Goal: Task Accomplishment & Management: Complete application form

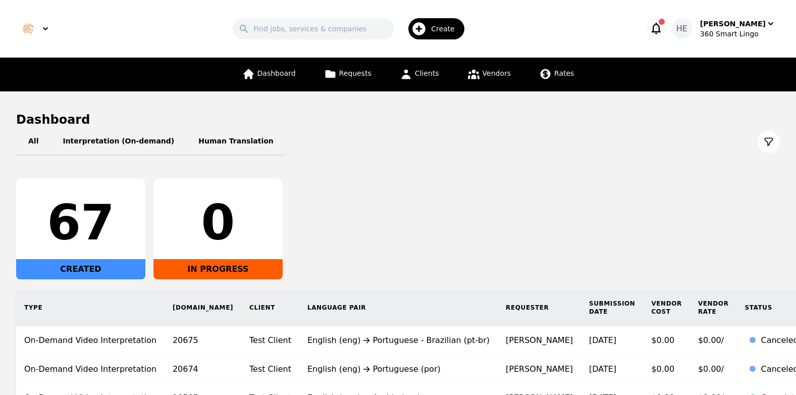
click at [447, 29] on span "Create" at bounding box center [446, 29] width 31 height 10
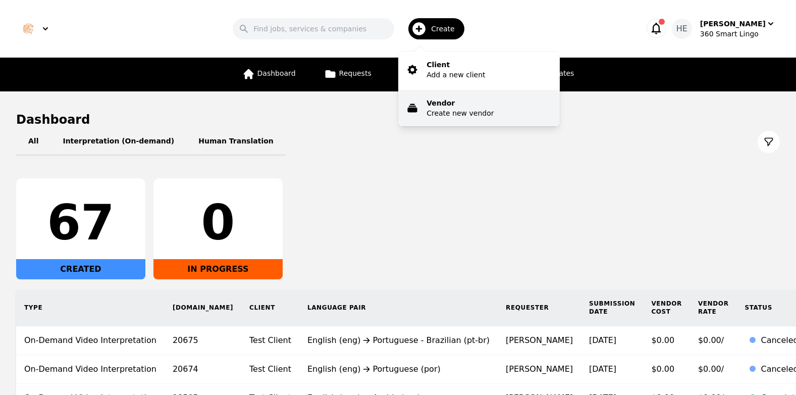
click at [459, 111] on p "Create new vendor" at bounding box center [459, 113] width 67 height 10
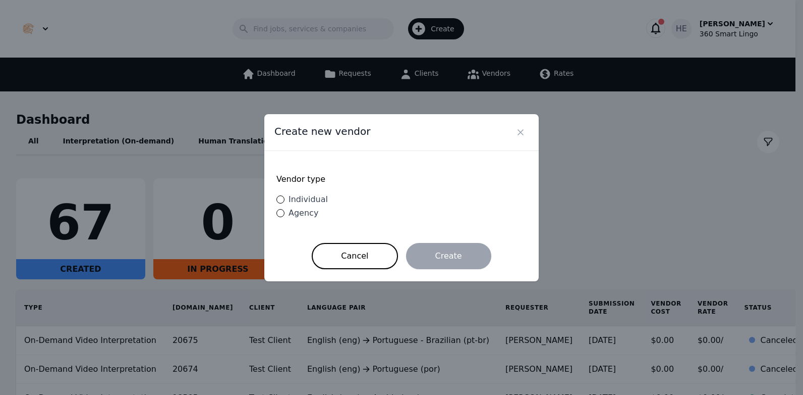
click at [285, 198] on div "Individual" at bounding box center [306, 199] width 43 height 12
click at [285, 198] on input "Individual" at bounding box center [281, 199] width 8 height 8
radio input "true"
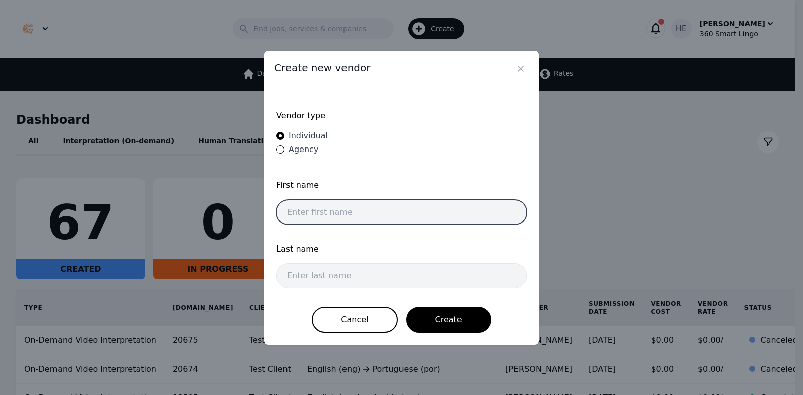
click at [341, 210] on input "text" at bounding box center [402, 211] width 250 height 25
type input "[PERSON_NAME]"
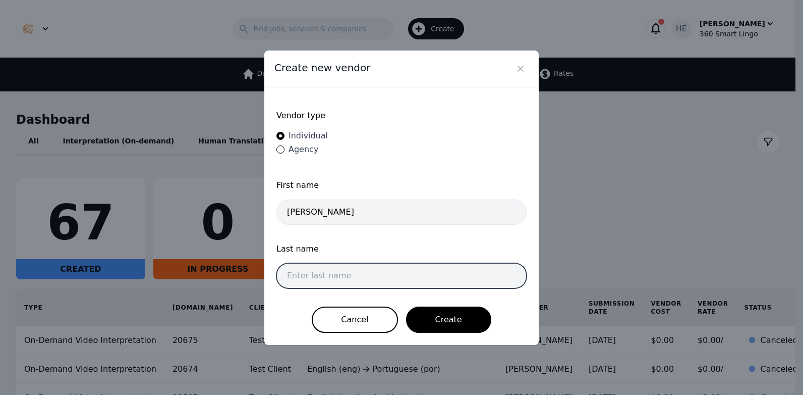
type input "Ashraf"
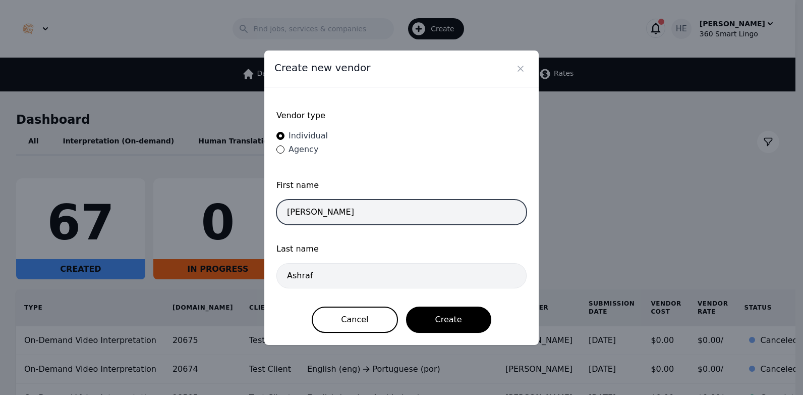
drag, startPoint x: 338, startPoint y: 210, endPoint x: 283, endPoint y: 211, distance: 54.5
click at [283, 211] on input "[PERSON_NAME]" at bounding box center [402, 211] width 250 height 25
paste input "[PERSON_NAME]"
drag, startPoint x: 324, startPoint y: 212, endPoint x: 304, endPoint y: 211, distance: 19.7
click at [304, 211] on input "[PERSON_NAME]" at bounding box center [402, 211] width 250 height 25
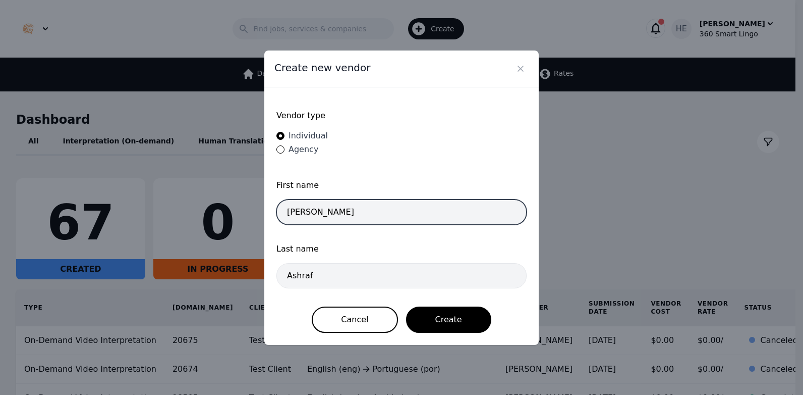
type input "Dua"
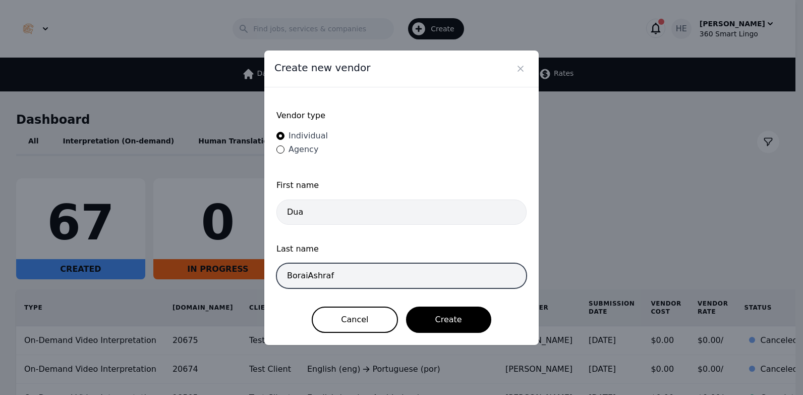
drag, startPoint x: 335, startPoint y: 278, endPoint x: 307, endPoint y: 277, distance: 27.3
click at [307, 277] on input "BoraiAshraf" at bounding box center [402, 275] width 250 height 25
type input "Borai"
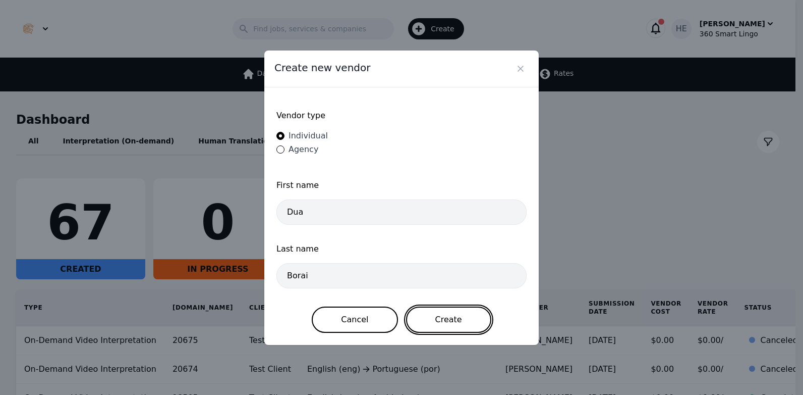
click at [435, 306] on button "Create" at bounding box center [448, 319] width 85 height 26
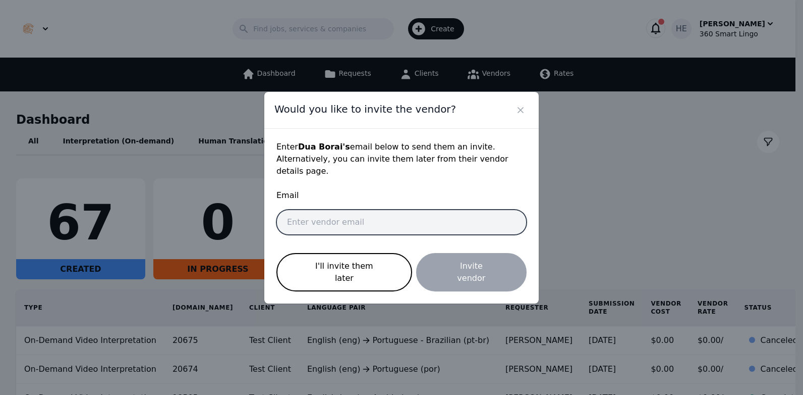
click at [358, 219] on input "email" at bounding box center [402, 221] width 250 height 25
paste input "[EMAIL_ADDRESS][DOMAIN_NAME]"
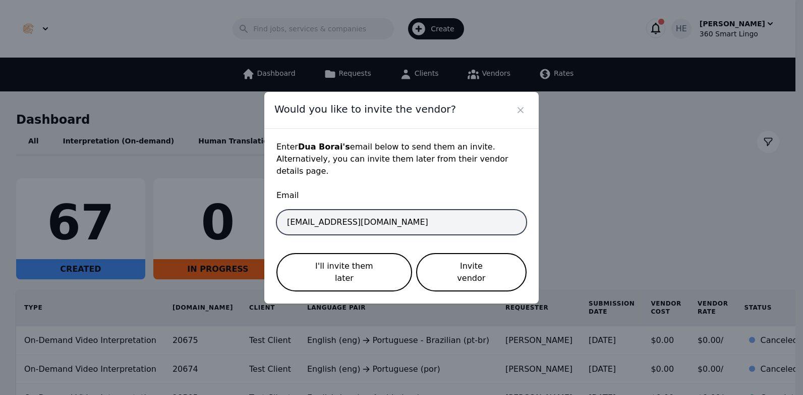
type input "[EMAIL_ADDRESS][DOMAIN_NAME]"
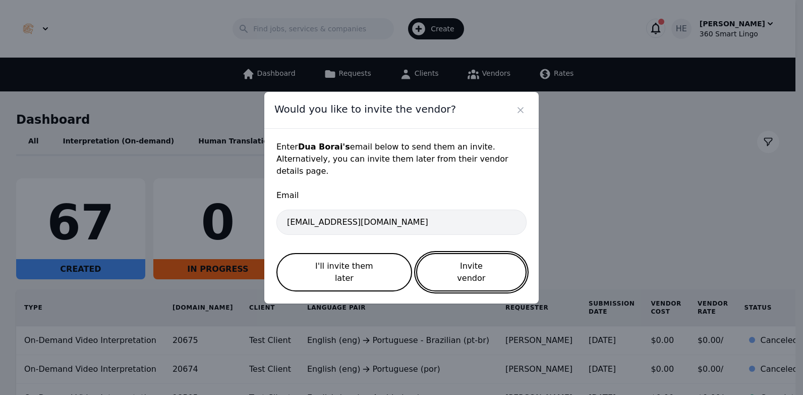
click at [466, 268] on button "Invite vendor" at bounding box center [471, 272] width 111 height 38
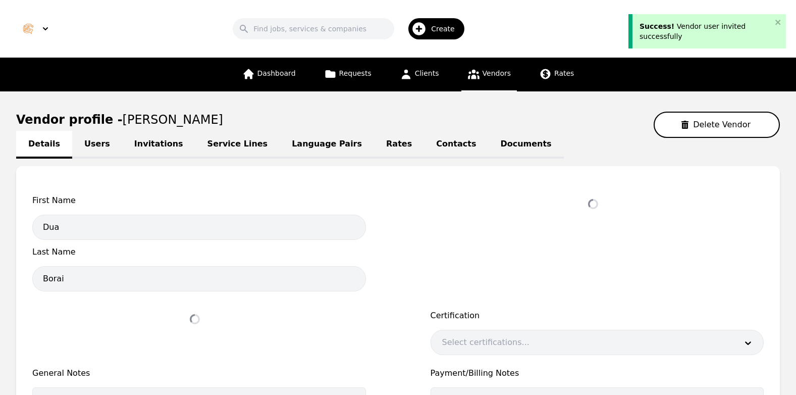
select select "active"
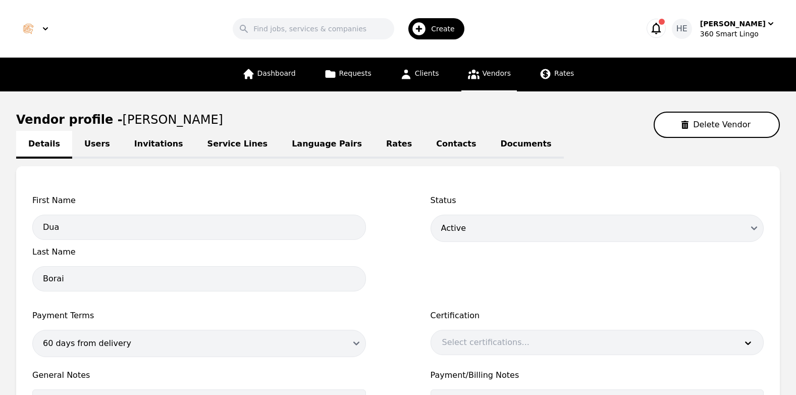
click at [202, 143] on link "Service Lines" at bounding box center [237, 145] width 85 height 28
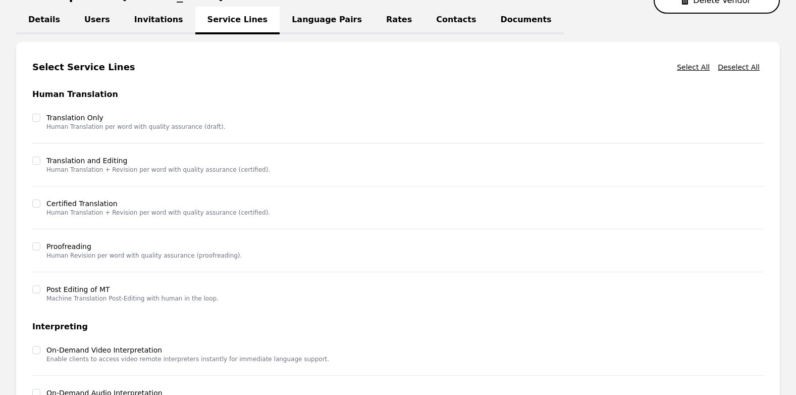
scroll to position [258, 0]
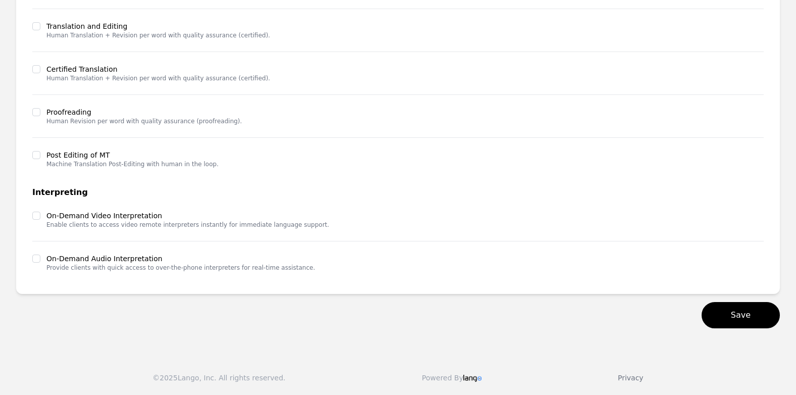
click at [45, 257] on div "On-Demand Audio Interpretation Provide clients with quick access to over-the-ph…" at bounding box center [173, 262] width 283 height 18
click at [34, 260] on input "checkbox" at bounding box center [36, 258] width 8 height 8
checkbox input "true"
click at [33, 218] on input "checkbox" at bounding box center [36, 215] width 8 height 8
checkbox input "true"
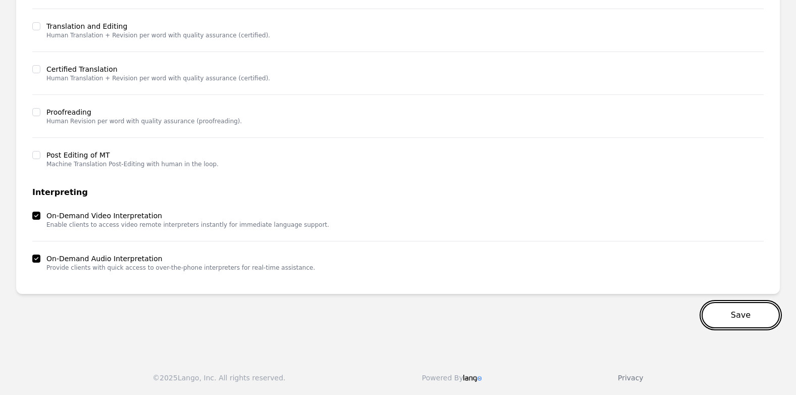
click at [748, 316] on button "Save" at bounding box center [740, 315] width 78 height 26
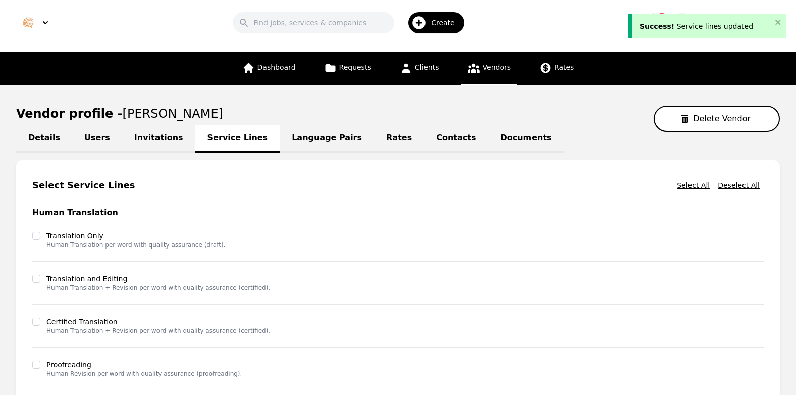
scroll to position [0, 0]
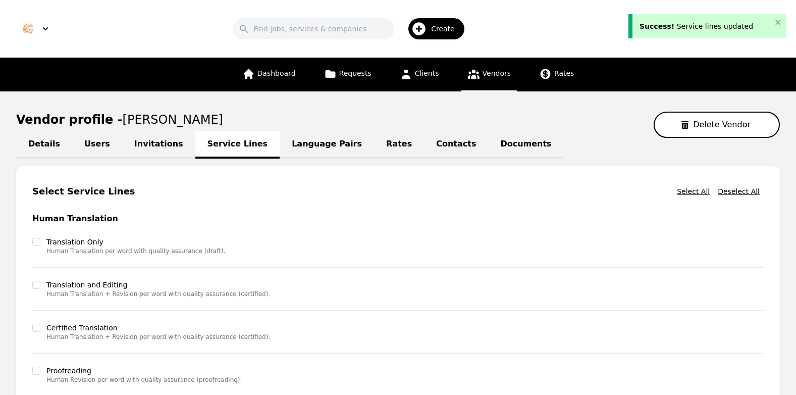
click at [424, 147] on link "Contacts" at bounding box center [456, 145] width 64 height 28
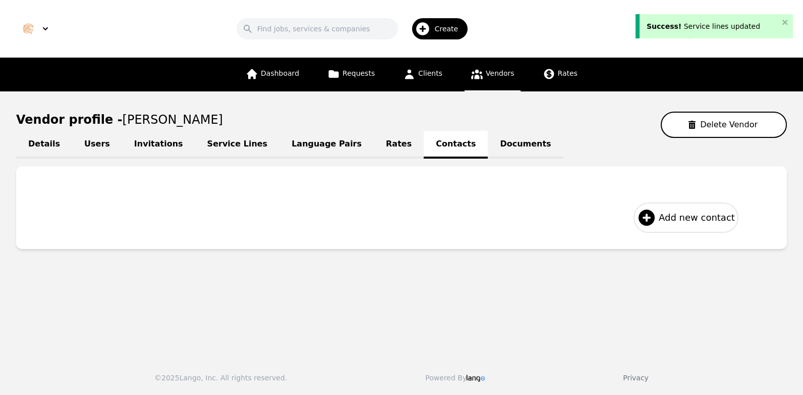
click at [695, 217] on span "Add new contact" at bounding box center [697, 217] width 76 height 14
select select "US"
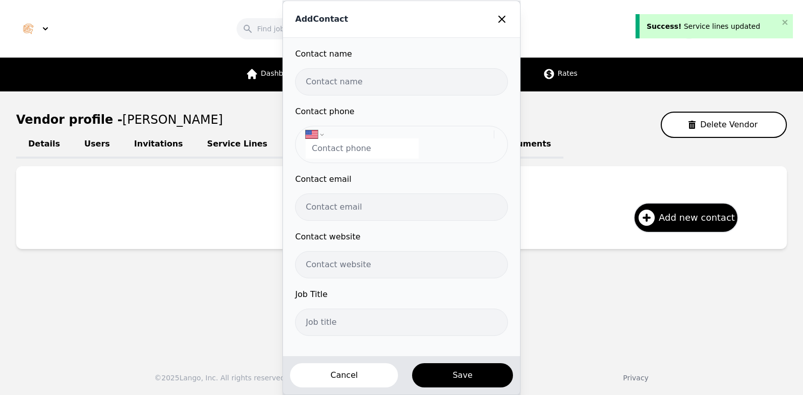
click at [366, 84] on input "text" at bounding box center [401, 81] width 212 height 27
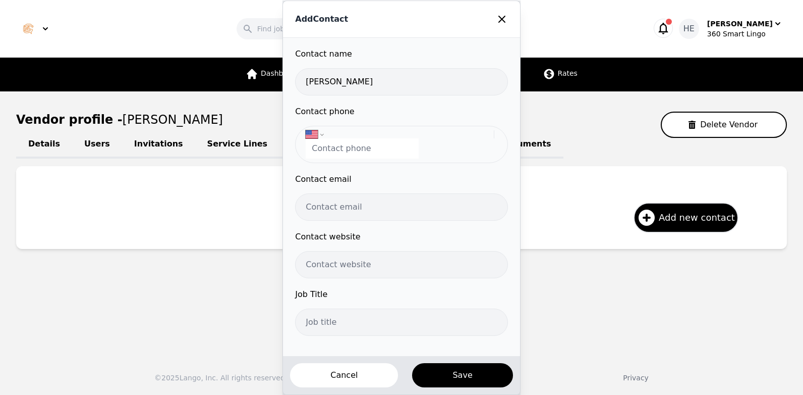
type input "[PERSON_NAME]"
click at [361, 146] on input "tel" at bounding box center [362, 148] width 113 height 20
paste input "[PHONE_NUMBER]"
type input "[PHONE_NUMBER]"
select select "EG"
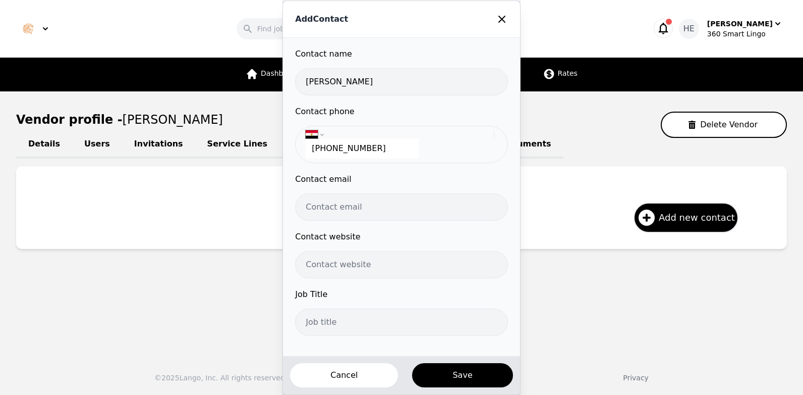
type input "[PHONE_NUMBER]"
click at [341, 182] on label "Contact email" at bounding box center [401, 179] width 212 height 12
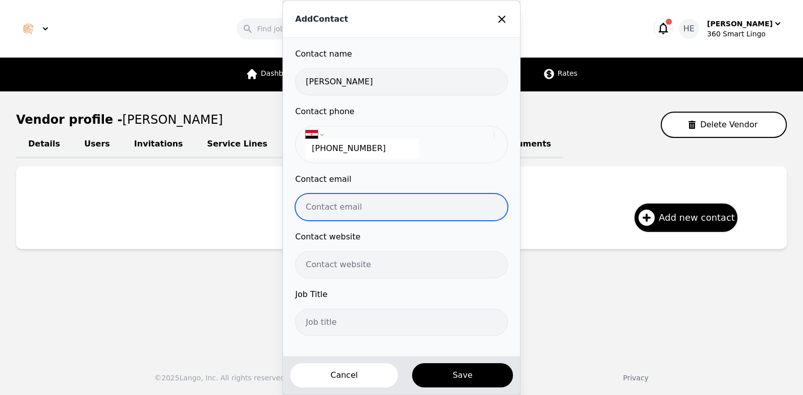
click at [342, 200] on input "email" at bounding box center [401, 206] width 212 height 27
paste input "[EMAIL_ADDRESS][DOMAIN_NAME]"
type input "[EMAIL_ADDRESS][DOMAIN_NAME]"
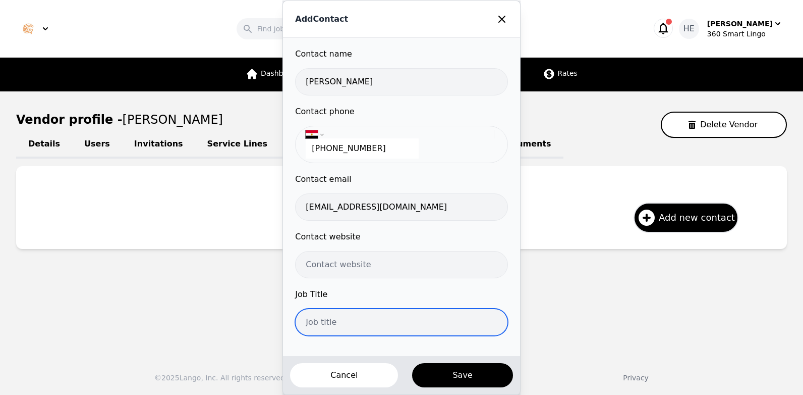
click at [336, 330] on input "text" at bounding box center [401, 321] width 212 height 27
type input "Interpreter"
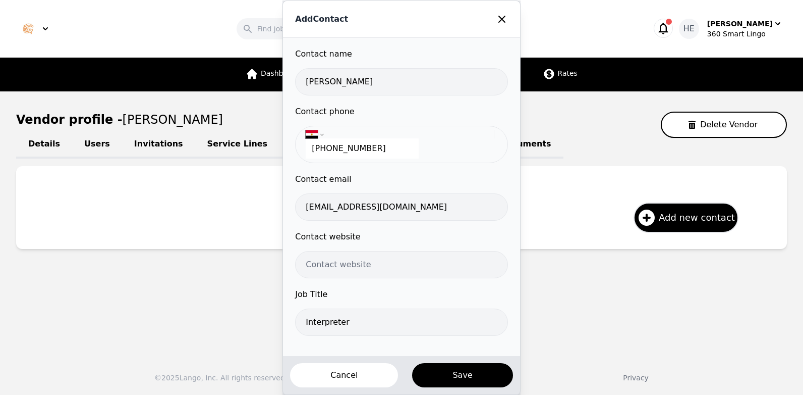
click at [413, 285] on div "Contact website" at bounding box center [401, 260] width 212 height 58
click at [472, 373] on button "Save" at bounding box center [462, 375] width 102 height 26
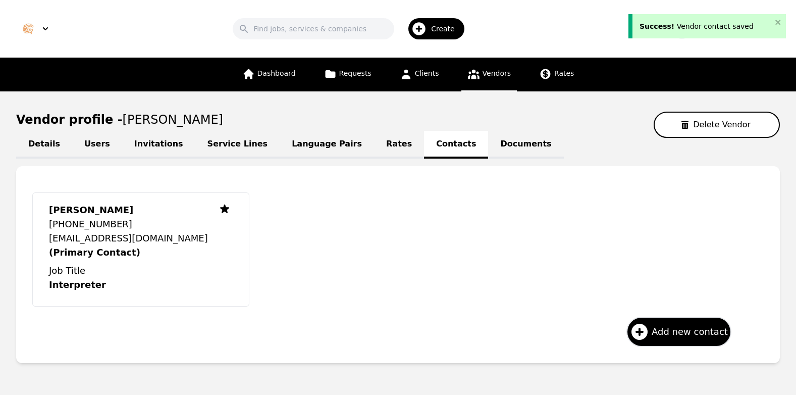
click at [300, 138] on link "Language Pairs" at bounding box center [327, 145] width 94 height 28
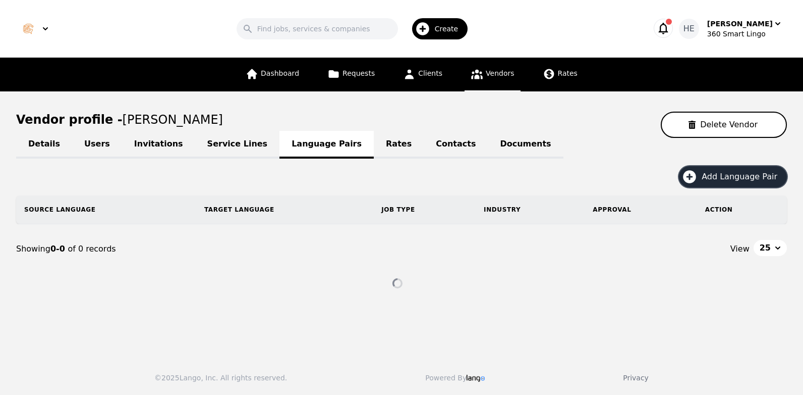
click at [742, 171] on span "Add Language Pair" at bounding box center [743, 177] width 83 height 12
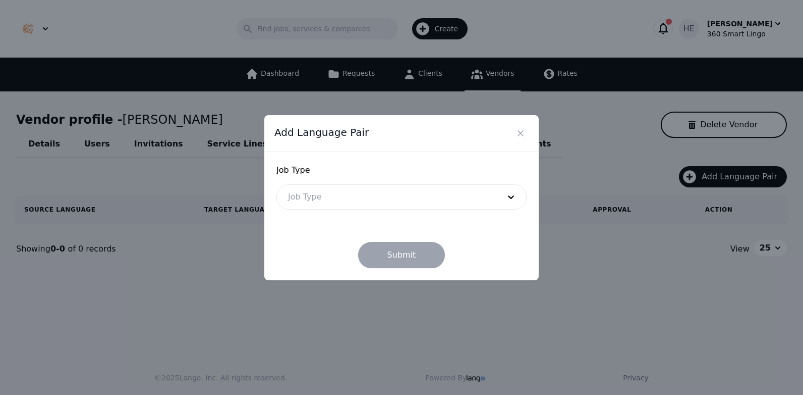
click at [458, 201] on div at bounding box center [386, 197] width 219 height 24
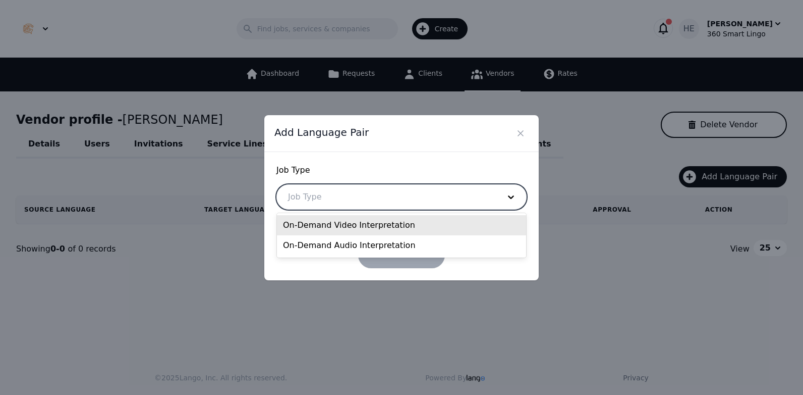
click at [435, 224] on div "On-Demand Video Interpretation" at bounding box center [401, 225] width 249 height 20
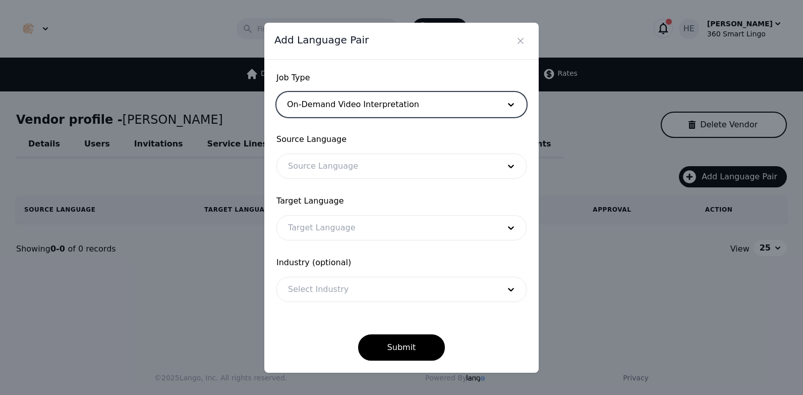
click at [356, 167] on div at bounding box center [386, 166] width 219 height 24
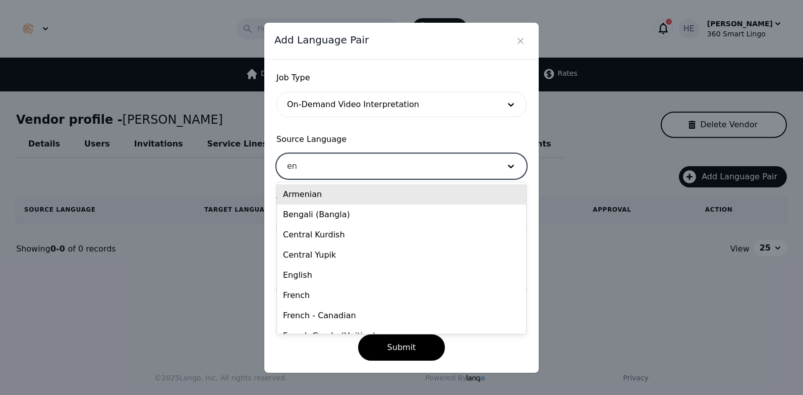
type input "eng"
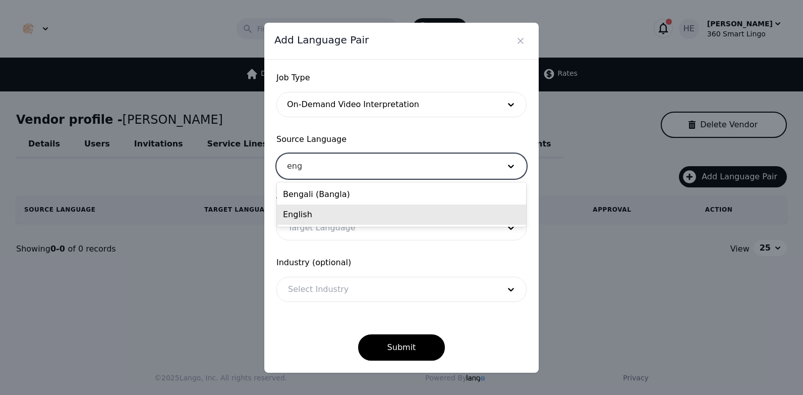
click at [363, 217] on div "English" at bounding box center [401, 214] width 249 height 20
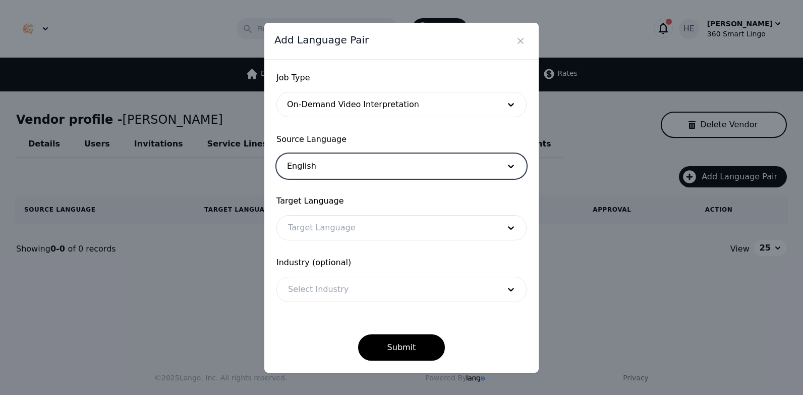
click at [351, 231] on div at bounding box center [386, 227] width 219 height 24
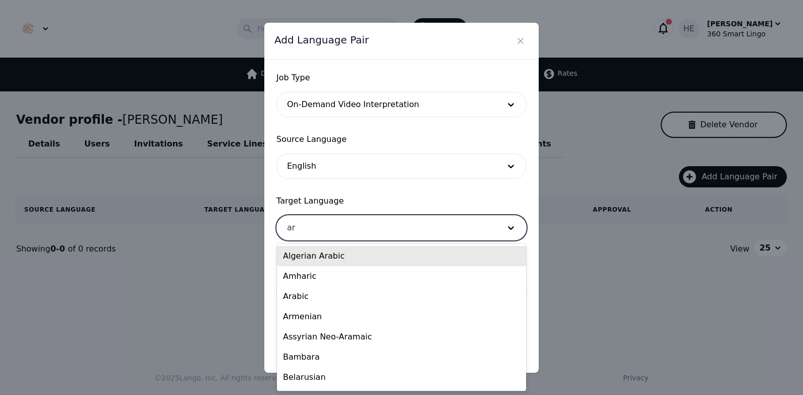
type input "ara"
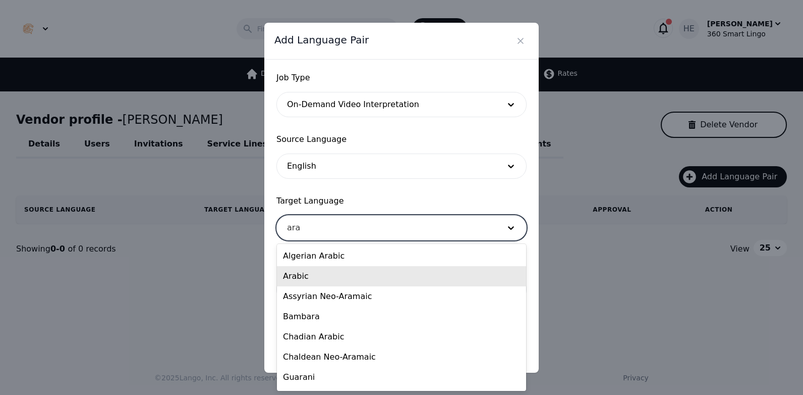
click at [362, 271] on div "Arabic" at bounding box center [401, 276] width 249 height 20
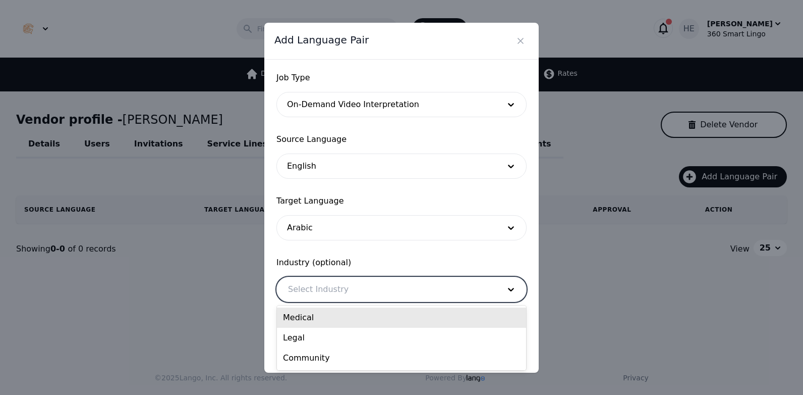
click at [356, 293] on div at bounding box center [386, 289] width 219 height 24
click at [348, 322] on div "Medical" at bounding box center [401, 317] width 249 height 20
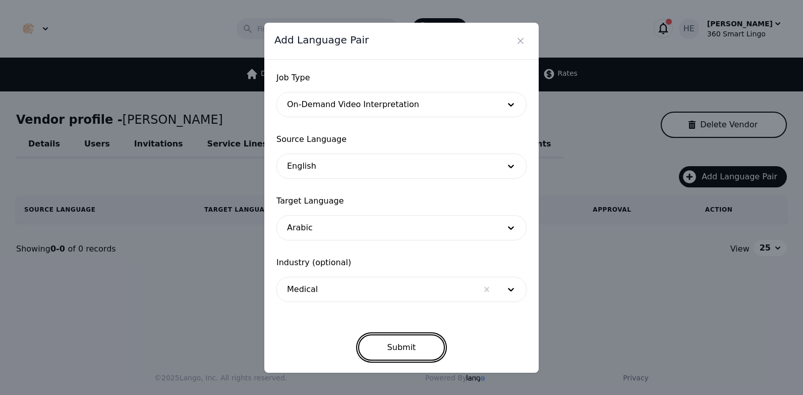
click at [407, 349] on button "Submit" at bounding box center [401, 347] width 87 height 26
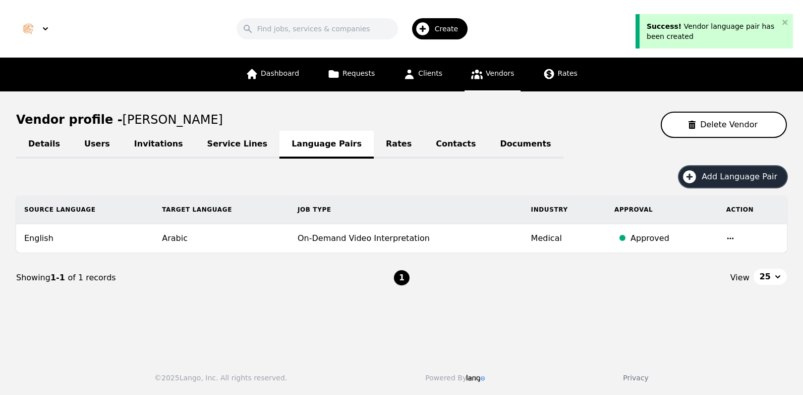
click at [741, 175] on span "Add Language Pair" at bounding box center [743, 177] width 83 height 12
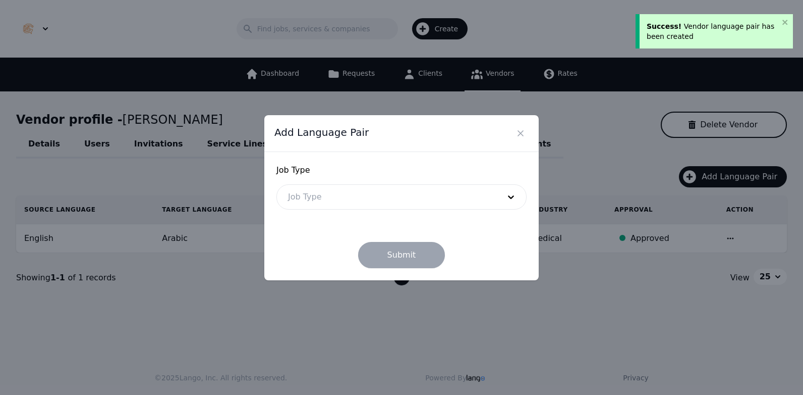
click at [452, 188] on div at bounding box center [386, 197] width 219 height 24
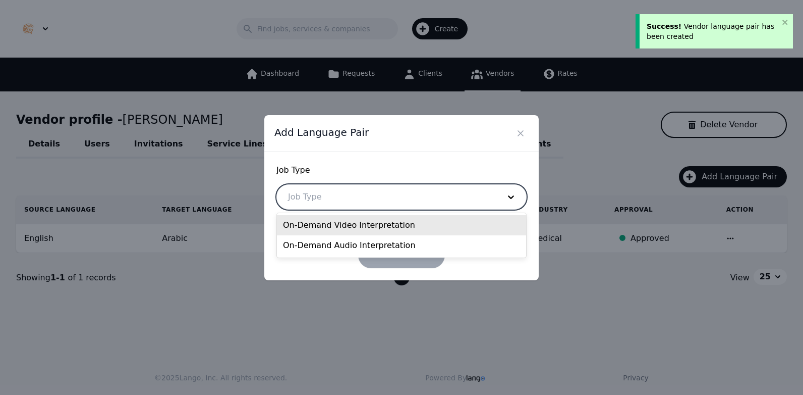
click at [424, 223] on div "On-Demand Video Interpretation" at bounding box center [401, 225] width 249 height 20
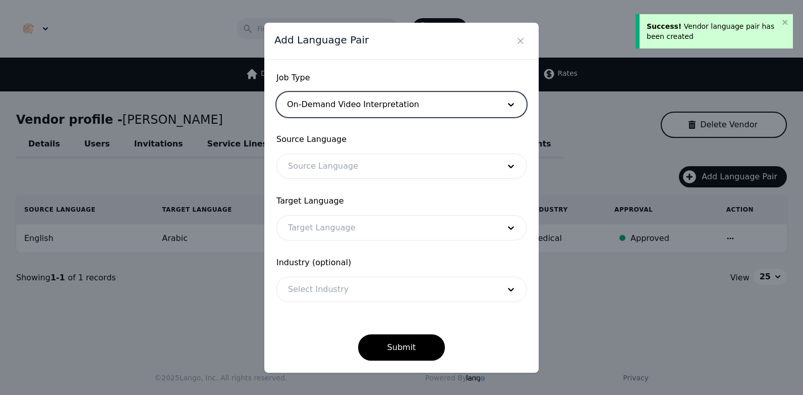
click at [380, 168] on div at bounding box center [386, 166] width 219 height 24
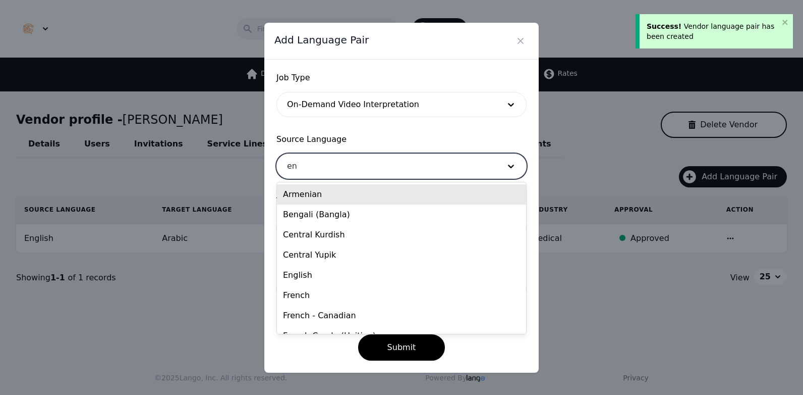
type input "eng"
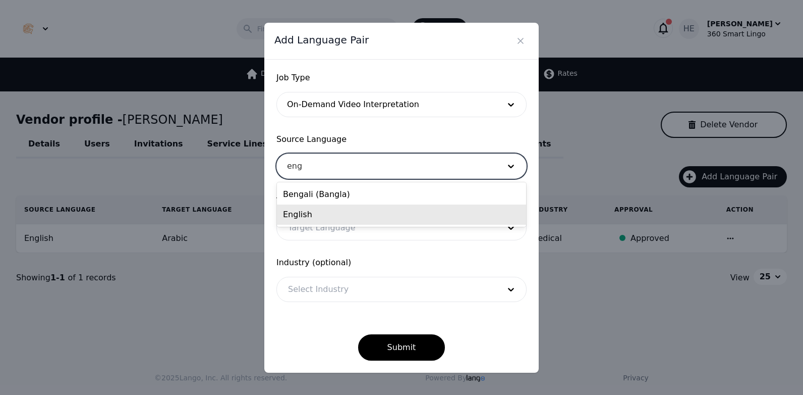
click at [373, 211] on div "English" at bounding box center [401, 214] width 249 height 20
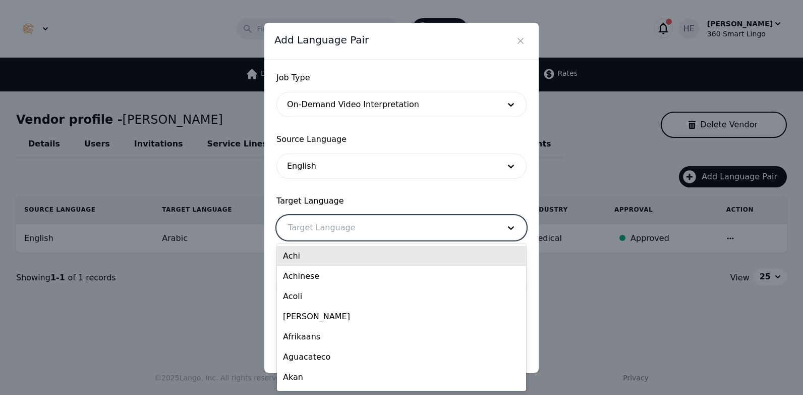
click at [349, 233] on div at bounding box center [386, 227] width 219 height 24
type input "ara"
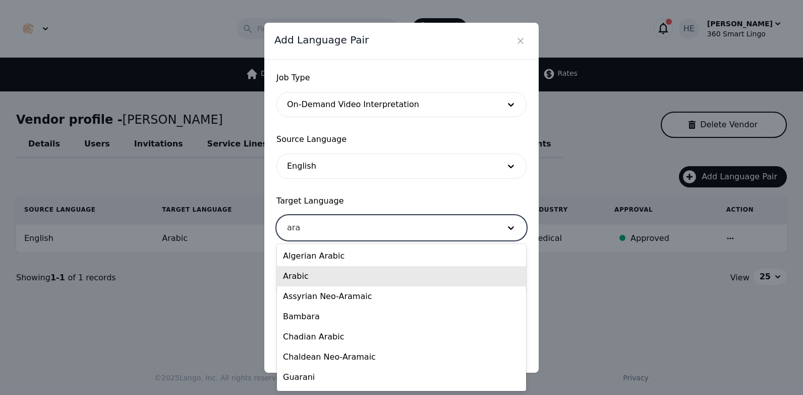
click at [351, 277] on div "Arabic" at bounding box center [401, 276] width 249 height 20
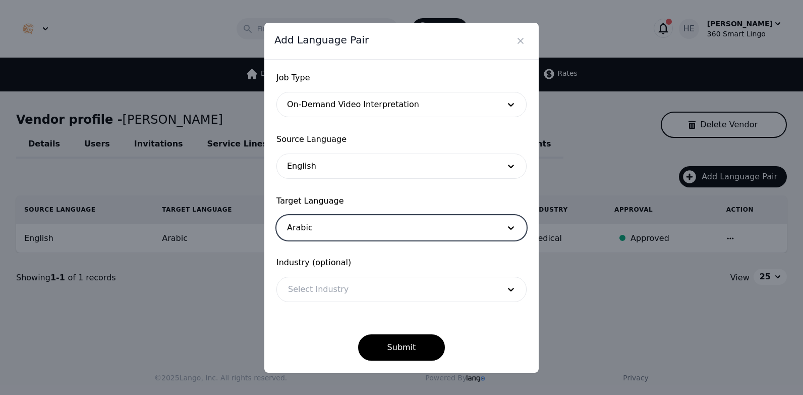
click at [362, 298] on div at bounding box center [386, 289] width 219 height 24
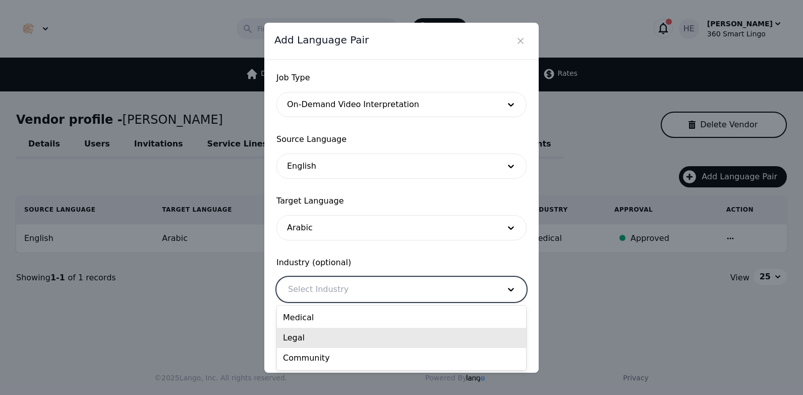
click at [354, 338] on div "Legal" at bounding box center [401, 337] width 249 height 20
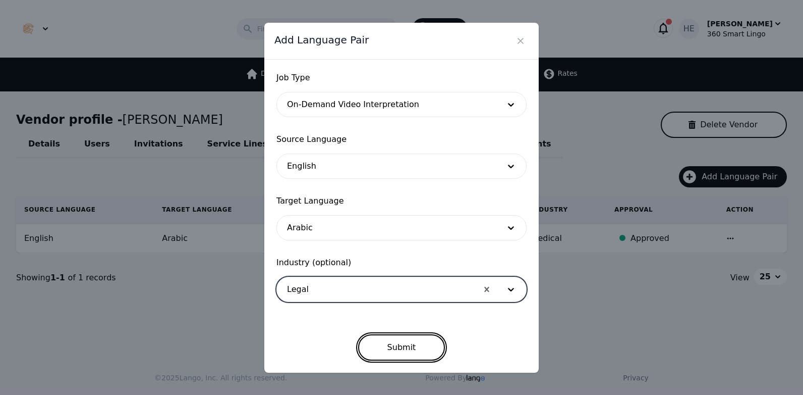
click at [406, 351] on button "Submit" at bounding box center [401, 347] width 87 height 26
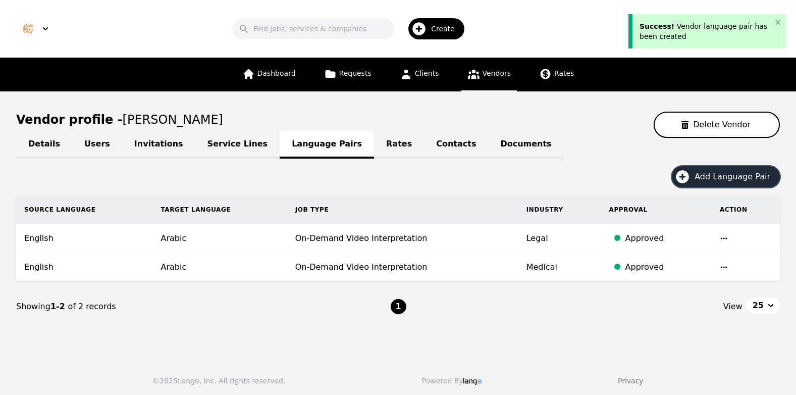
click at [756, 177] on span "Add Language Pair" at bounding box center [735, 177] width 83 height 12
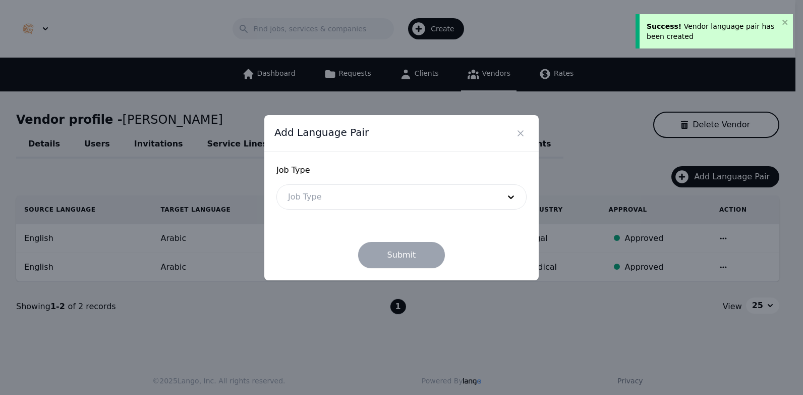
click at [393, 201] on div at bounding box center [386, 197] width 219 height 24
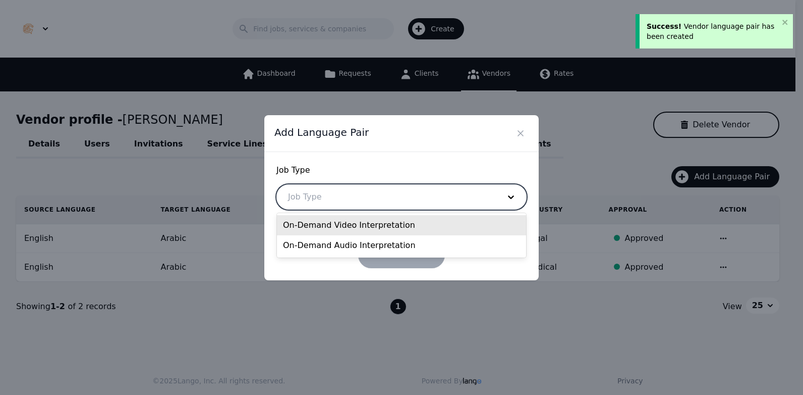
click at [385, 229] on div "On-Demand Video Interpretation" at bounding box center [401, 225] width 249 height 20
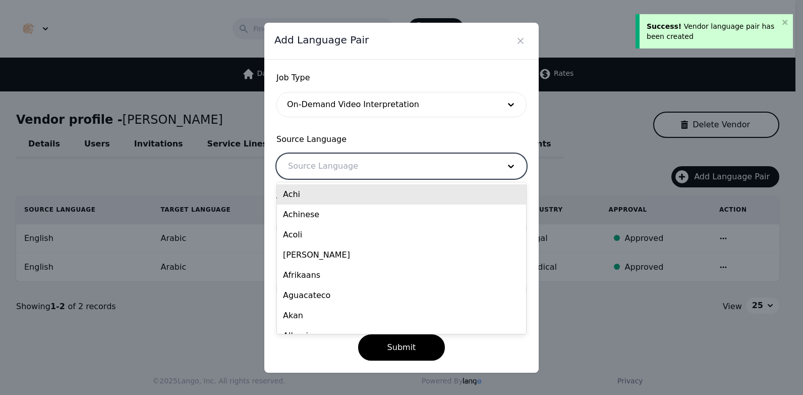
click at [341, 168] on div at bounding box center [386, 166] width 219 height 24
type input "a"
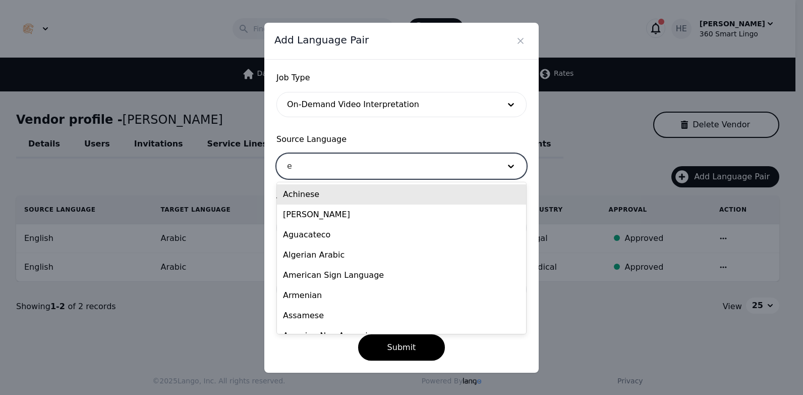
type input "en"
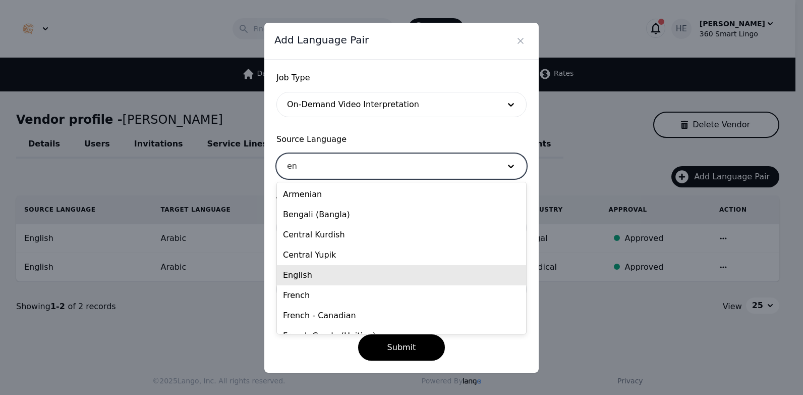
click at [327, 277] on div "English" at bounding box center [401, 275] width 249 height 20
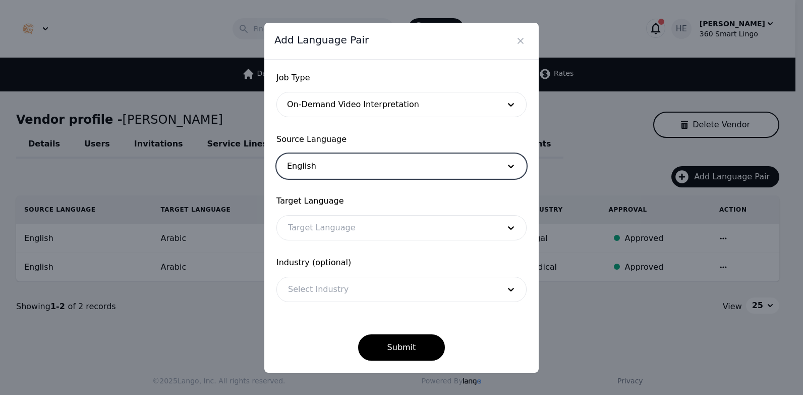
click at [317, 232] on div at bounding box center [386, 227] width 219 height 24
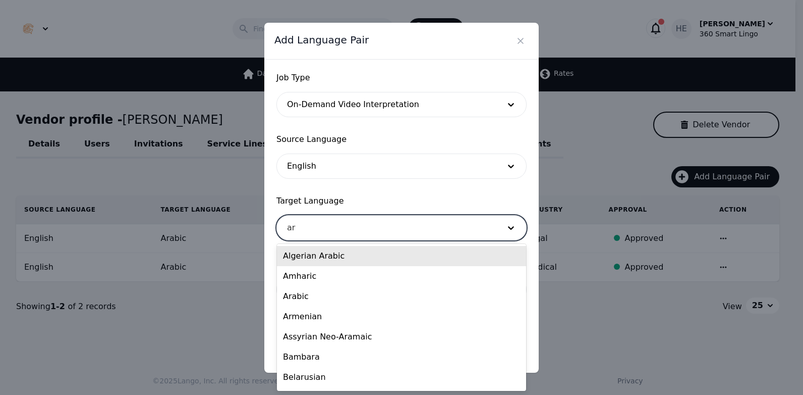
type input "ara"
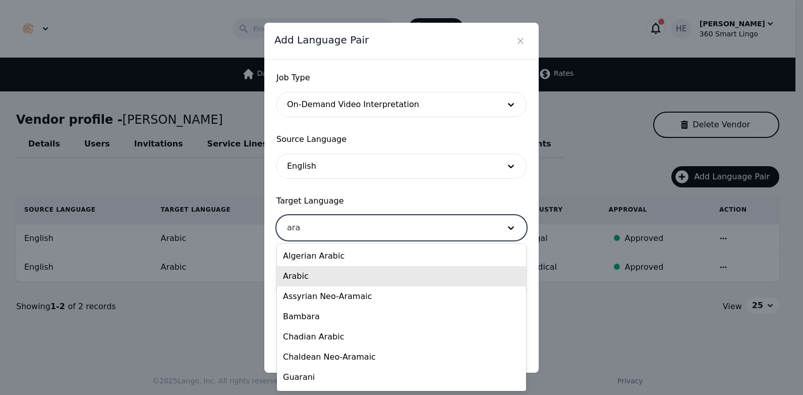
click at [325, 276] on div "Arabic" at bounding box center [401, 276] width 249 height 20
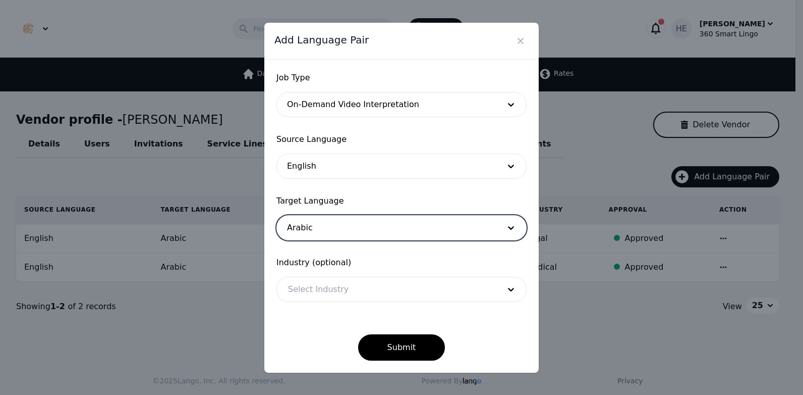
click at [323, 277] on div "Select Industry" at bounding box center [402, 289] width 250 height 25
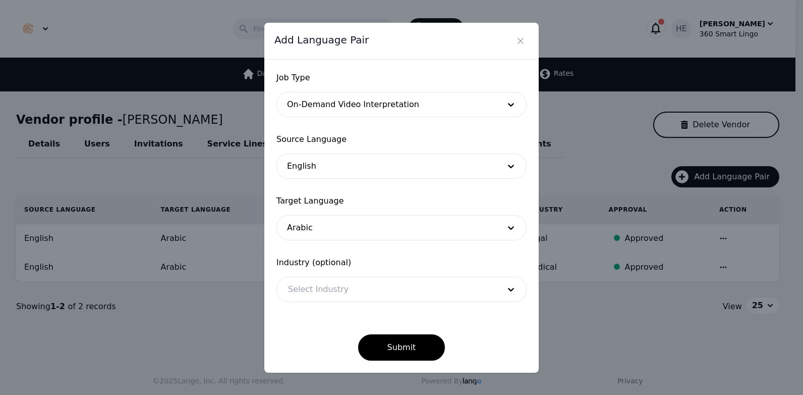
drag, startPoint x: 323, startPoint y: 277, endPoint x: 309, endPoint y: 286, distance: 16.8
click at [309, 286] on div at bounding box center [386, 289] width 219 height 24
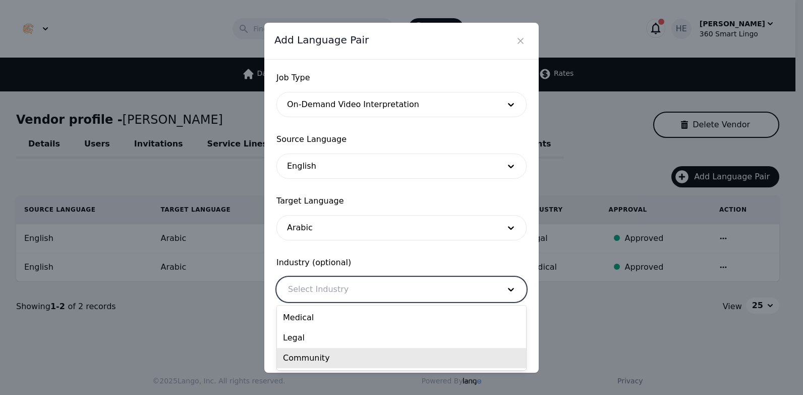
click at [302, 357] on div "Community" at bounding box center [401, 358] width 249 height 20
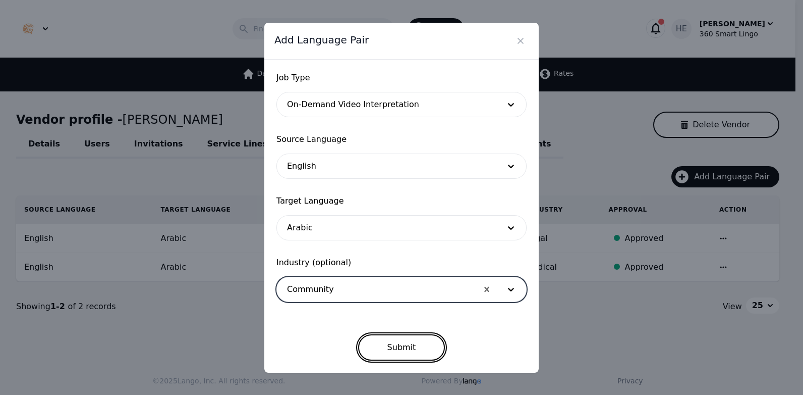
click at [393, 348] on button "Submit" at bounding box center [401, 347] width 87 height 26
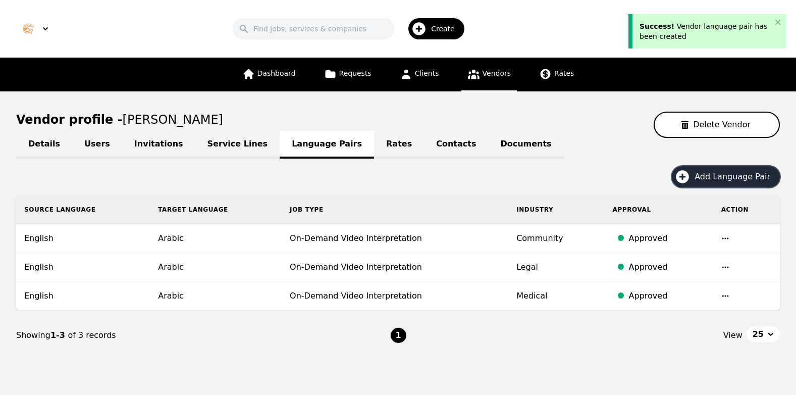
click at [706, 179] on span "Add Language Pair" at bounding box center [735, 177] width 83 height 12
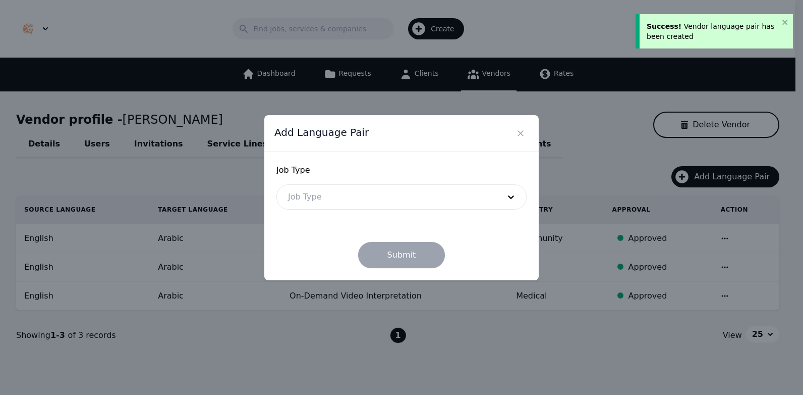
click at [422, 196] on div at bounding box center [386, 197] width 219 height 24
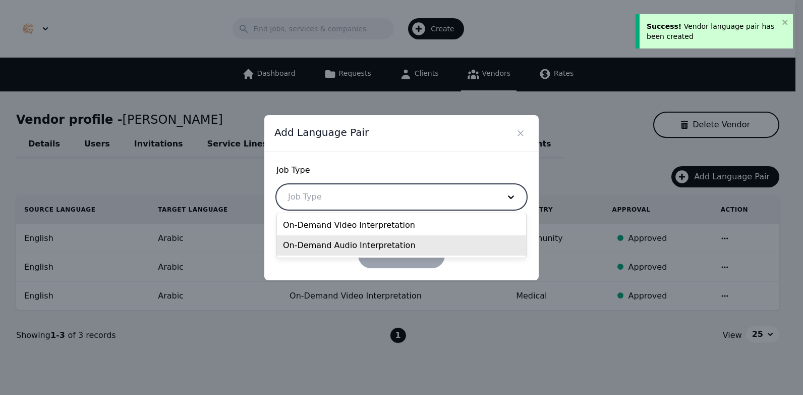
click at [351, 246] on div "On-Demand Audio Interpretation" at bounding box center [401, 245] width 249 height 20
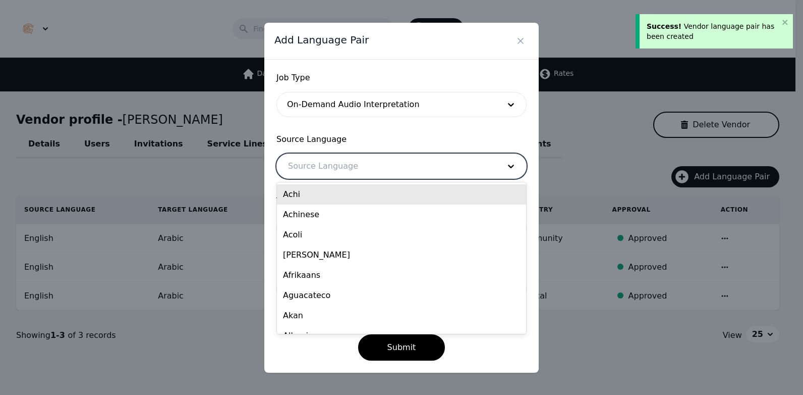
click at [355, 164] on div at bounding box center [386, 166] width 219 height 24
type input "eng"
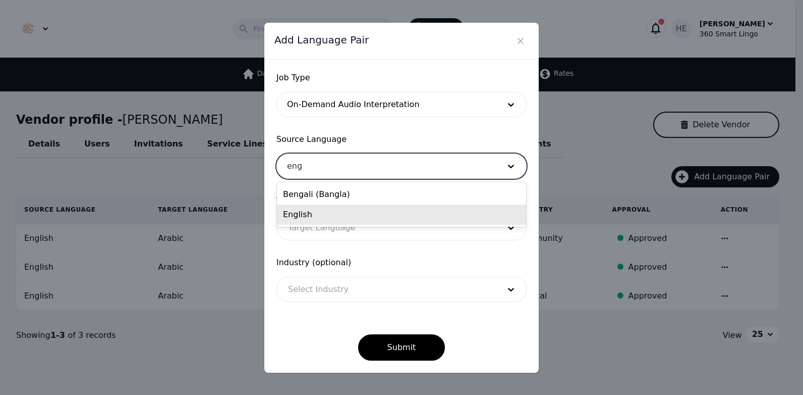
click at [374, 216] on div "English" at bounding box center [401, 214] width 249 height 20
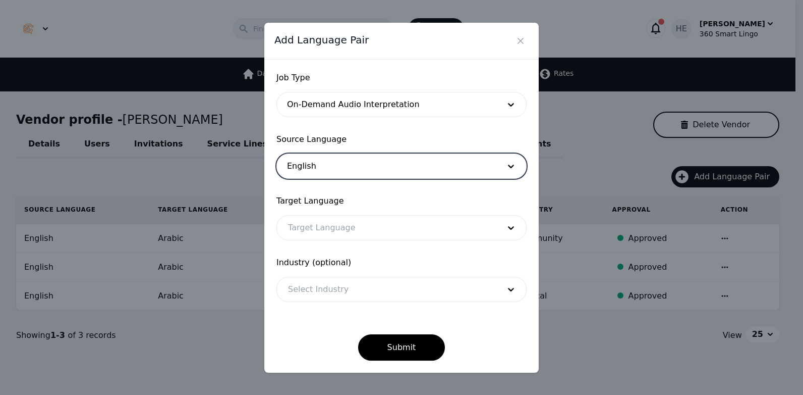
click at [333, 236] on div at bounding box center [386, 227] width 219 height 24
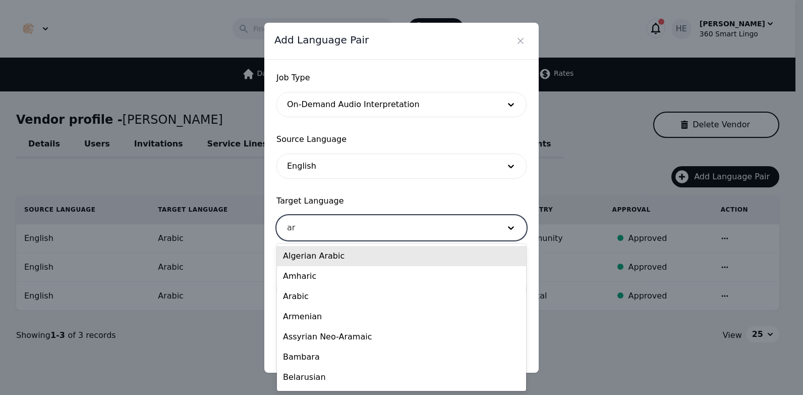
type input "ara"
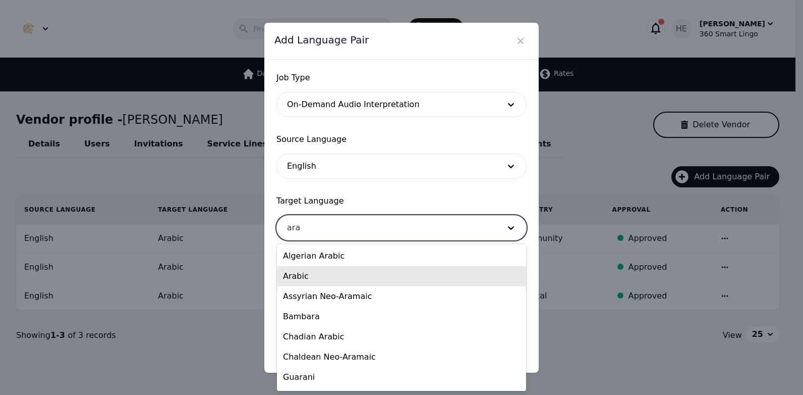
click at [324, 278] on div "Arabic" at bounding box center [401, 276] width 249 height 20
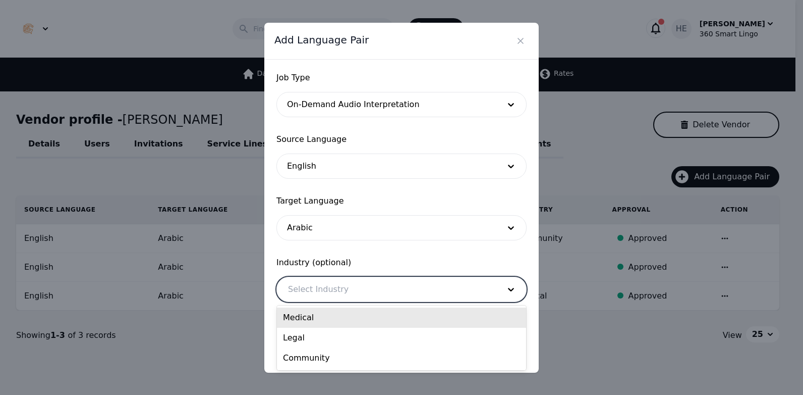
click at [352, 289] on div at bounding box center [386, 289] width 219 height 24
click at [322, 319] on div "Medical" at bounding box center [401, 317] width 249 height 20
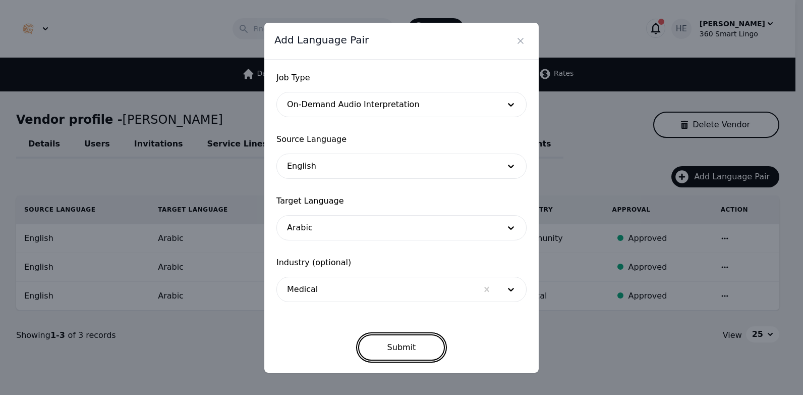
click at [407, 349] on button "Submit" at bounding box center [401, 347] width 87 height 26
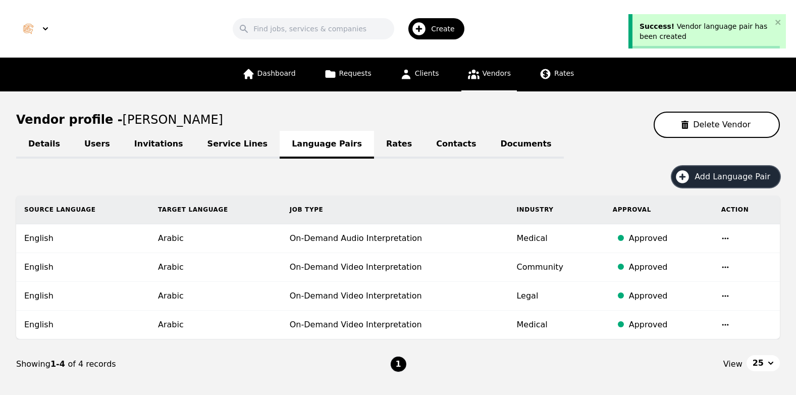
click at [723, 178] on span "Add Language Pair" at bounding box center [735, 177] width 83 height 12
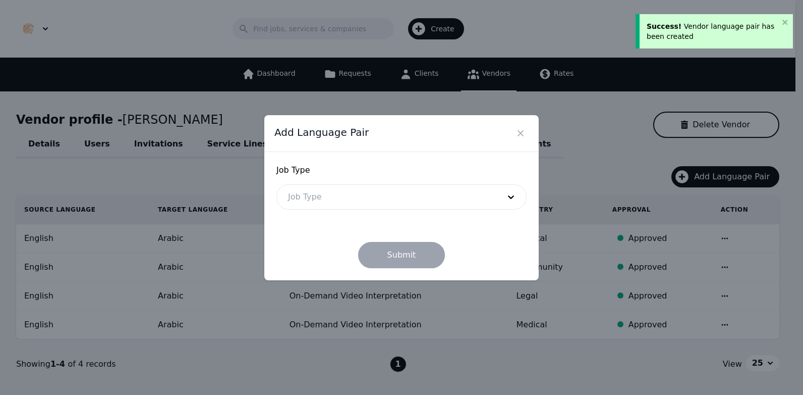
click at [393, 200] on div at bounding box center [386, 197] width 219 height 24
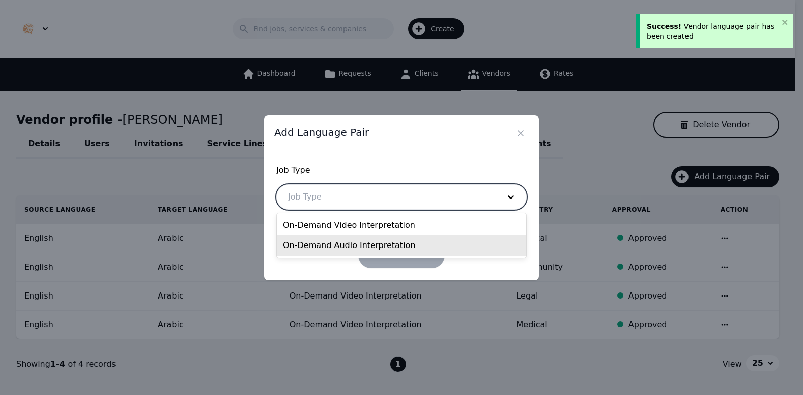
click at [330, 243] on div "On-Demand Audio Interpretation" at bounding box center [401, 245] width 249 height 20
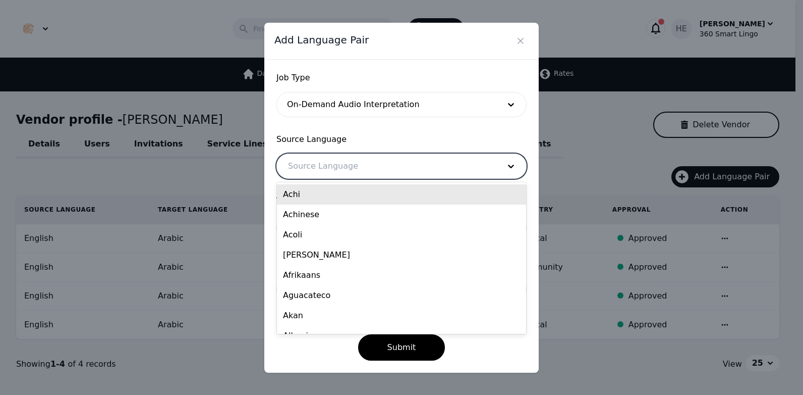
click at [337, 169] on div at bounding box center [386, 166] width 219 height 24
type input "en"
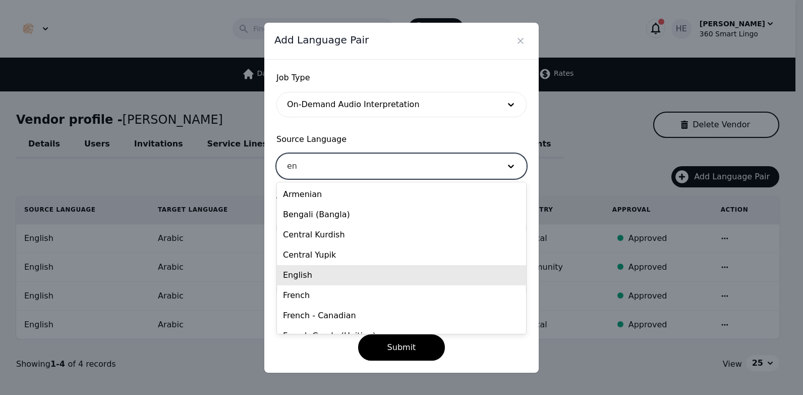
click at [321, 272] on div "English" at bounding box center [401, 275] width 249 height 20
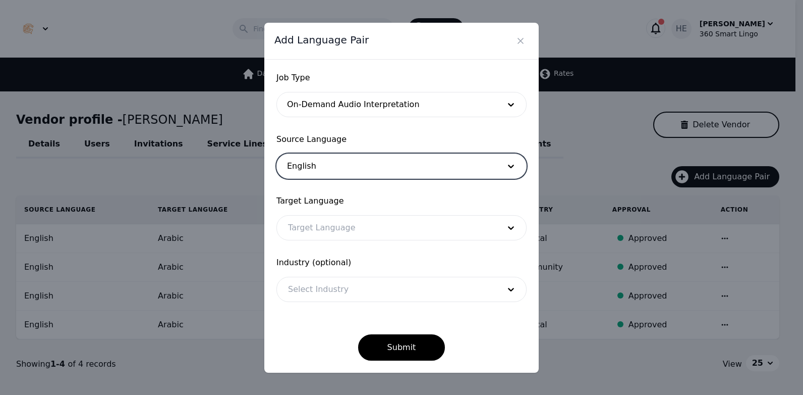
click at [312, 231] on div at bounding box center [386, 227] width 219 height 24
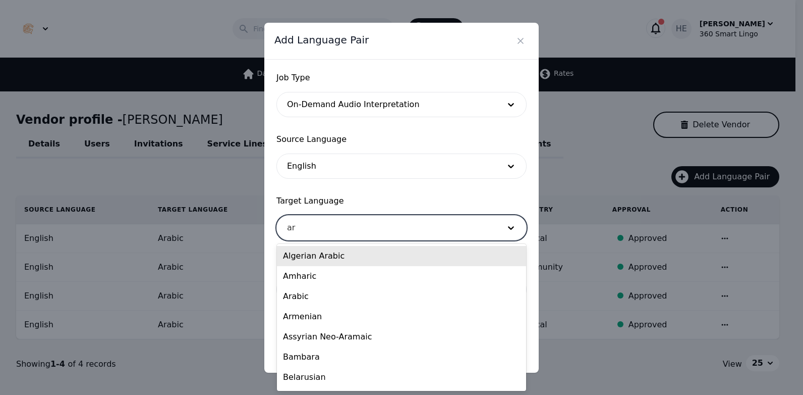
type input "ara"
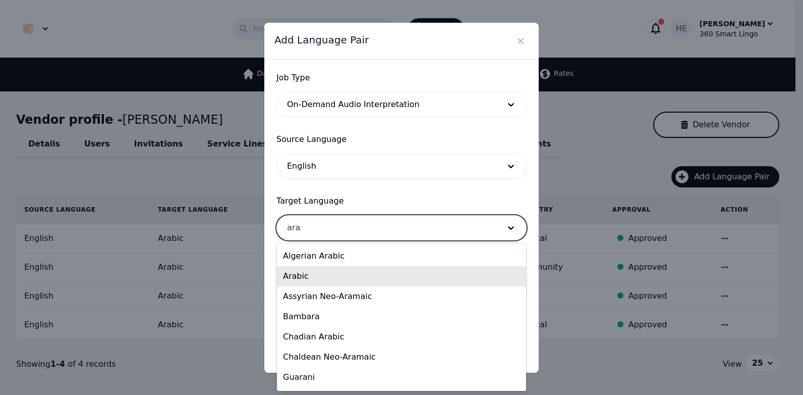
click at [317, 277] on div "Arabic" at bounding box center [401, 276] width 249 height 20
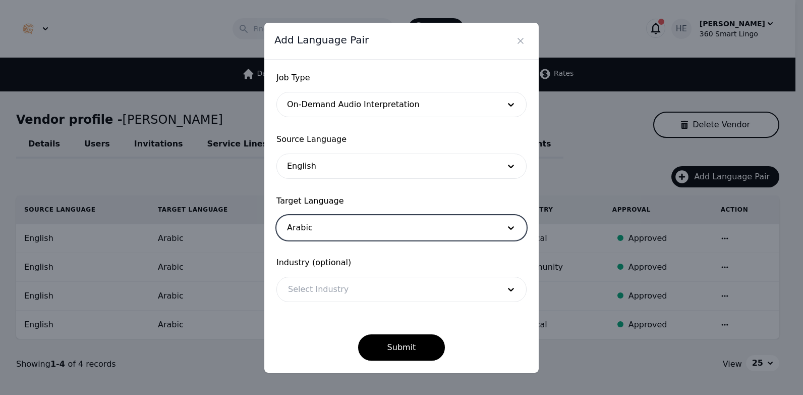
click at [327, 291] on div at bounding box center [386, 289] width 219 height 24
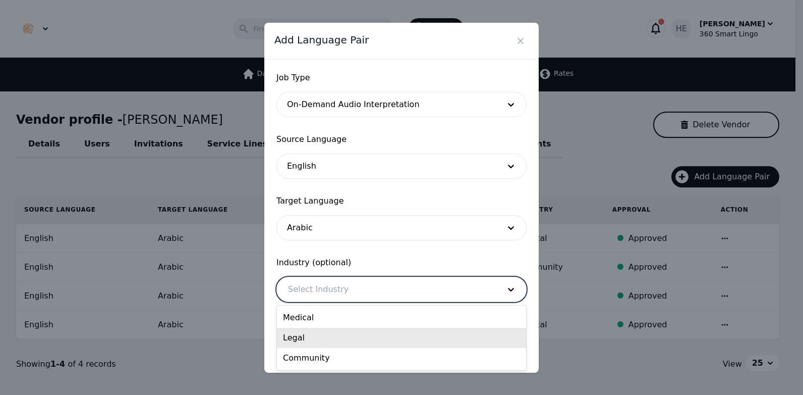
click at [319, 340] on div "Legal" at bounding box center [401, 337] width 249 height 20
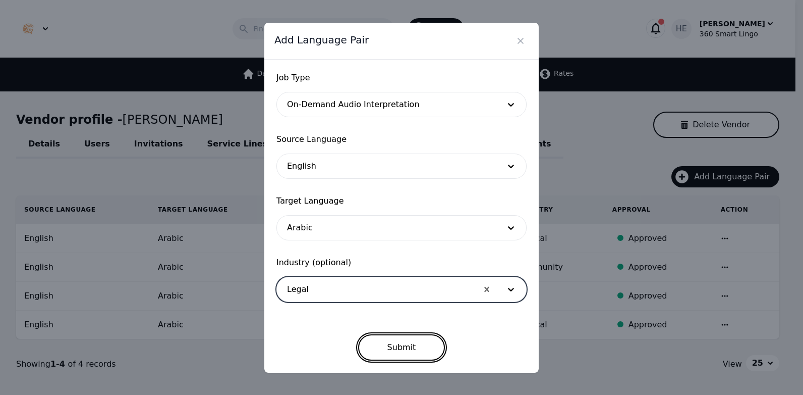
click at [403, 344] on button "Submit" at bounding box center [401, 347] width 87 height 26
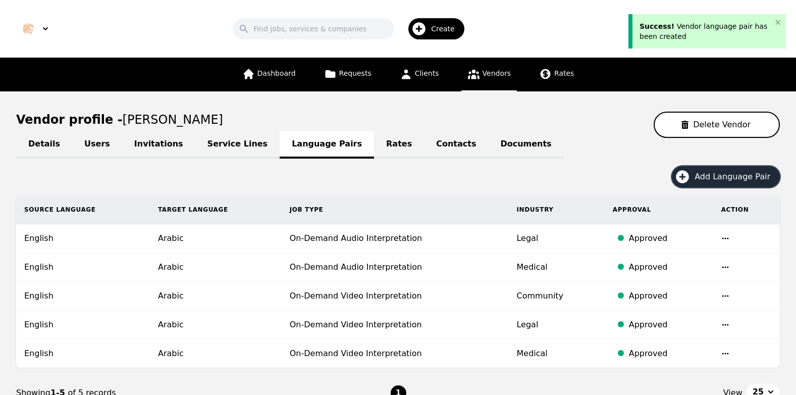
click at [733, 178] on span "Add Language Pair" at bounding box center [735, 177] width 83 height 12
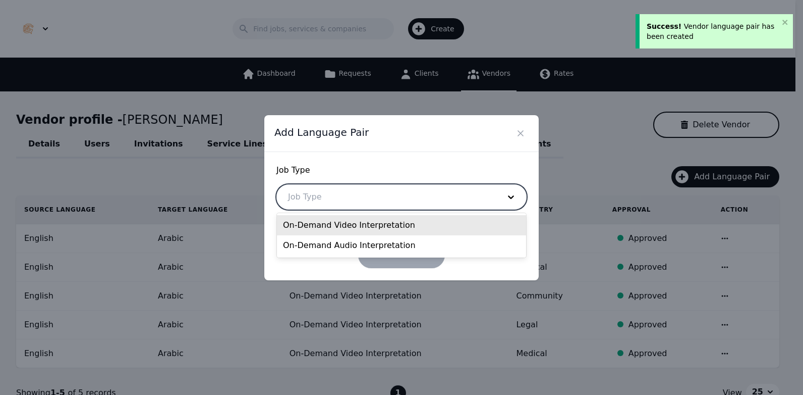
click at [357, 199] on div at bounding box center [386, 197] width 219 height 24
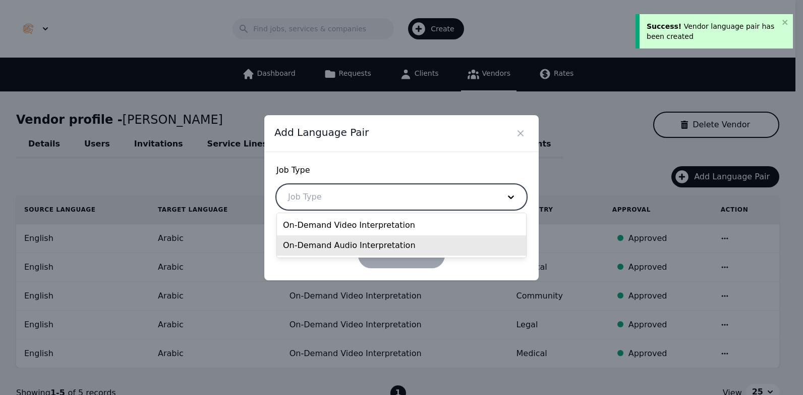
click at [349, 243] on div "On-Demand Audio Interpretation" at bounding box center [401, 245] width 249 height 20
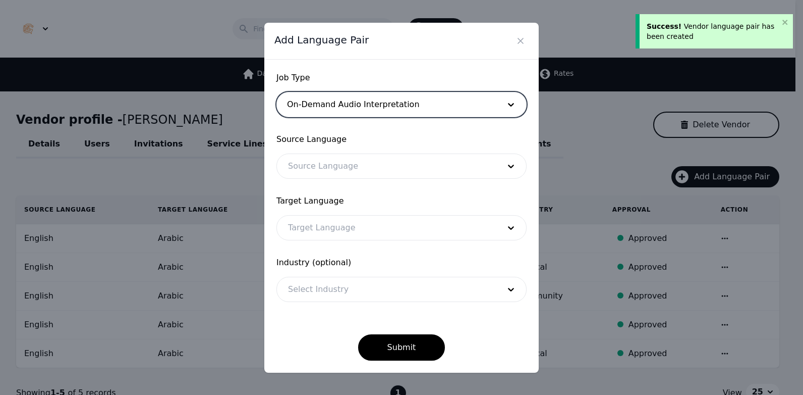
click at [363, 171] on div at bounding box center [386, 166] width 219 height 24
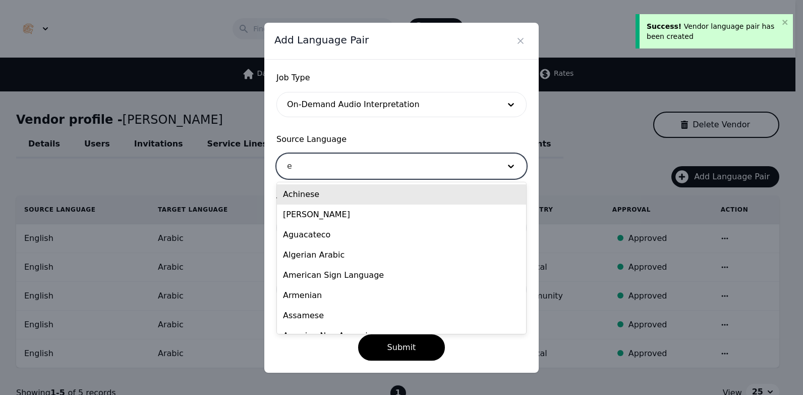
type input "en"
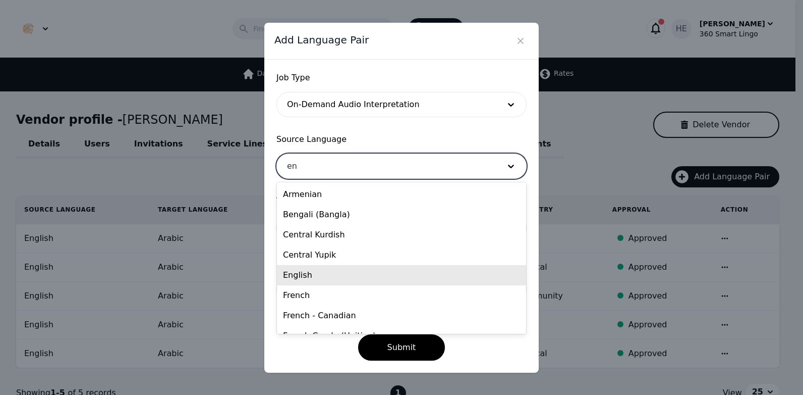
drag, startPoint x: 318, startPoint y: 271, endPoint x: 319, endPoint y: 252, distance: 18.7
click at [318, 271] on div "English" at bounding box center [401, 275] width 249 height 20
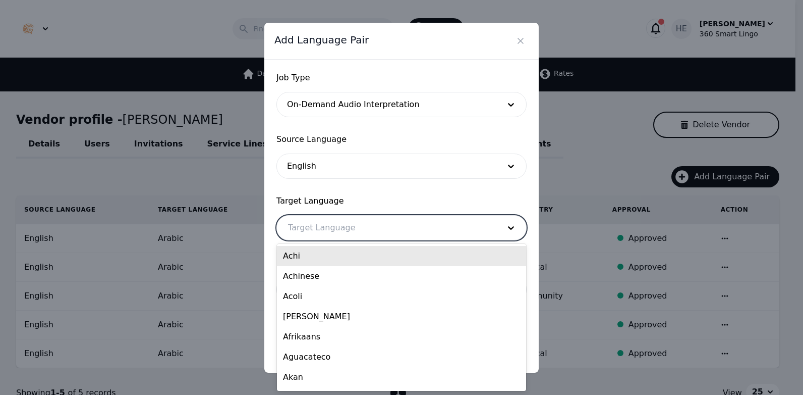
click at [332, 228] on div at bounding box center [386, 227] width 219 height 24
type input "ara"
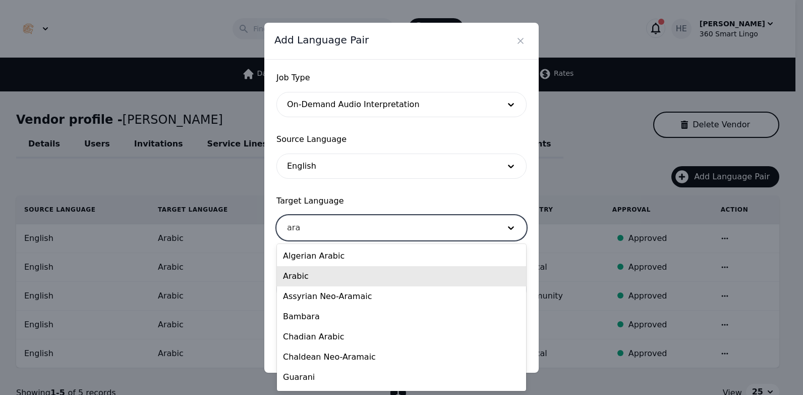
click at [318, 281] on div "Arabic" at bounding box center [401, 276] width 249 height 20
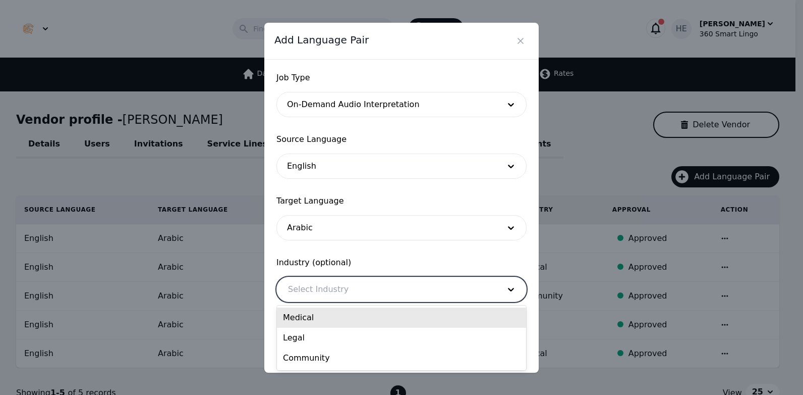
click at [327, 290] on div at bounding box center [386, 289] width 219 height 24
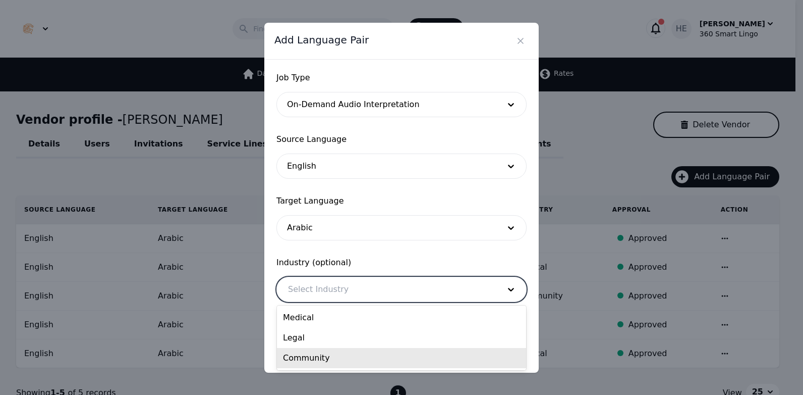
click at [304, 361] on div "Community" at bounding box center [401, 358] width 249 height 20
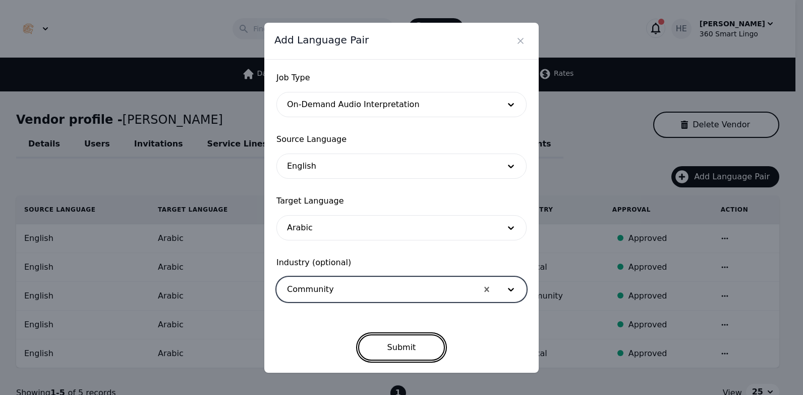
click at [399, 352] on button "Submit" at bounding box center [401, 347] width 87 height 26
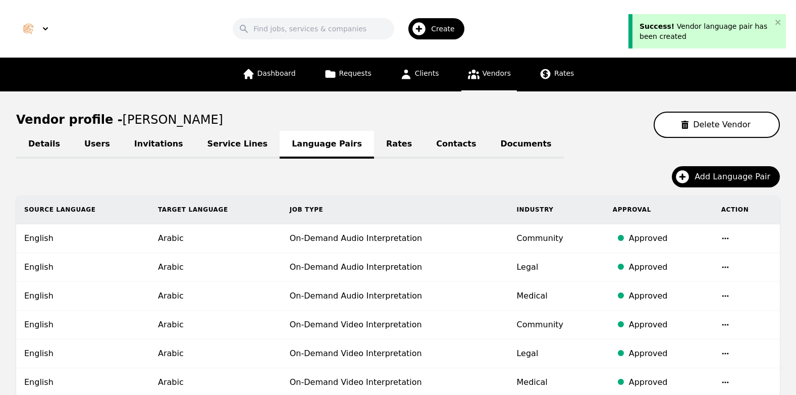
click at [563, 48] on header "Search Create HE Hala Elnokrashy 360 Smart Lingo" at bounding box center [398, 29] width 796 height 58
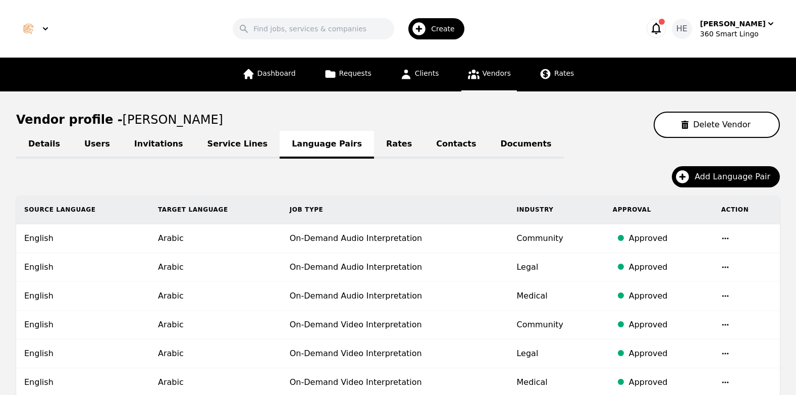
click at [446, 28] on span "Create" at bounding box center [446, 29] width 31 height 10
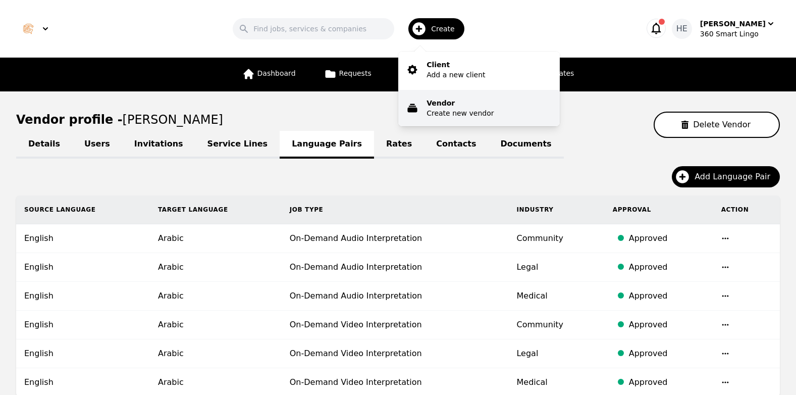
click at [471, 108] on div "Vendor Create new vendor" at bounding box center [459, 108] width 67 height 20
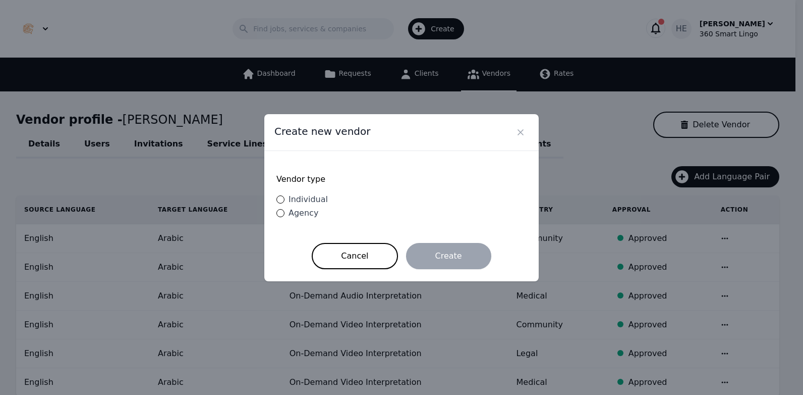
click at [303, 197] on span "Individual" at bounding box center [308, 199] width 39 height 10
click at [285, 197] on input "Individual" at bounding box center [281, 199] width 8 height 8
radio input "true"
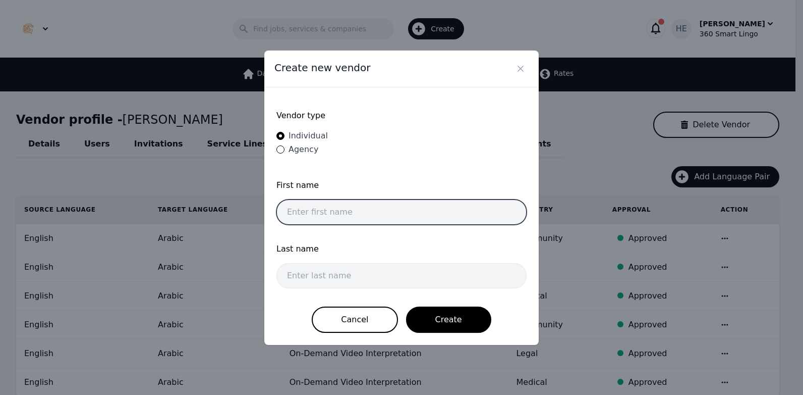
click at [348, 216] on input "text" at bounding box center [402, 211] width 250 height 25
paste input "[PERSON_NAME]"
drag, startPoint x: 352, startPoint y: 212, endPoint x: 313, endPoint y: 214, distance: 39.4
click at [313, 214] on input "[PERSON_NAME]" at bounding box center [402, 211] width 250 height 25
type input "[PERSON_NAME]"
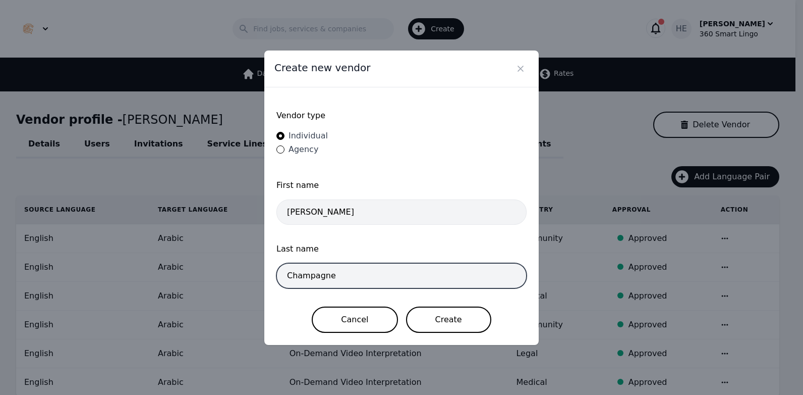
type input "Champagne"
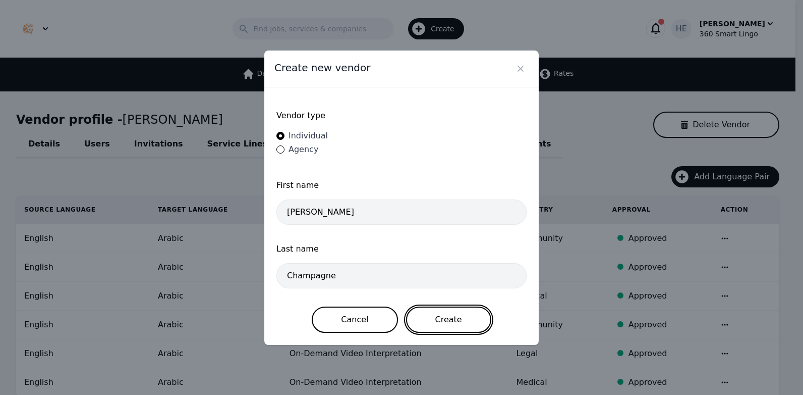
click at [467, 316] on button "Create" at bounding box center [448, 319] width 85 height 26
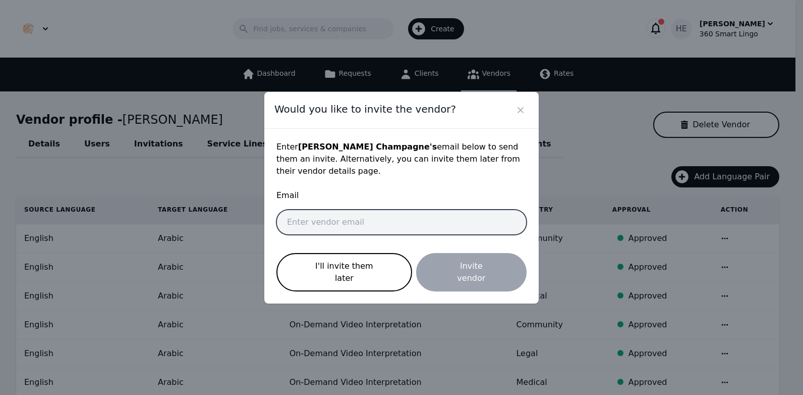
click at [361, 219] on input "email" at bounding box center [402, 221] width 250 height 25
paste input "[EMAIL_ADDRESS][DOMAIN_NAME]"
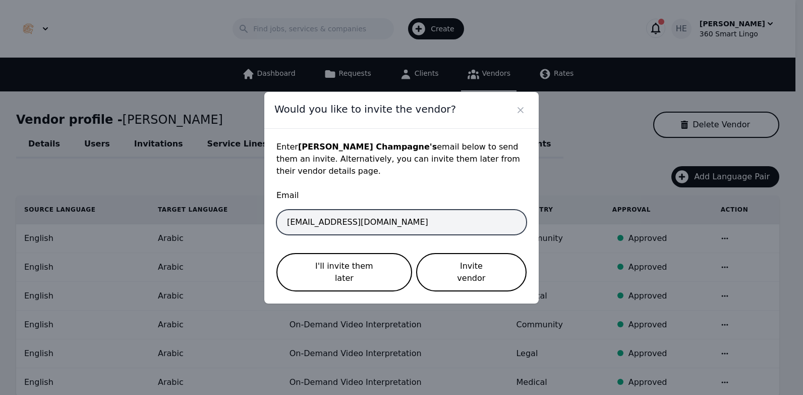
type input "[EMAIL_ADDRESS][DOMAIN_NAME]"
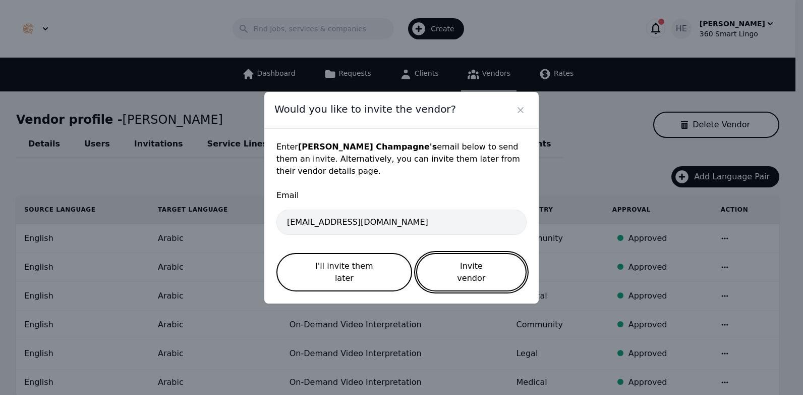
click at [454, 266] on button "Invite vendor" at bounding box center [471, 272] width 111 height 38
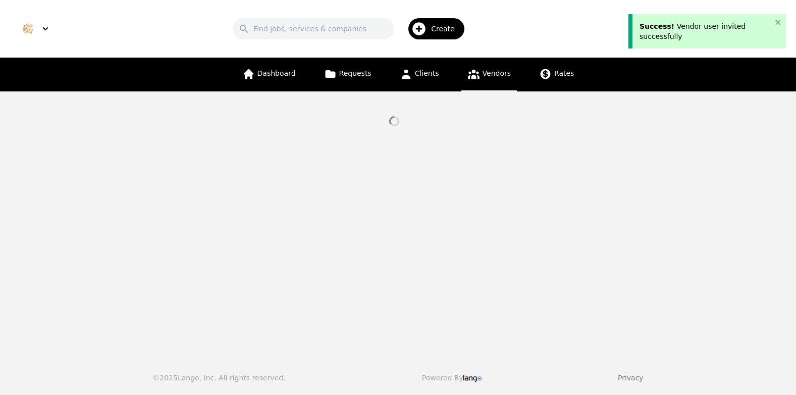
select select "active"
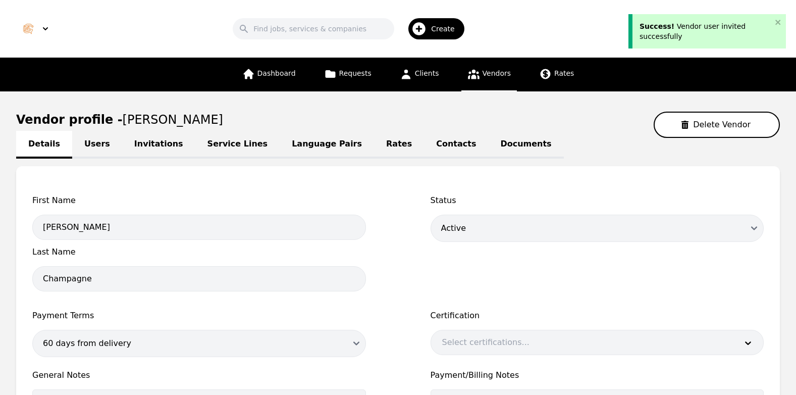
click at [207, 145] on link "Service Lines" at bounding box center [237, 145] width 85 height 28
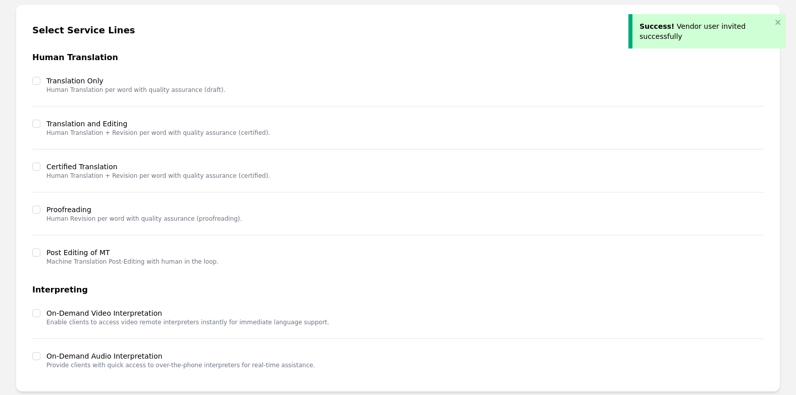
scroll to position [258, 0]
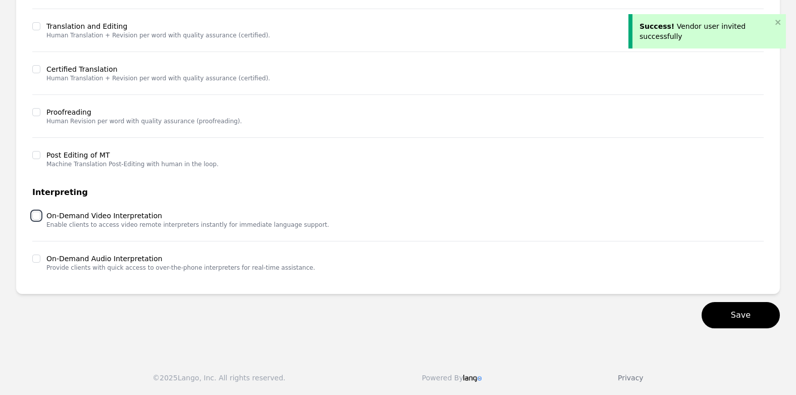
drag, startPoint x: 34, startPoint y: 214, endPoint x: 47, endPoint y: 239, distance: 27.8
click at [35, 215] on input "checkbox" at bounding box center [36, 215] width 8 height 8
checkbox input "true"
click at [38, 259] on input "checkbox" at bounding box center [36, 258] width 8 height 8
checkbox input "true"
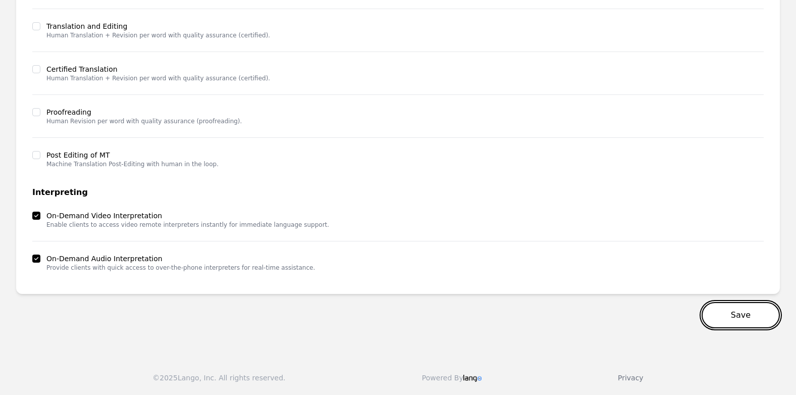
click at [741, 311] on button "Save" at bounding box center [740, 315] width 78 height 26
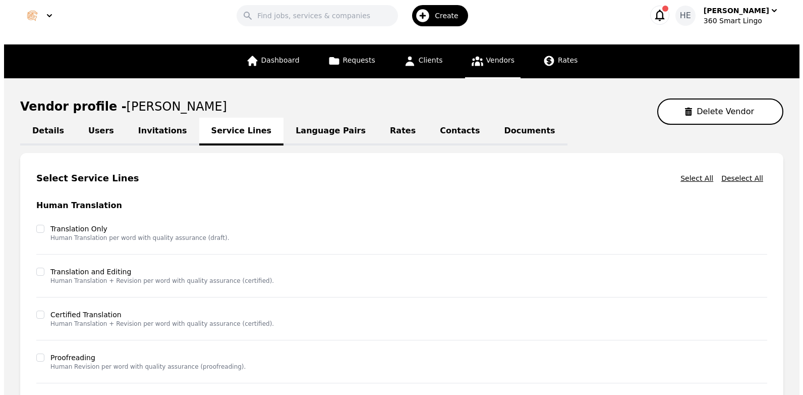
scroll to position [0, 0]
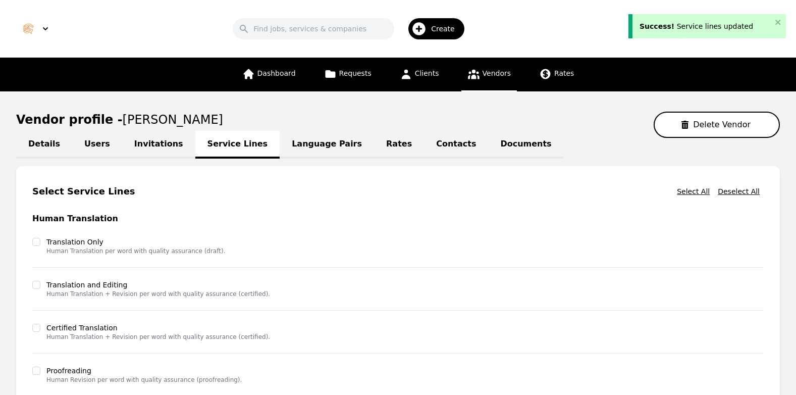
click at [424, 146] on link "Contacts" at bounding box center [456, 145] width 64 height 28
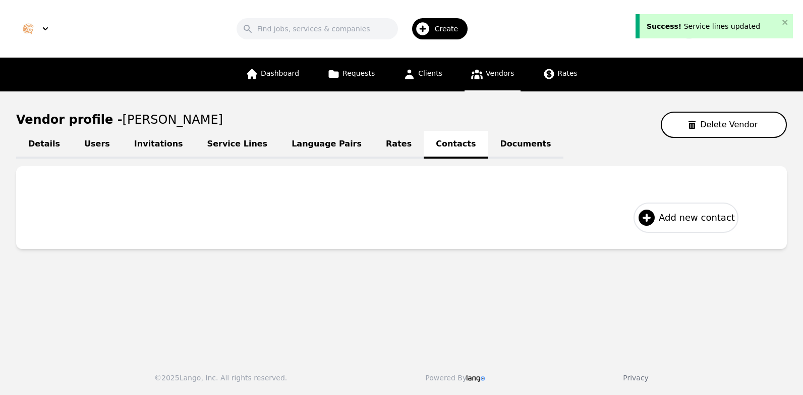
click at [690, 219] on span "Add new contact" at bounding box center [697, 217] width 76 height 14
select select "US"
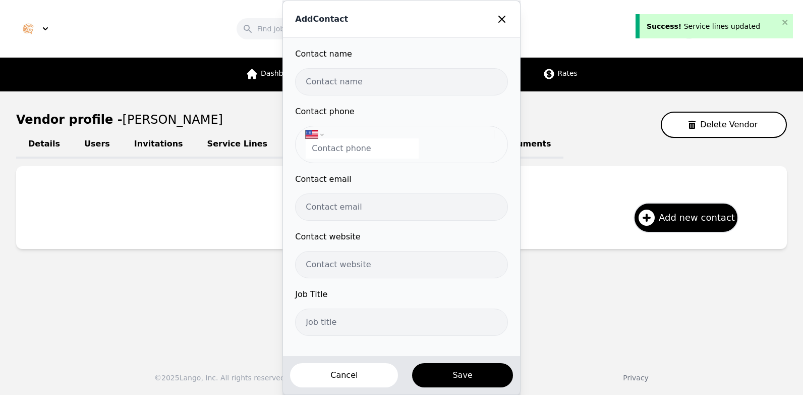
click at [382, 84] on input "text" at bounding box center [401, 81] width 212 height 27
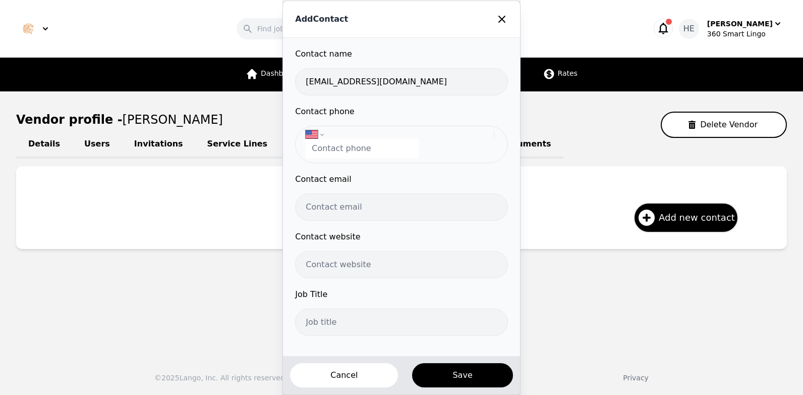
drag, startPoint x: 388, startPoint y: 87, endPoint x: 308, endPoint y: 87, distance: 79.2
click at [308, 87] on input "[EMAIL_ADDRESS][DOMAIN_NAME]" at bounding box center [401, 81] width 212 height 27
type input "[PERSON_NAME]"
click at [359, 152] on input "tel" at bounding box center [362, 148] width 113 height 20
paste input "[PHONE_NUMBER]"
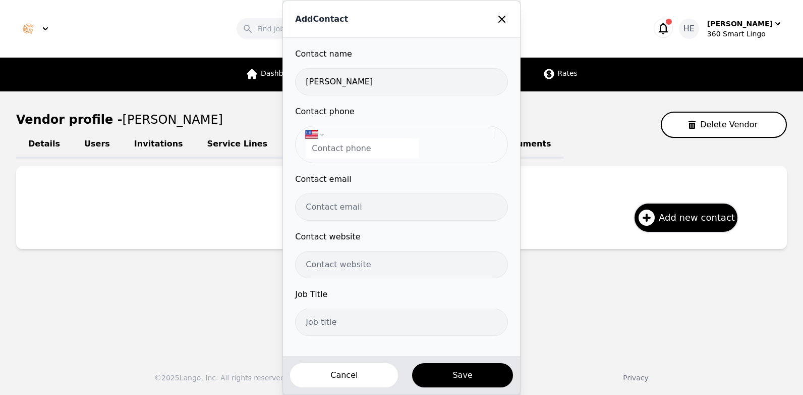
type input "[PHONE_NUMBER]"
select select "DO"
type input "[PHONE_NUMBER]"
click at [354, 221] on div "Contact email" at bounding box center [401, 202] width 212 height 58
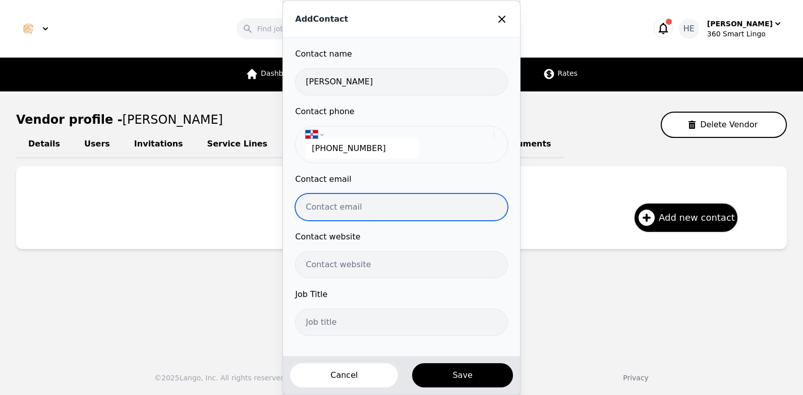
click at [355, 209] on input "email" at bounding box center [401, 206] width 212 height 27
paste input "[EMAIL_ADDRESS][DOMAIN_NAME]"
type input "[EMAIL_ADDRESS][DOMAIN_NAME]"
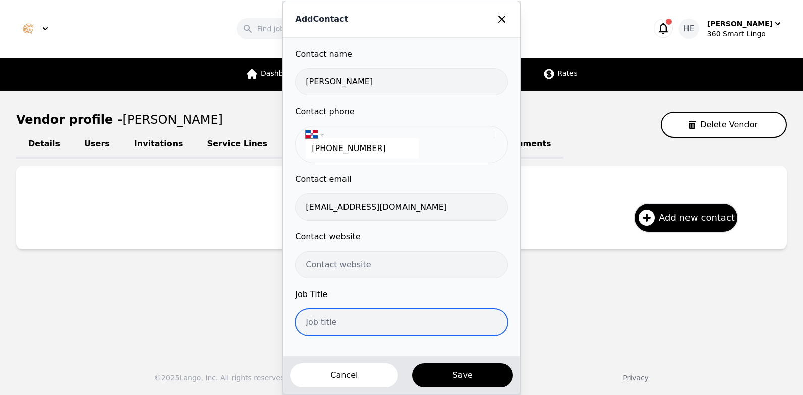
click at [365, 327] on input "text" at bounding box center [401, 321] width 212 height 27
type input "i"
type input "Interpreter"
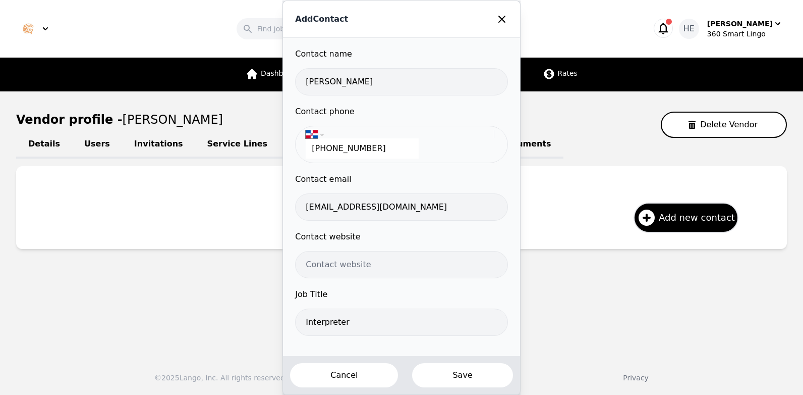
click at [456, 376] on button "Save" at bounding box center [462, 375] width 102 height 26
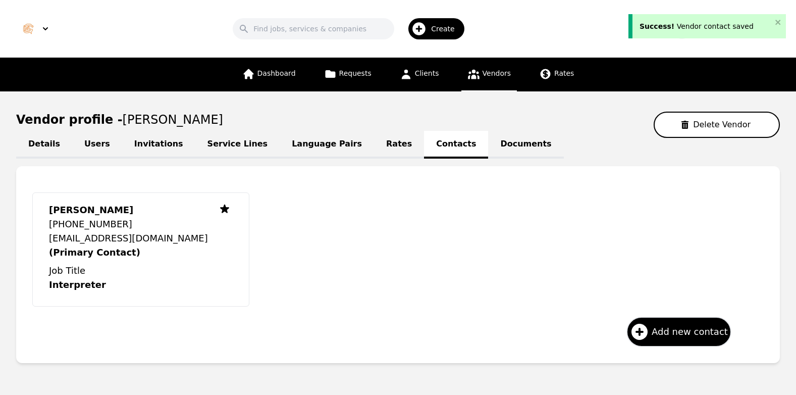
click at [289, 145] on link "Language Pairs" at bounding box center [327, 145] width 94 height 28
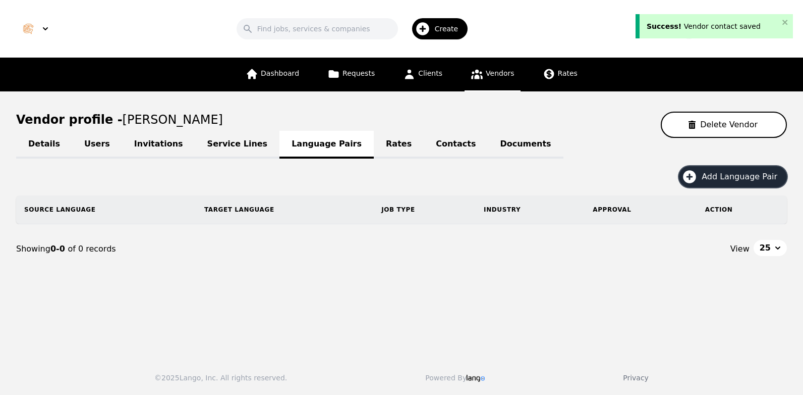
click at [708, 175] on span "Add Language Pair" at bounding box center [743, 177] width 83 height 12
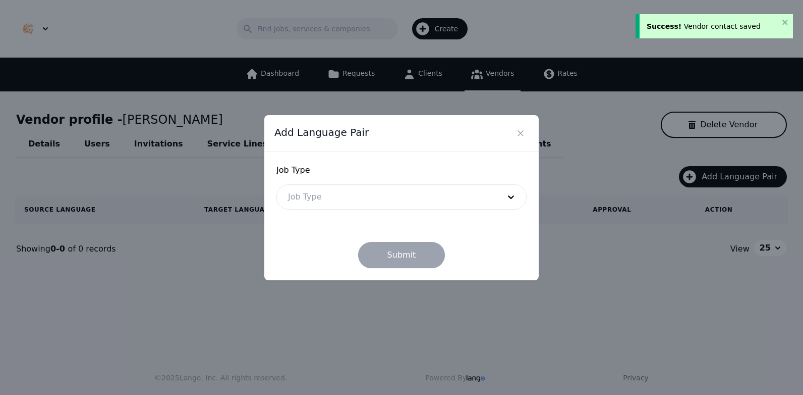
click at [437, 196] on div at bounding box center [386, 197] width 219 height 24
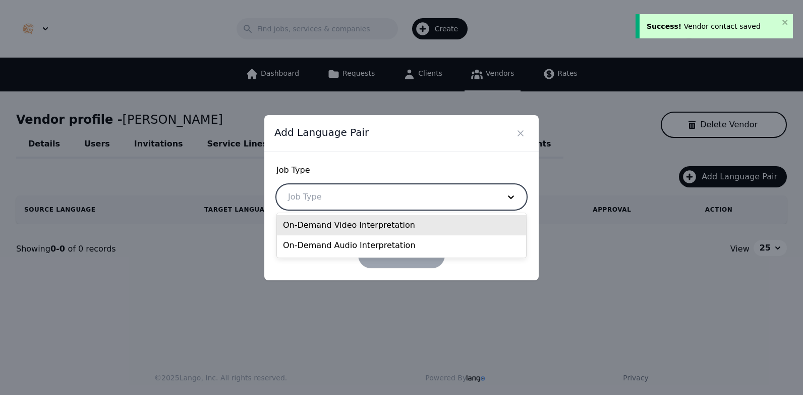
click at [425, 224] on div "On-Demand Video Interpretation" at bounding box center [401, 225] width 249 height 20
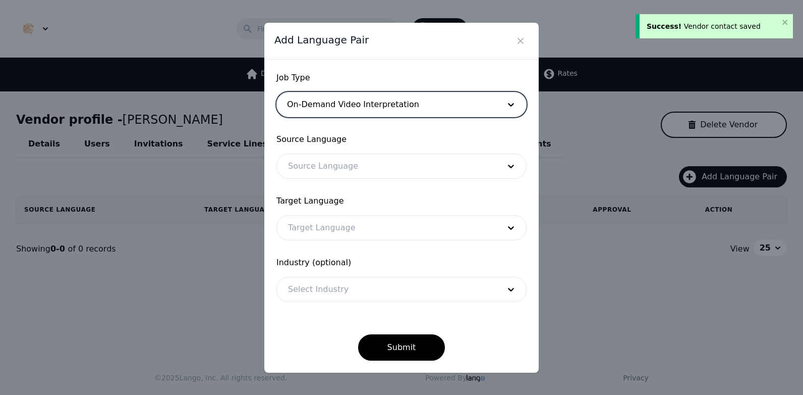
click at [337, 157] on div at bounding box center [386, 166] width 219 height 24
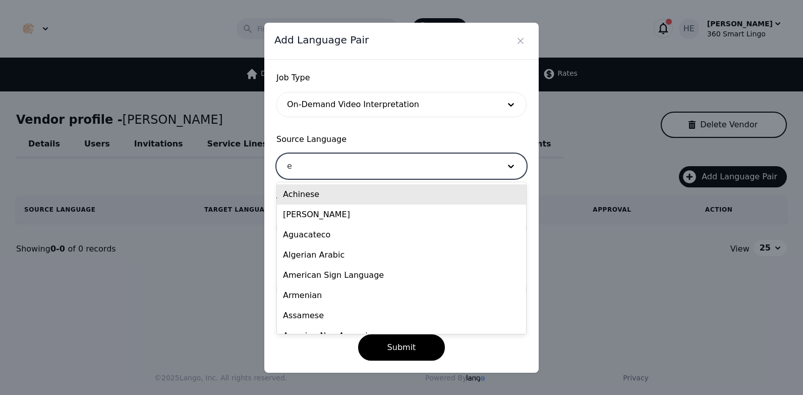
type input "en"
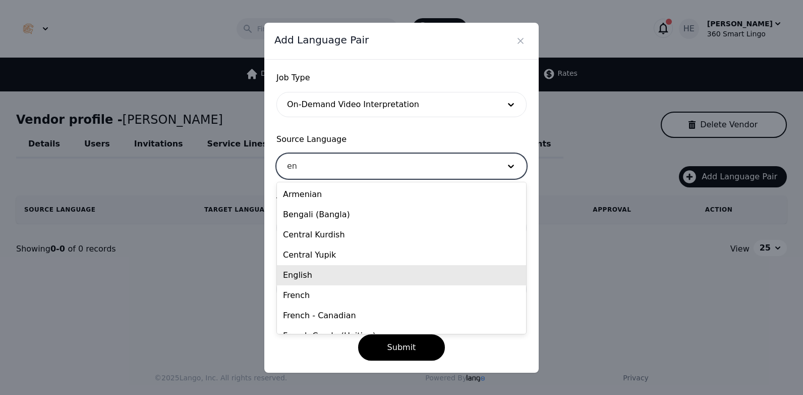
click at [320, 278] on div "English" at bounding box center [401, 275] width 249 height 20
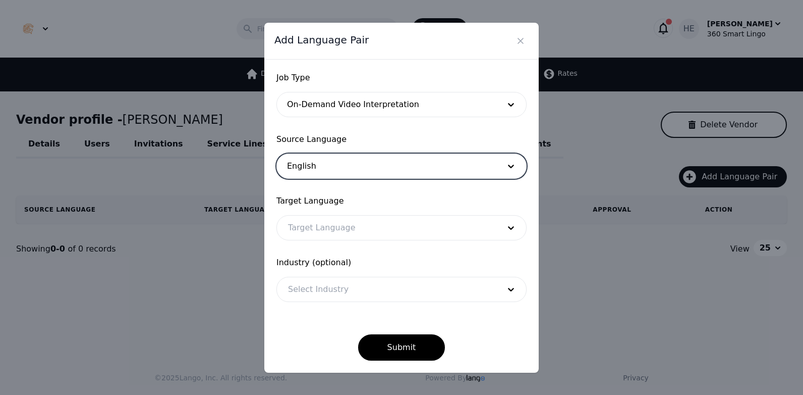
click at [325, 230] on div at bounding box center [386, 227] width 219 height 24
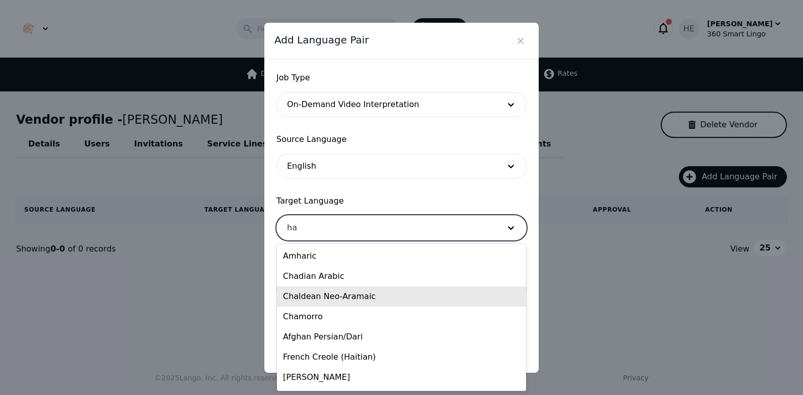
type input "h"
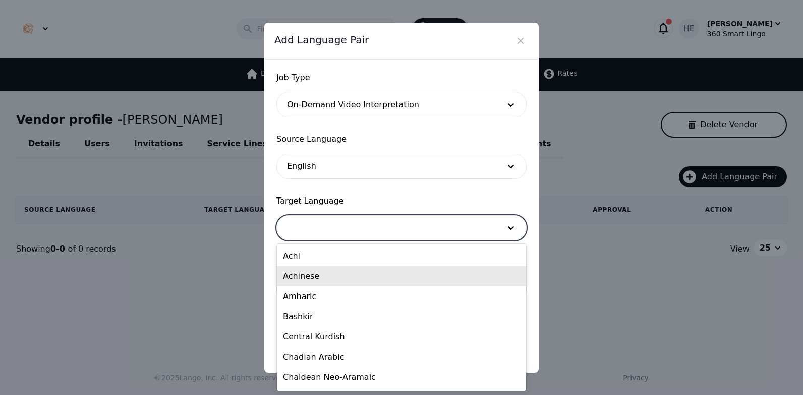
click at [310, 224] on div at bounding box center [386, 227] width 219 height 24
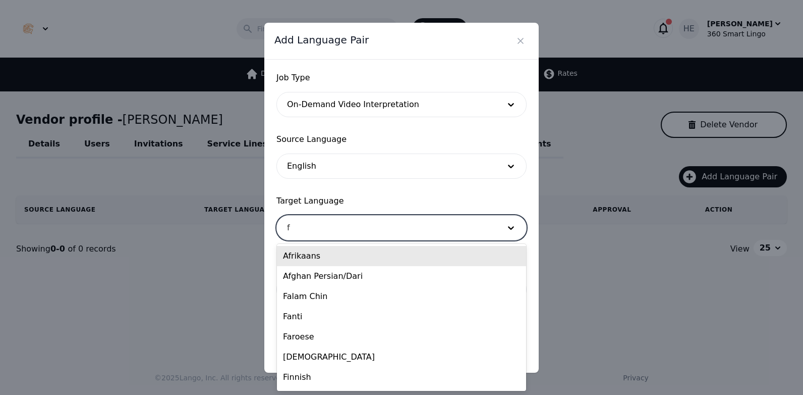
type input "fr"
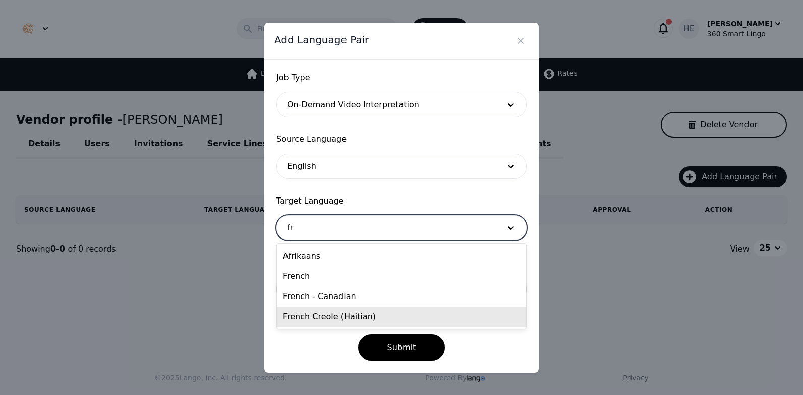
click at [309, 318] on div "French Creole (Haitian)" at bounding box center [401, 316] width 249 height 20
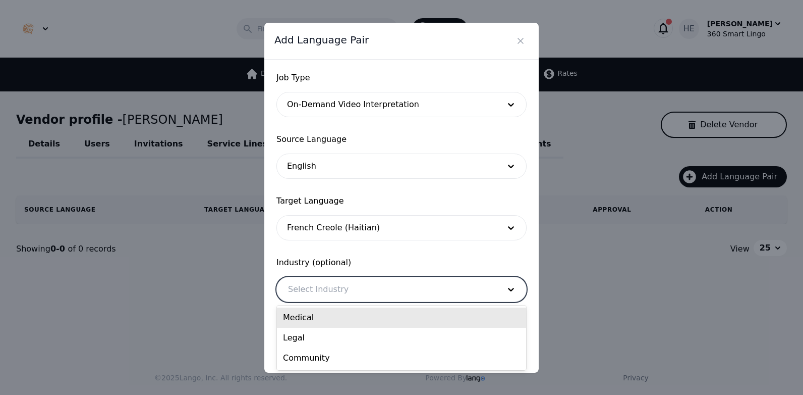
click at [346, 285] on div at bounding box center [386, 289] width 219 height 24
click at [341, 315] on div "Medical" at bounding box center [401, 317] width 249 height 20
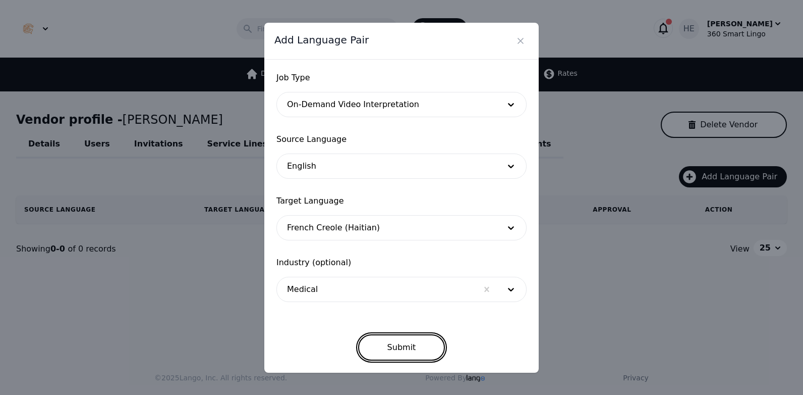
click at [408, 346] on button "Submit" at bounding box center [401, 347] width 87 height 26
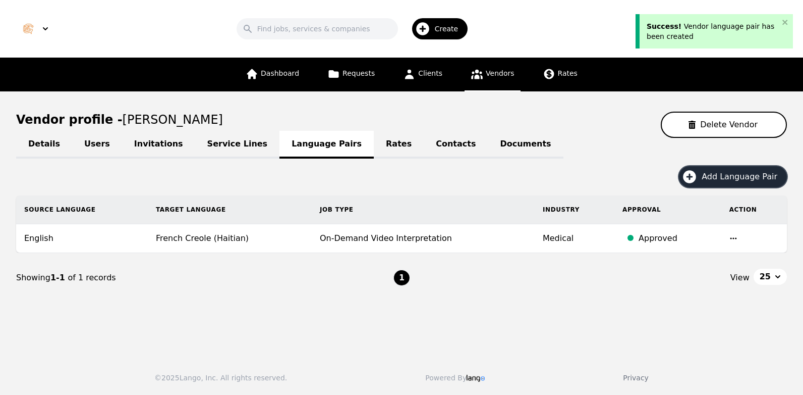
click at [735, 174] on span "Add Language Pair" at bounding box center [743, 177] width 83 height 12
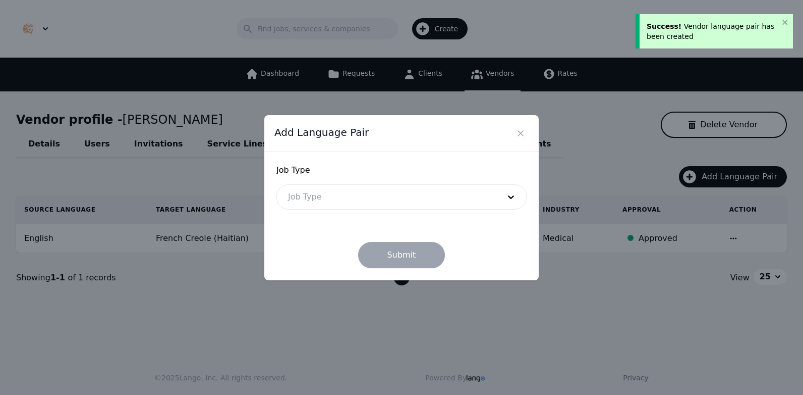
click at [399, 196] on div at bounding box center [386, 197] width 219 height 24
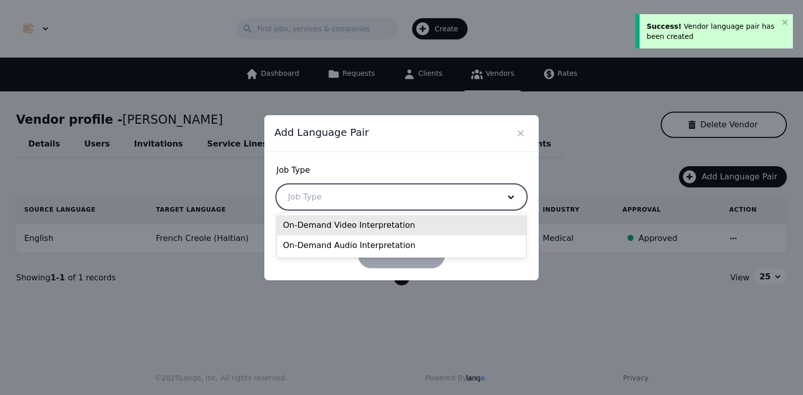
click at [355, 224] on div "On-Demand Video Interpretation" at bounding box center [401, 225] width 249 height 20
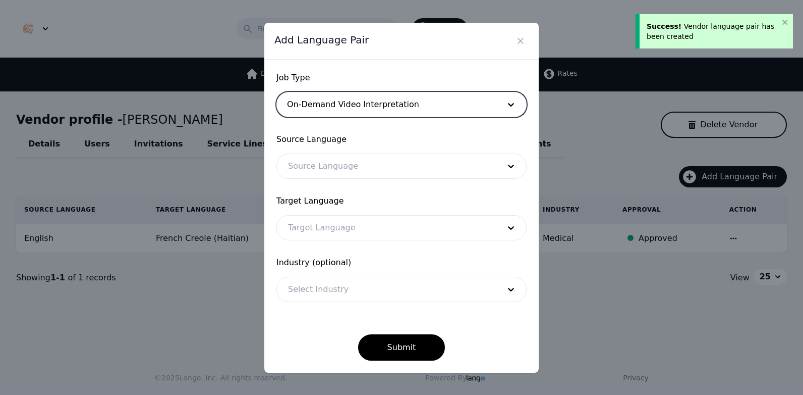
click at [324, 166] on div at bounding box center [386, 166] width 219 height 24
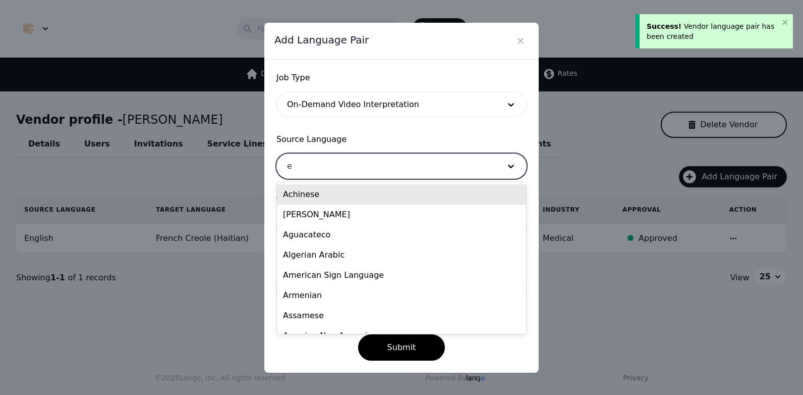
type input "en"
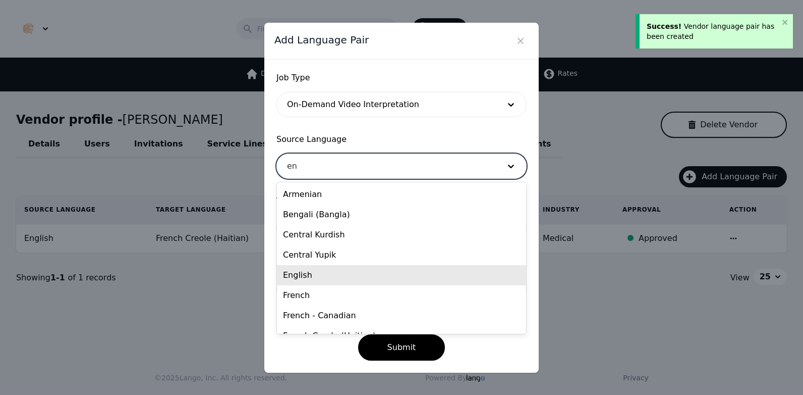
click at [334, 270] on div "English" at bounding box center [401, 275] width 249 height 20
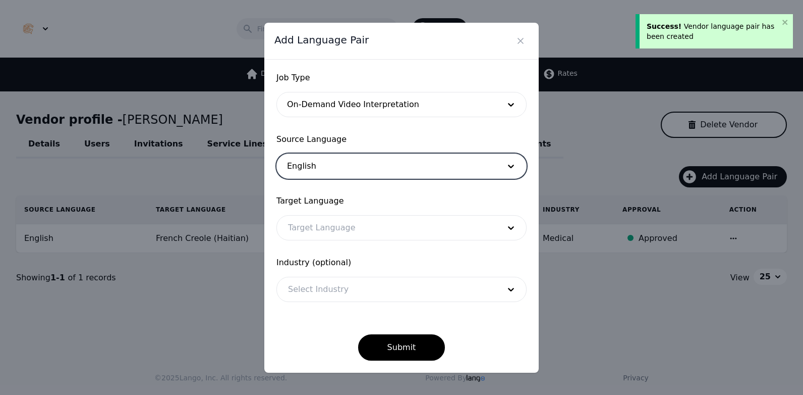
click at [339, 232] on div at bounding box center [386, 227] width 219 height 24
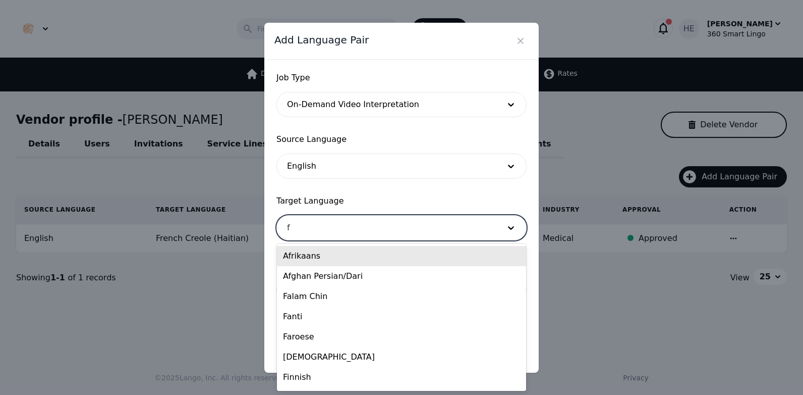
type input "fr"
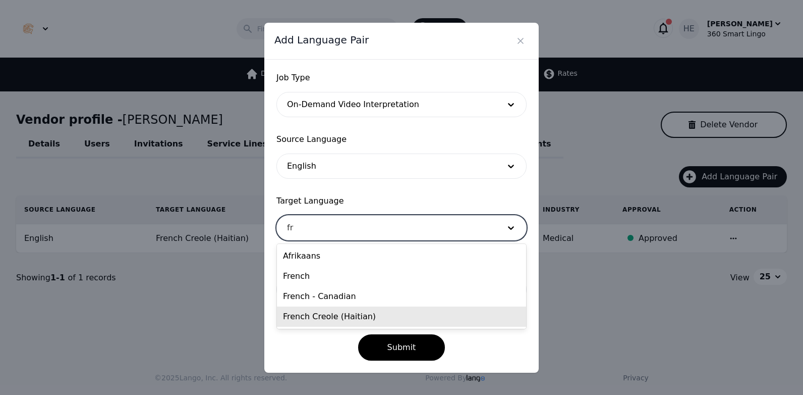
click at [335, 315] on div "French Creole (Haitian)" at bounding box center [401, 316] width 249 height 20
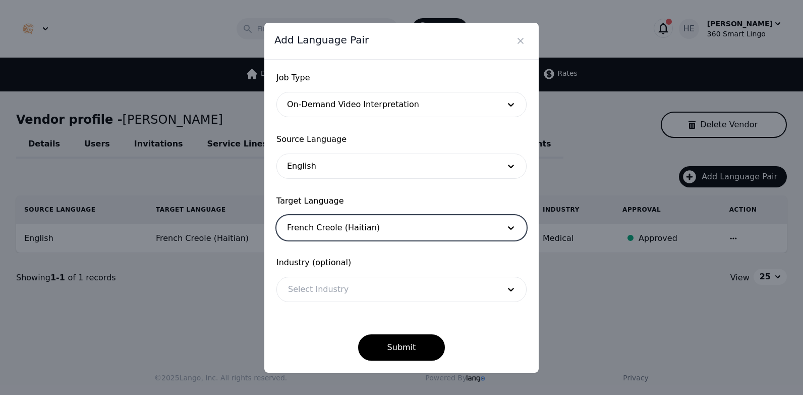
drag, startPoint x: 355, startPoint y: 290, endPoint x: 356, endPoint y: 300, distance: 10.1
click at [356, 290] on div at bounding box center [386, 289] width 219 height 24
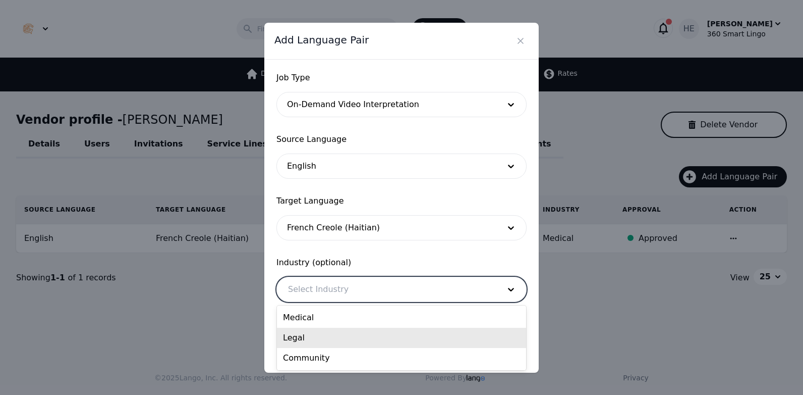
click at [346, 338] on div "Legal" at bounding box center [401, 337] width 249 height 20
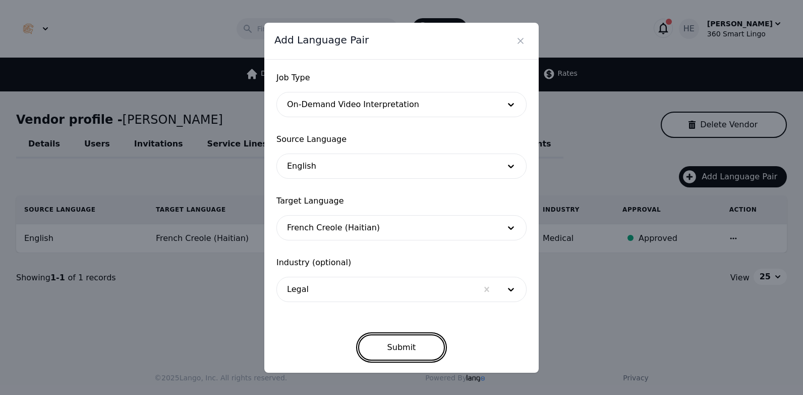
click at [385, 353] on button "Submit" at bounding box center [401, 347] width 87 height 26
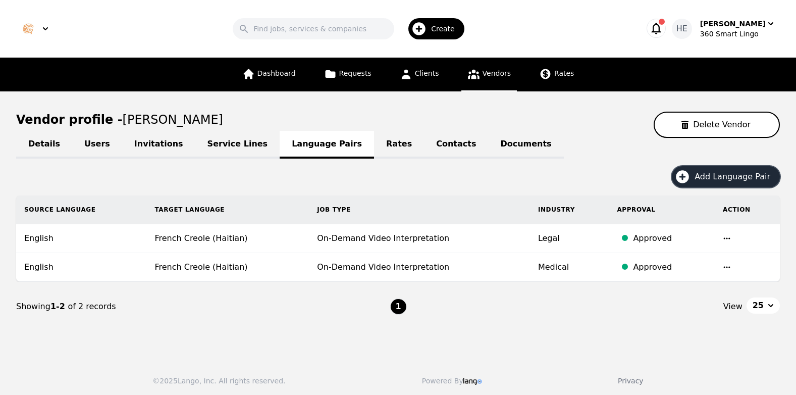
click at [737, 175] on span "Add Language Pair" at bounding box center [735, 177] width 83 height 12
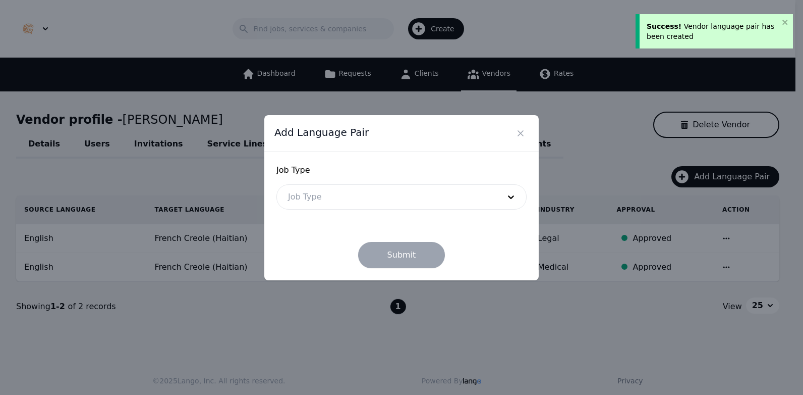
click at [419, 202] on div at bounding box center [386, 197] width 219 height 24
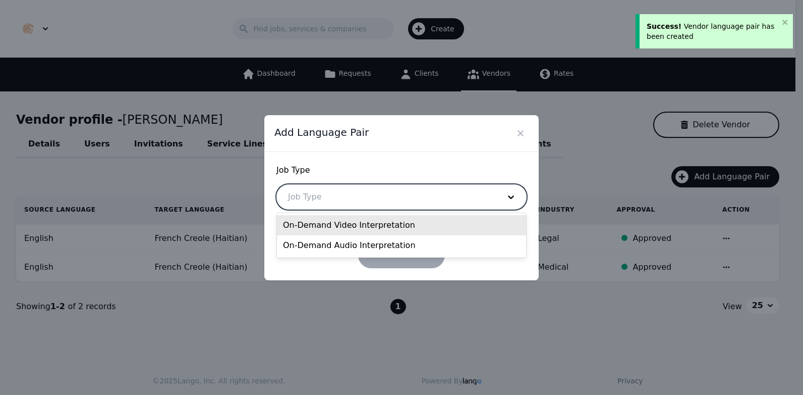
click at [381, 219] on div "On-Demand Video Interpretation" at bounding box center [401, 225] width 249 height 20
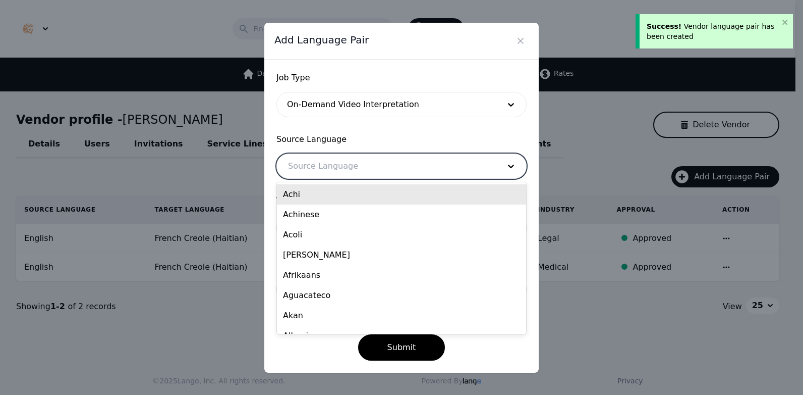
click at [332, 164] on div at bounding box center [386, 166] width 219 height 24
type input "r"
type input "en"
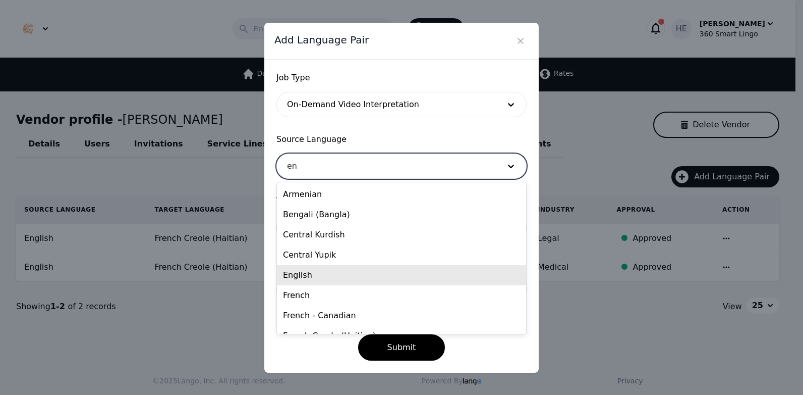
click at [381, 282] on div "English" at bounding box center [401, 275] width 249 height 20
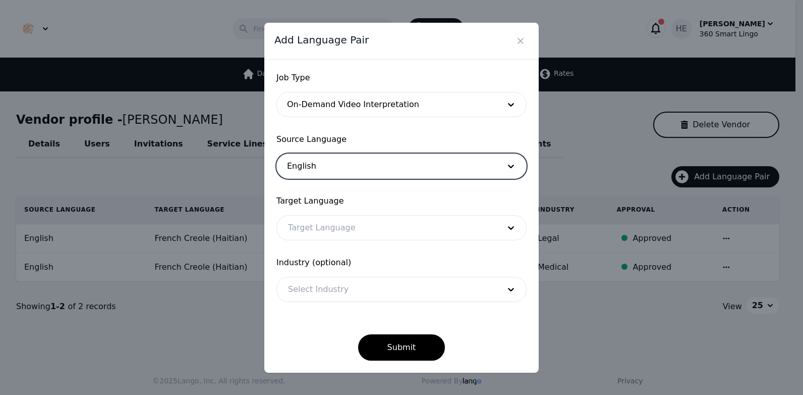
click at [346, 231] on div at bounding box center [386, 227] width 219 height 24
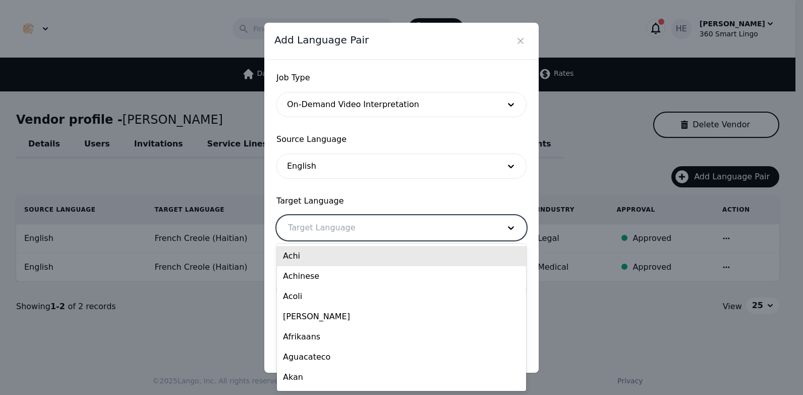
type input "e"
type input "fr"
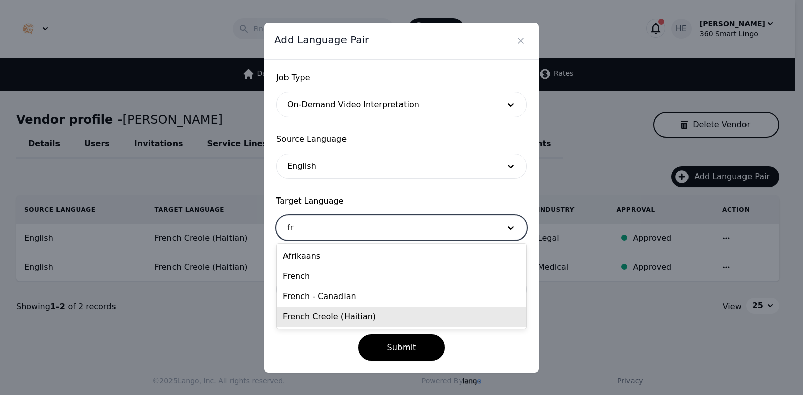
click at [393, 314] on div "French Creole (Haitian)" at bounding box center [401, 316] width 249 height 20
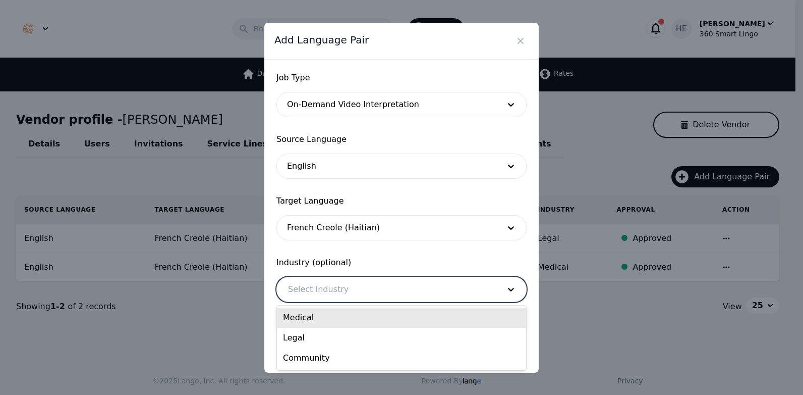
click at [388, 289] on div at bounding box center [386, 289] width 219 height 24
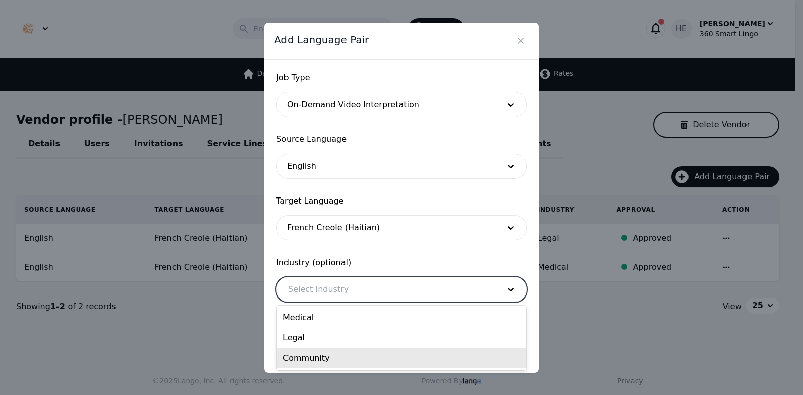
click at [354, 357] on div "Community" at bounding box center [401, 358] width 249 height 20
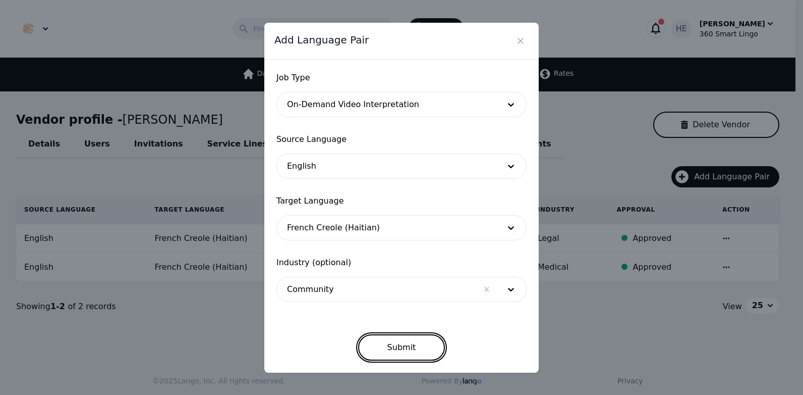
click at [392, 346] on button "Submit" at bounding box center [401, 347] width 87 height 26
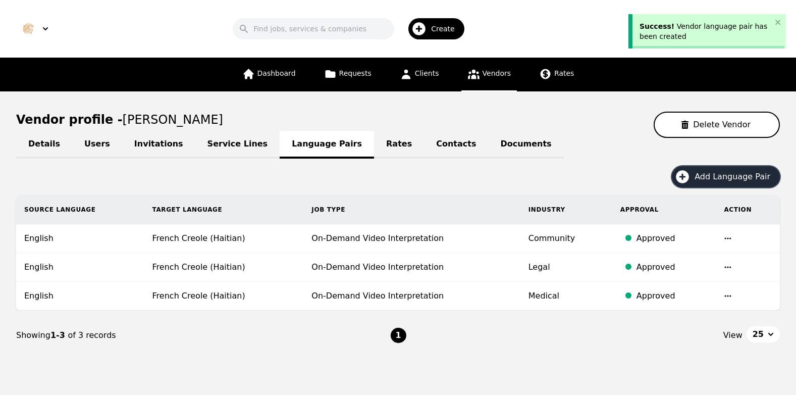
click at [730, 179] on span "Add Language Pair" at bounding box center [735, 177] width 83 height 12
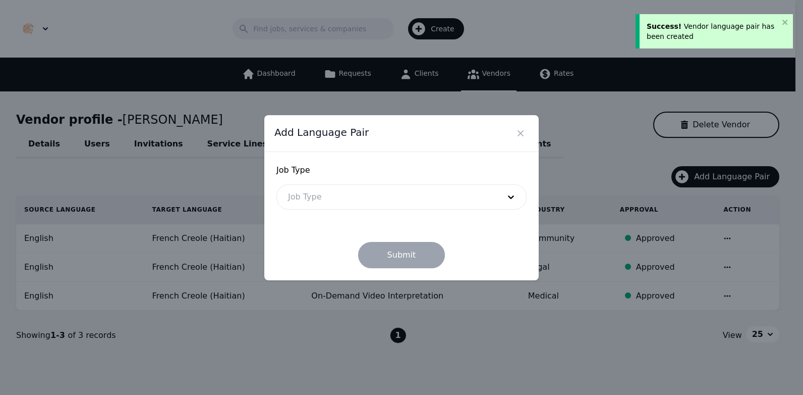
click at [401, 200] on div at bounding box center [386, 197] width 219 height 24
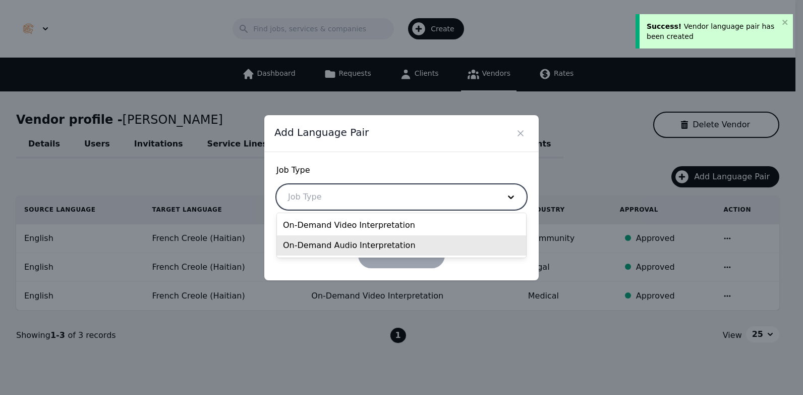
click at [324, 242] on div "On-Demand Audio Interpretation" at bounding box center [401, 245] width 249 height 20
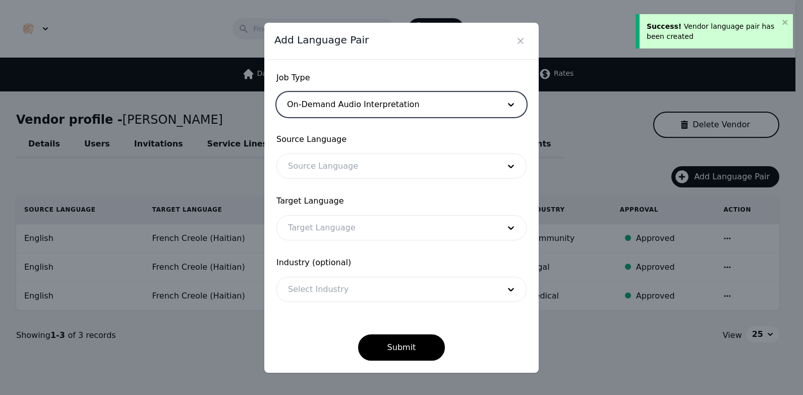
click at [333, 169] on div at bounding box center [386, 166] width 219 height 24
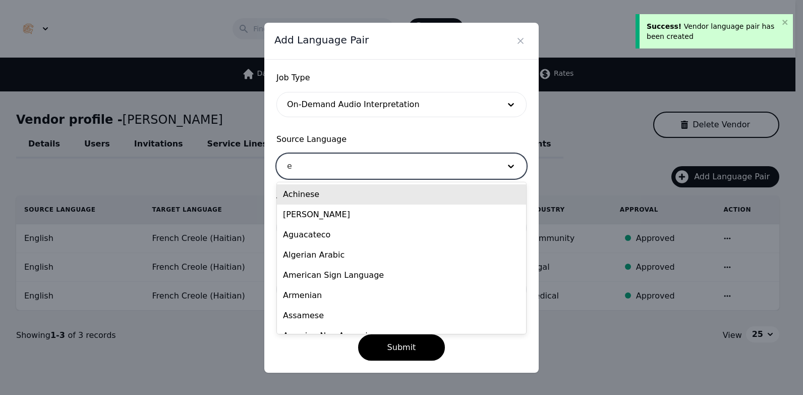
type input "en"
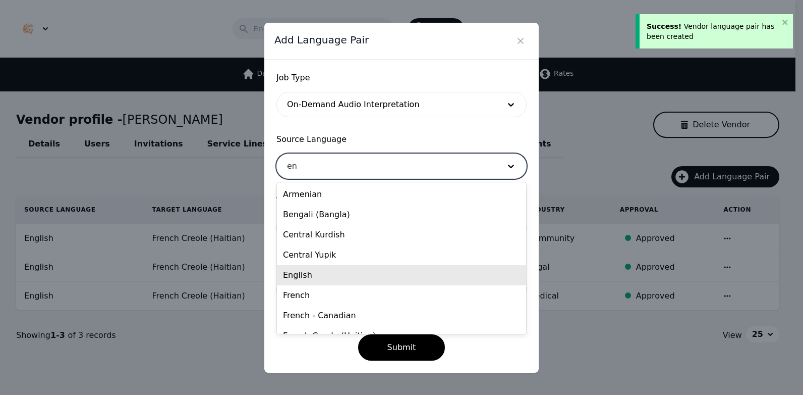
click at [324, 283] on div "English" at bounding box center [401, 275] width 249 height 20
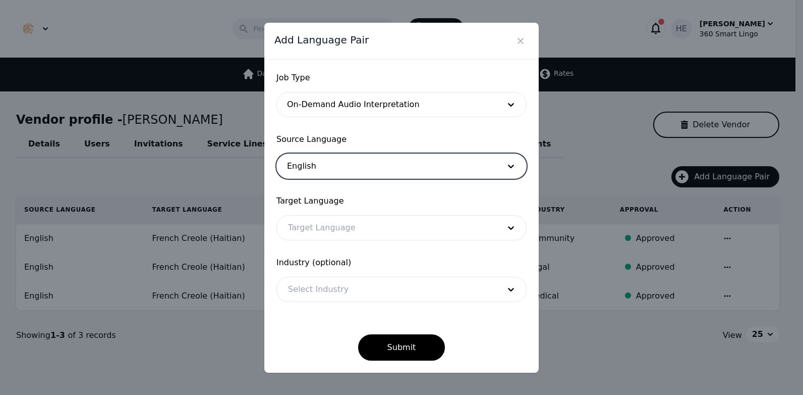
click at [324, 224] on div at bounding box center [386, 227] width 219 height 24
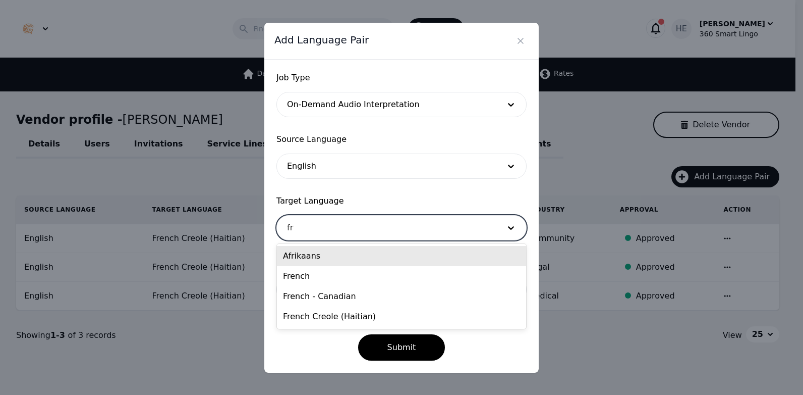
type input "fre"
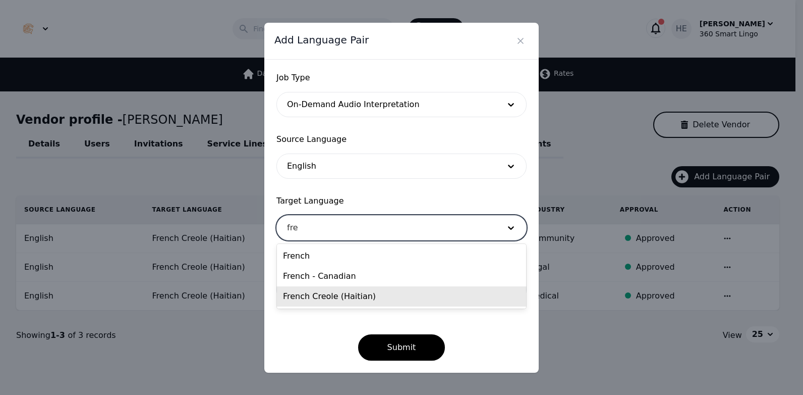
click at [335, 297] on div "French Creole (Haitian)" at bounding box center [401, 296] width 249 height 20
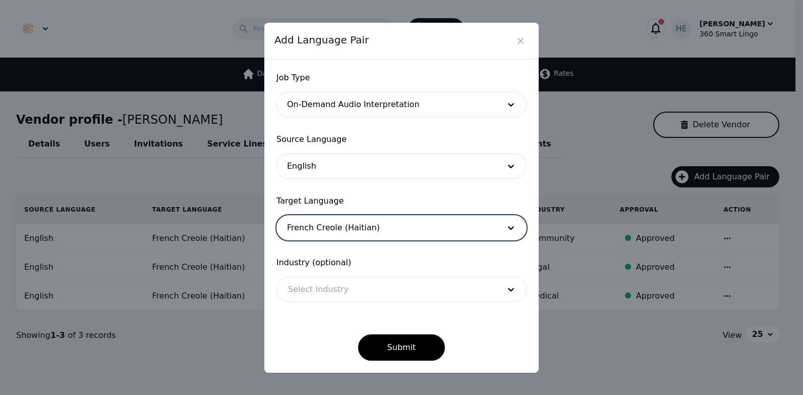
click at [342, 295] on div at bounding box center [386, 289] width 219 height 24
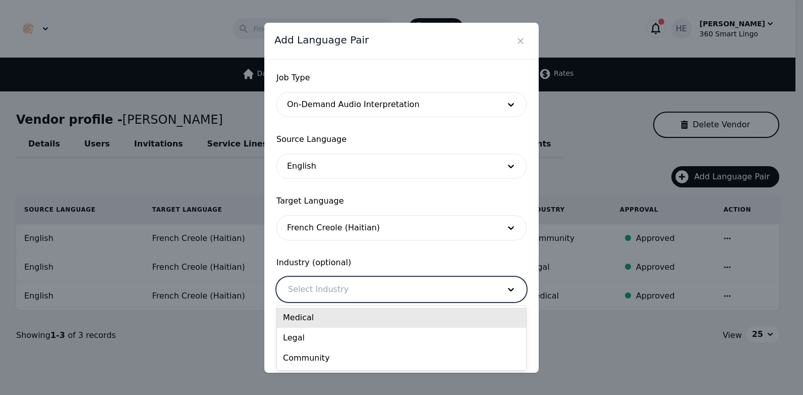
click at [330, 325] on div "Medical" at bounding box center [401, 317] width 249 height 20
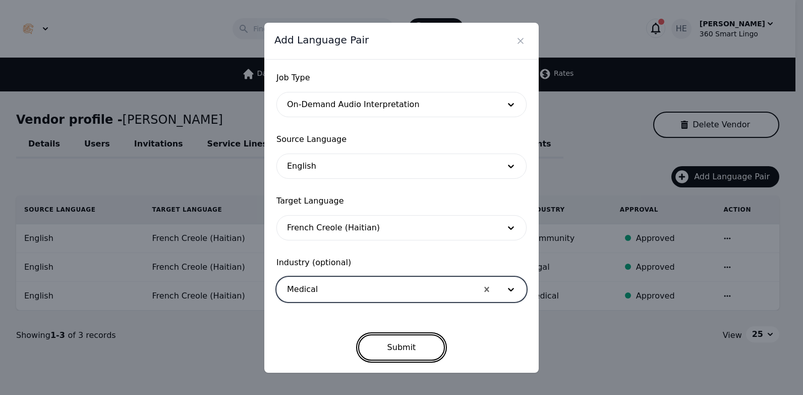
click at [384, 352] on button "Submit" at bounding box center [401, 347] width 87 height 26
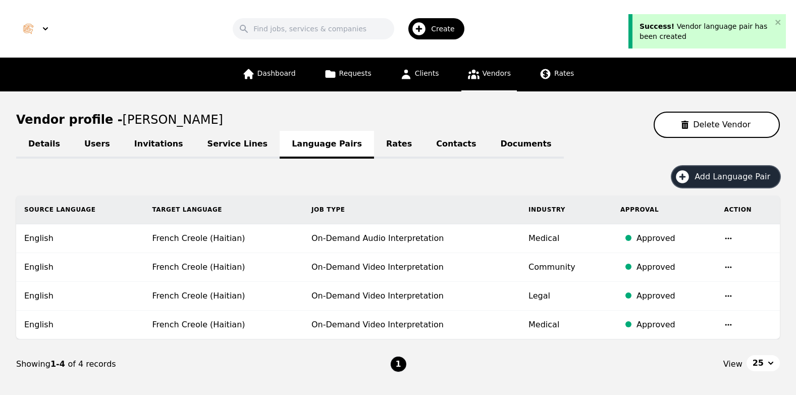
click at [711, 176] on span "Add Language Pair" at bounding box center [735, 177] width 83 height 12
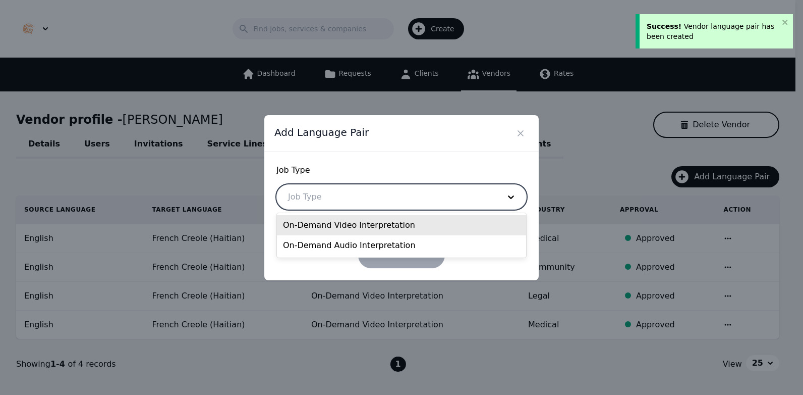
click at [375, 194] on div at bounding box center [386, 197] width 219 height 24
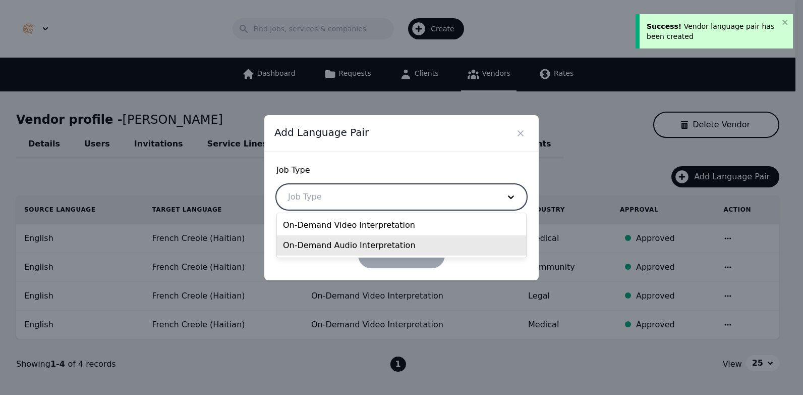
click at [348, 251] on div "On-Demand Audio Interpretation" at bounding box center [401, 245] width 249 height 20
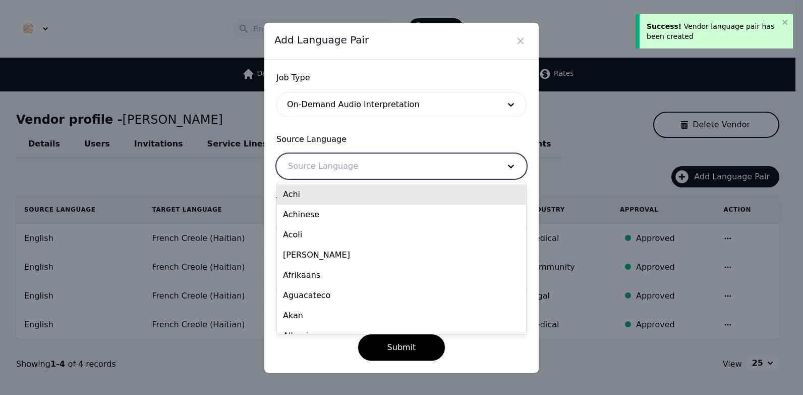
click at [355, 164] on div at bounding box center [386, 166] width 219 height 24
type input "en"
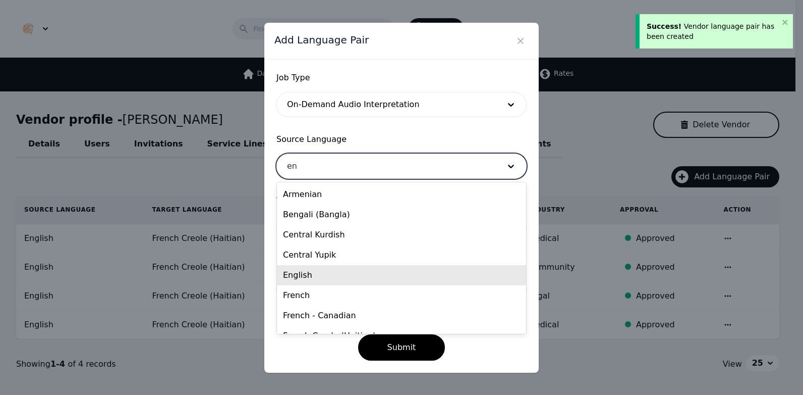
click at [340, 274] on div "English" at bounding box center [401, 275] width 249 height 20
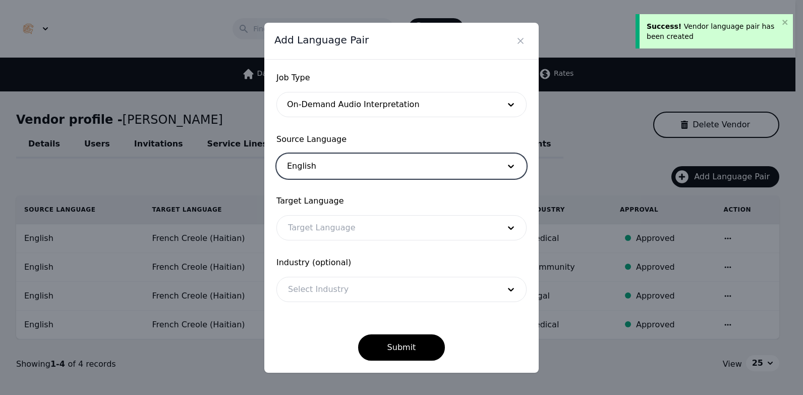
click at [342, 229] on div at bounding box center [386, 227] width 219 height 24
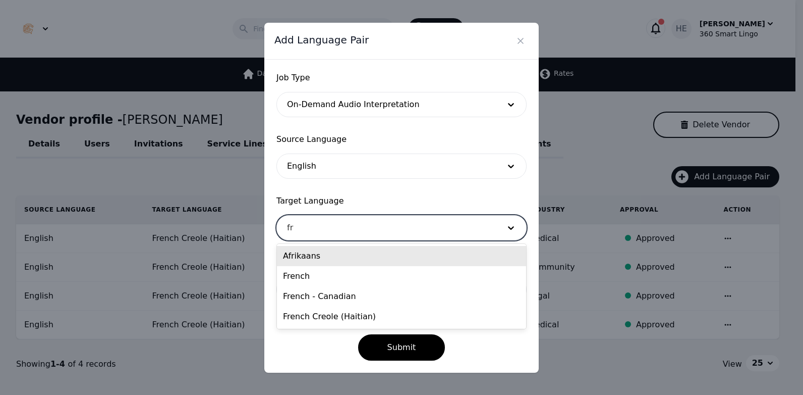
type input "fre"
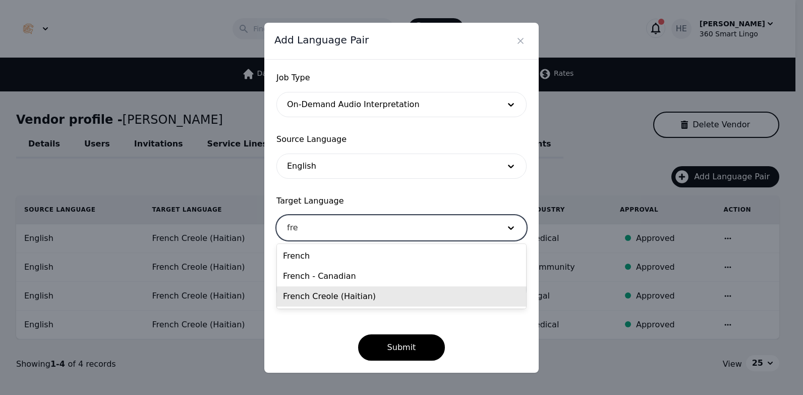
click at [344, 294] on div "French Creole (Haitian)" at bounding box center [401, 296] width 249 height 20
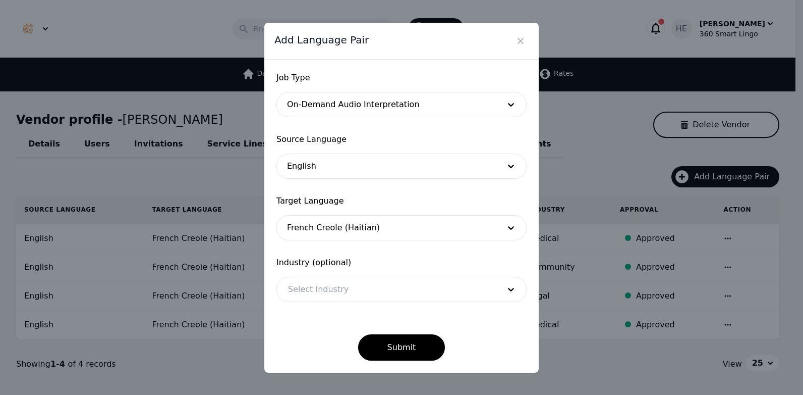
click at [357, 273] on div "Industry (optional) Select Industry" at bounding box center [402, 278] width 250 height 45
click at [359, 286] on div at bounding box center [386, 289] width 219 height 24
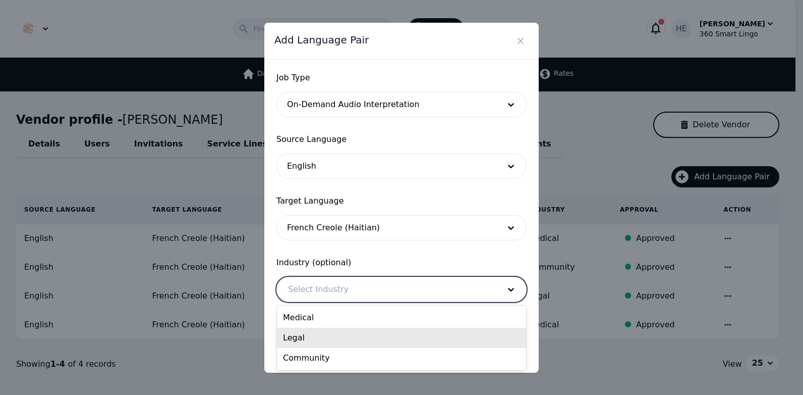
click at [352, 338] on div "Legal" at bounding box center [401, 337] width 249 height 20
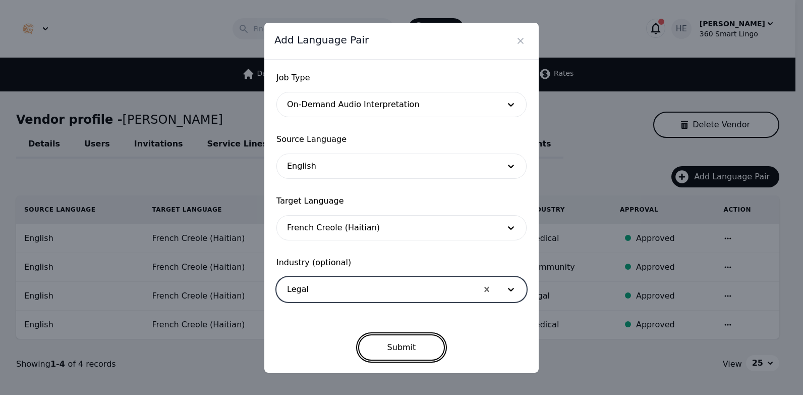
click at [402, 356] on button "Submit" at bounding box center [401, 347] width 87 height 26
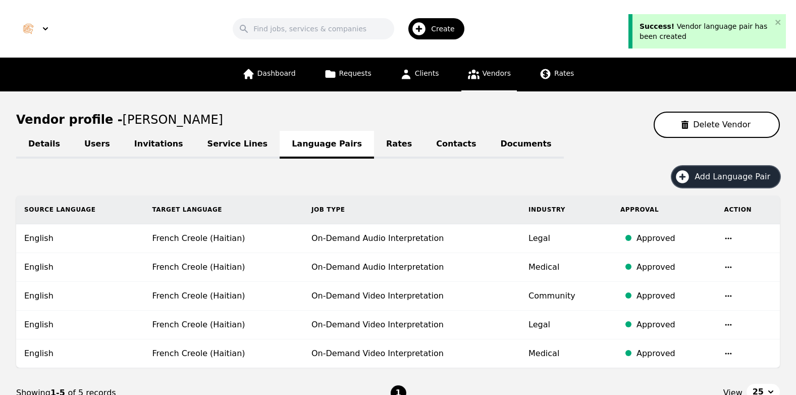
click at [729, 174] on span "Add Language Pair" at bounding box center [735, 177] width 83 height 12
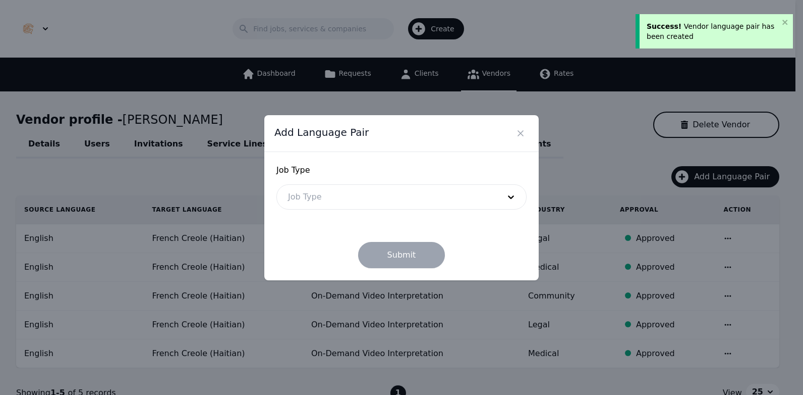
click at [400, 189] on div at bounding box center [386, 197] width 219 height 24
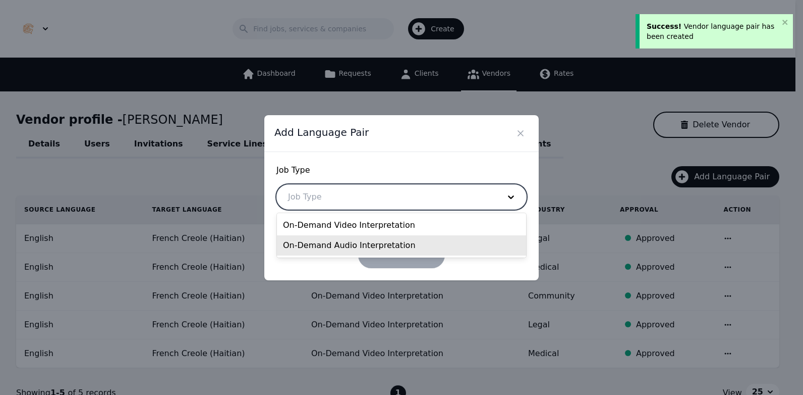
click at [364, 248] on div "On-Demand Audio Interpretation" at bounding box center [401, 245] width 249 height 20
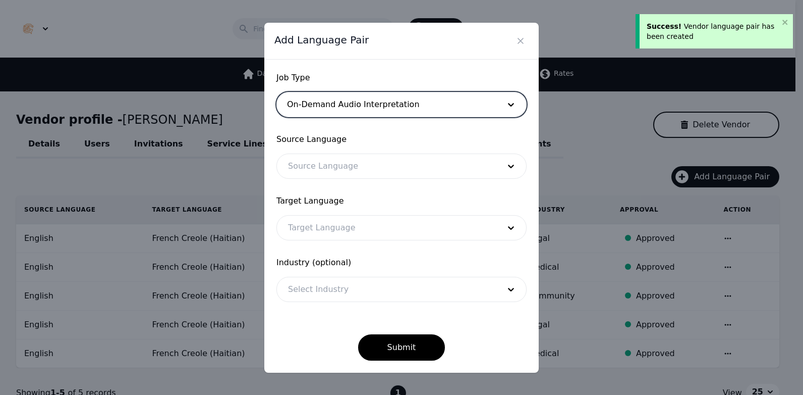
click at [331, 158] on div at bounding box center [386, 166] width 219 height 24
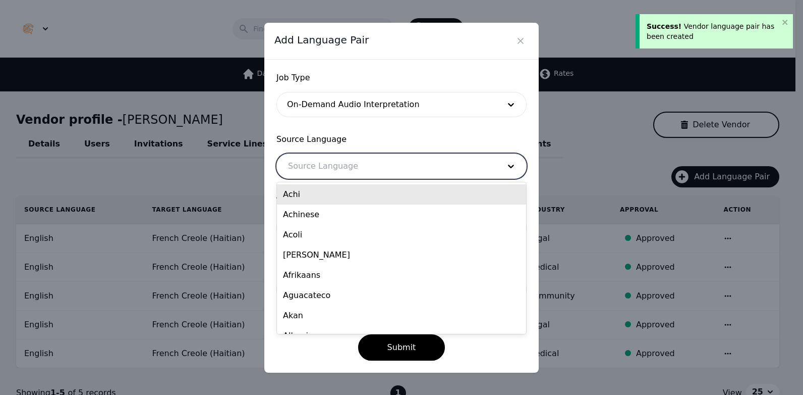
type input "f"
type input "en"
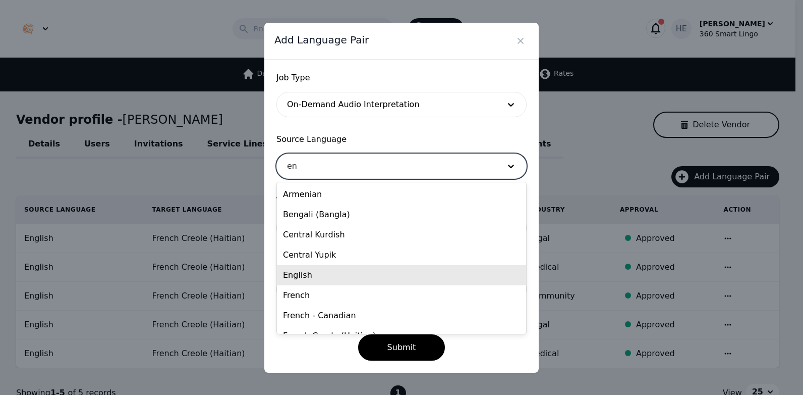
click at [361, 269] on div "English" at bounding box center [401, 275] width 249 height 20
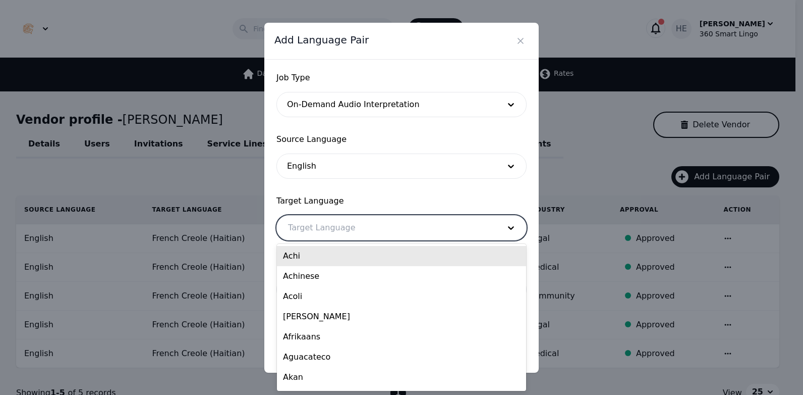
click at [350, 224] on div at bounding box center [386, 227] width 219 height 24
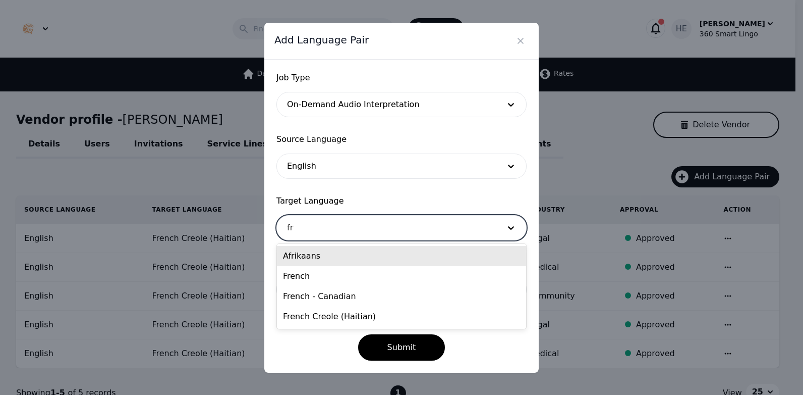
type input "fre"
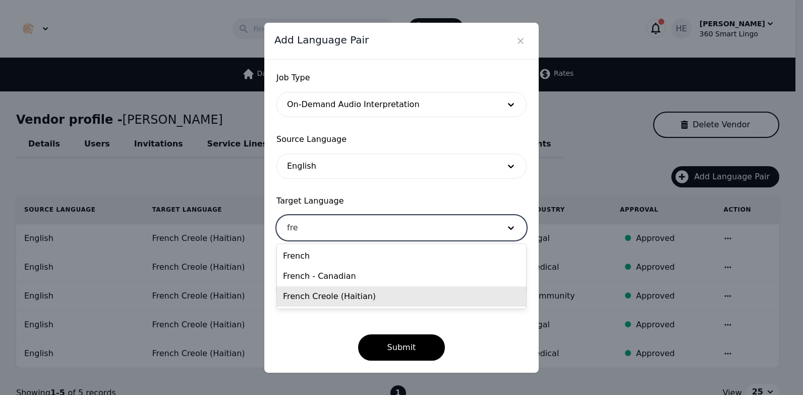
click at [341, 302] on div "French Creole (Haitian)" at bounding box center [401, 296] width 249 height 20
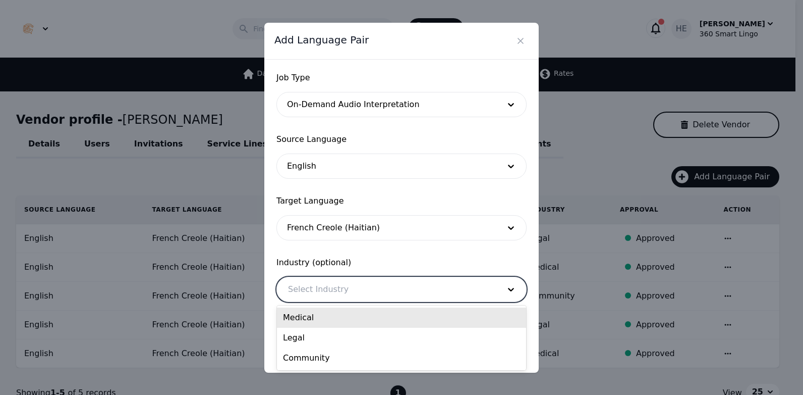
click at [334, 284] on div at bounding box center [386, 289] width 219 height 24
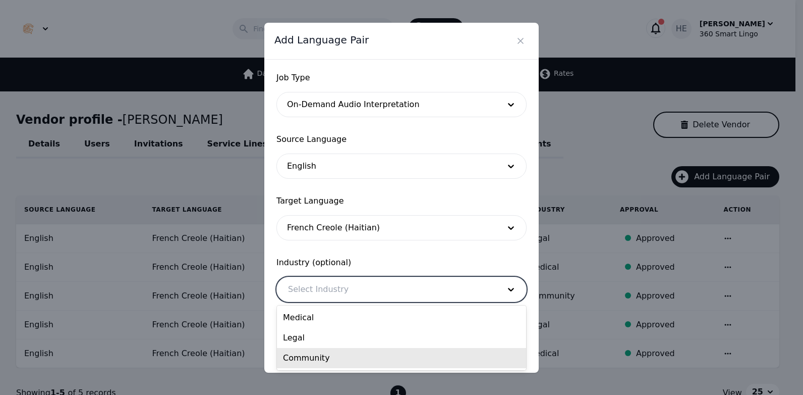
click at [337, 359] on div "Community" at bounding box center [401, 358] width 249 height 20
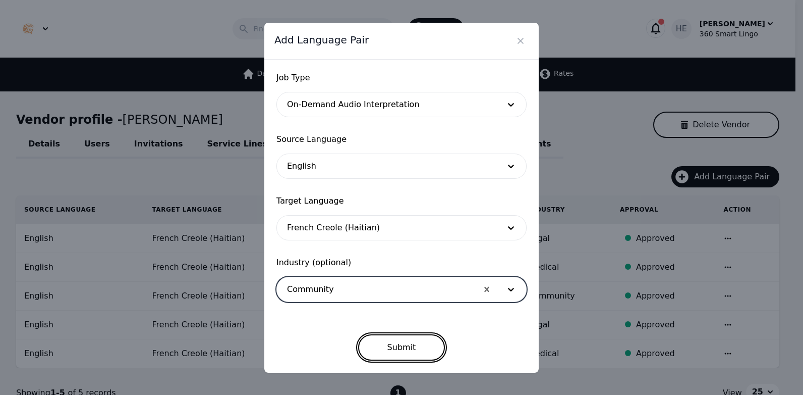
click at [410, 344] on button "Submit" at bounding box center [401, 347] width 87 height 26
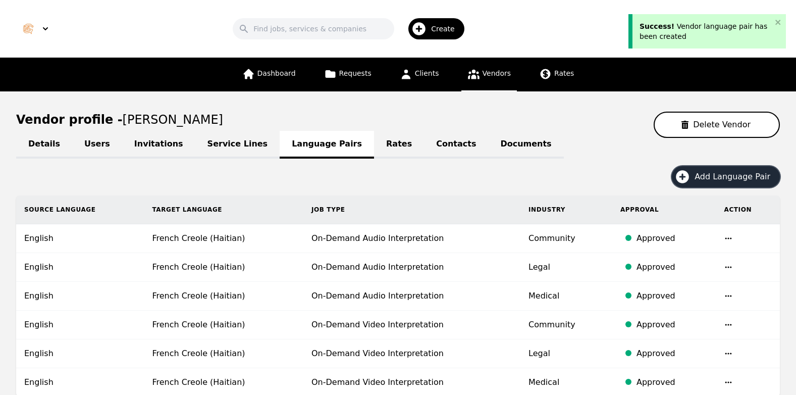
click at [453, 28] on span "Create" at bounding box center [446, 29] width 31 height 10
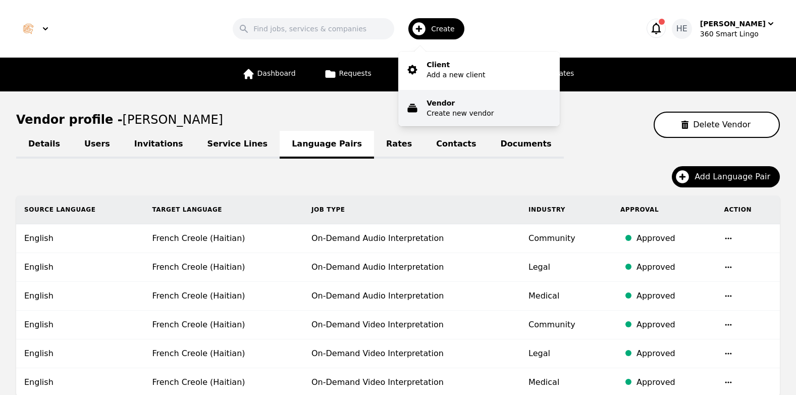
click at [454, 104] on p "Vendor" at bounding box center [459, 103] width 67 height 10
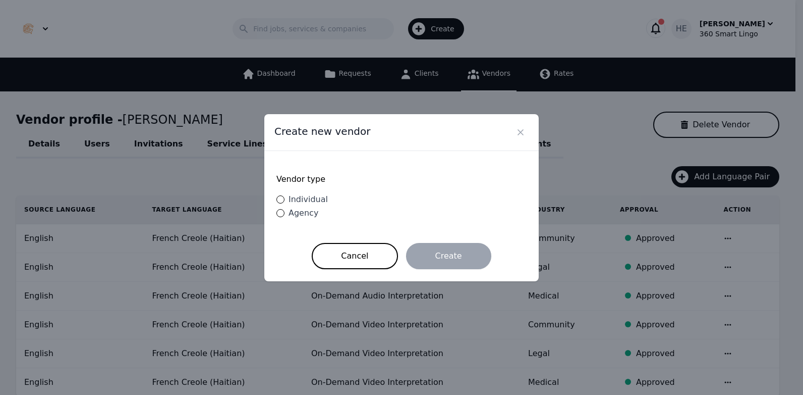
click at [293, 200] on span "Individual" at bounding box center [308, 199] width 39 height 10
click at [285, 200] on input "Individual" at bounding box center [281, 199] width 8 height 8
radio input "true"
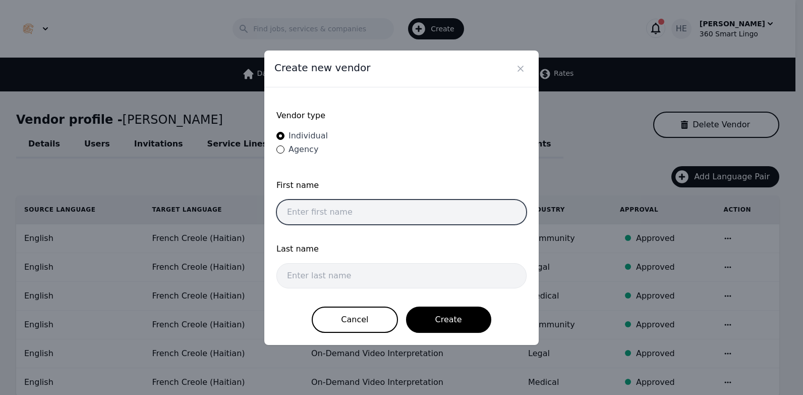
click at [312, 210] on input "text" at bounding box center [402, 211] width 250 height 25
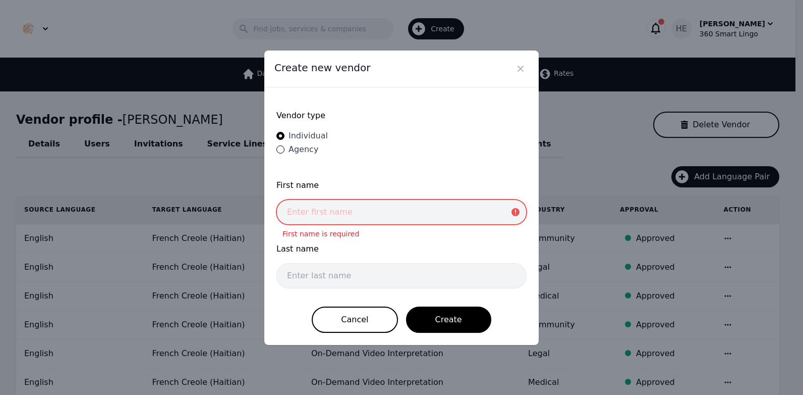
click at [368, 216] on input "text" at bounding box center [402, 211] width 250 height 25
paste input "[PERSON_NAME] [PERSON_NAME]"
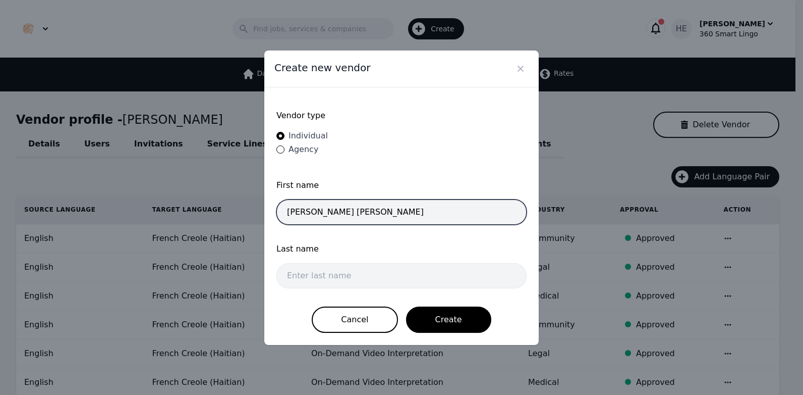
drag, startPoint x: 378, startPoint y: 211, endPoint x: 310, endPoint y: 211, distance: 68.1
click at [310, 211] on input "[PERSON_NAME] [PERSON_NAME]" at bounding box center [402, 211] width 250 height 25
type input "[PERSON_NAME]"
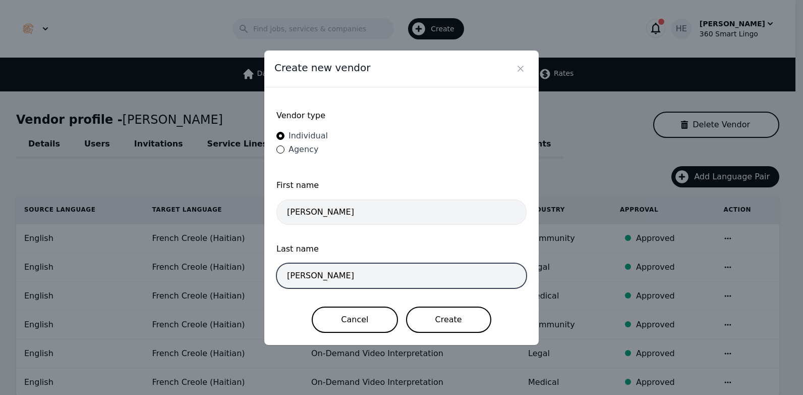
type input "[PERSON_NAME]"
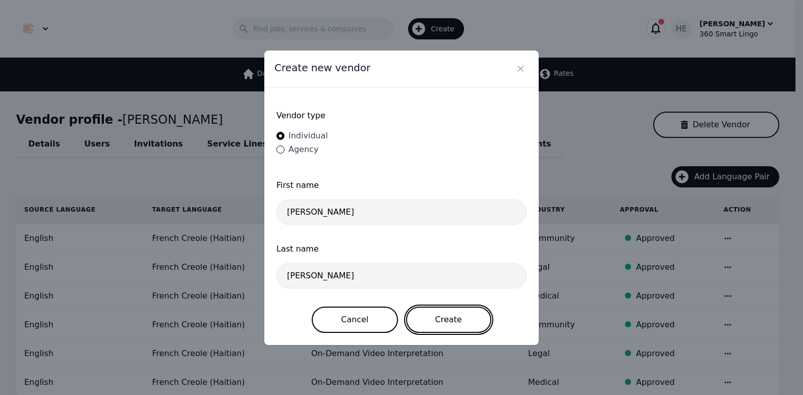
click at [454, 319] on button "Create" at bounding box center [448, 319] width 85 height 26
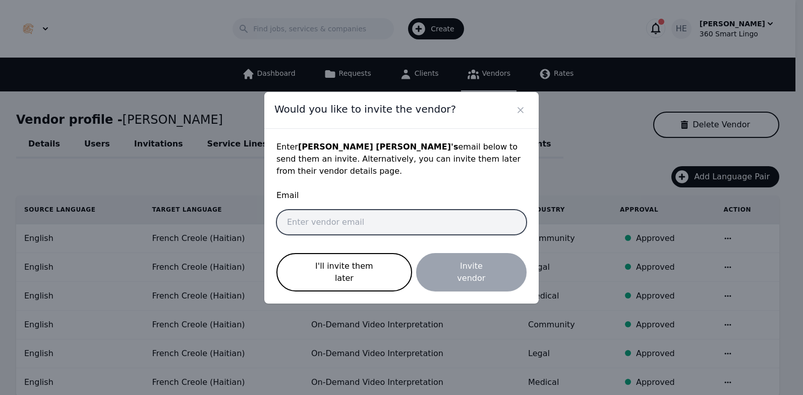
click at [352, 229] on input "email" at bounding box center [402, 221] width 250 height 25
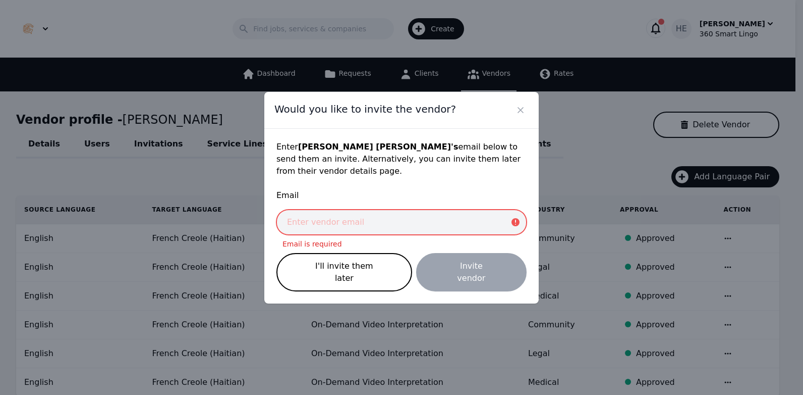
click at [351, 222] on input "email" at bounding box center [402, 221] width 250 height 25
paste input "[PERSON_NAME][EMAIL_ADDRESS][DOMAIN_NAME]"
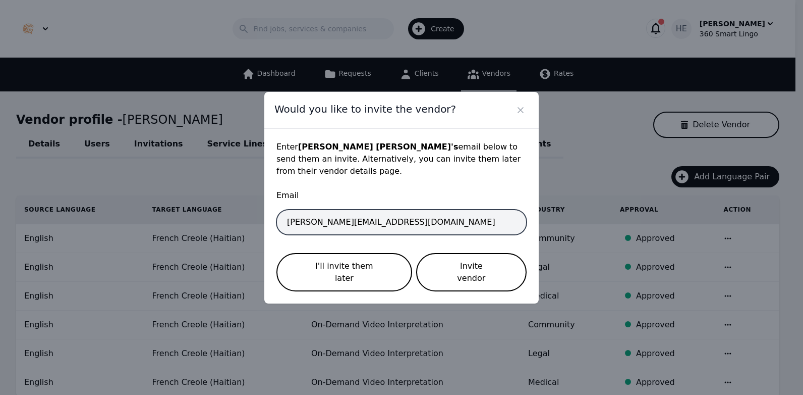
type input "[PERSON_NAME][EMAIL_ADDRESS][DOMAIN_NAME]"
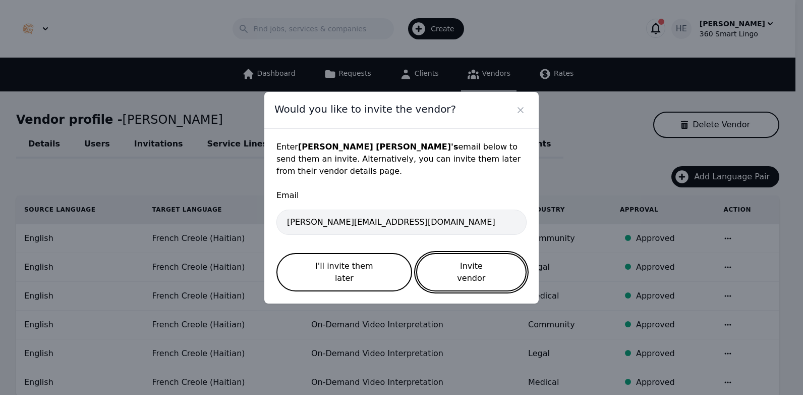
click at [461, 270] on button "Invite vendor" at bounding box center [471, 272] width 111 height 38
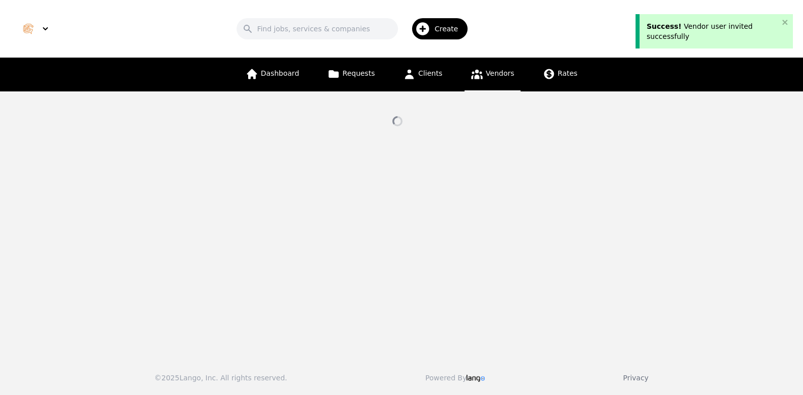
select select "active"
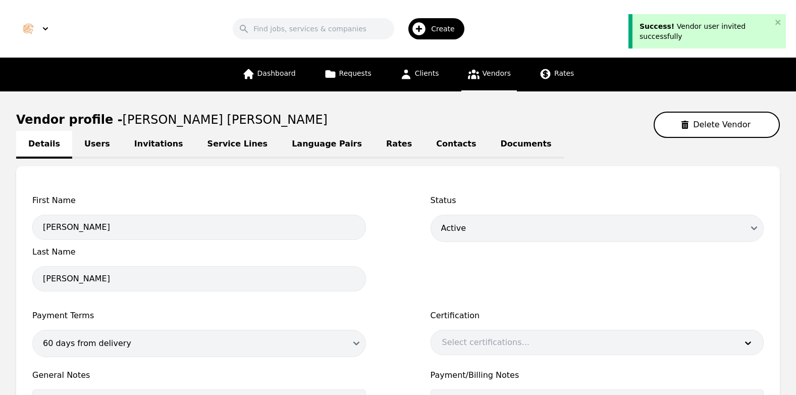
click at [139, 150] on link "Invitations" at bounding box center [158, 145] width 73 height 28
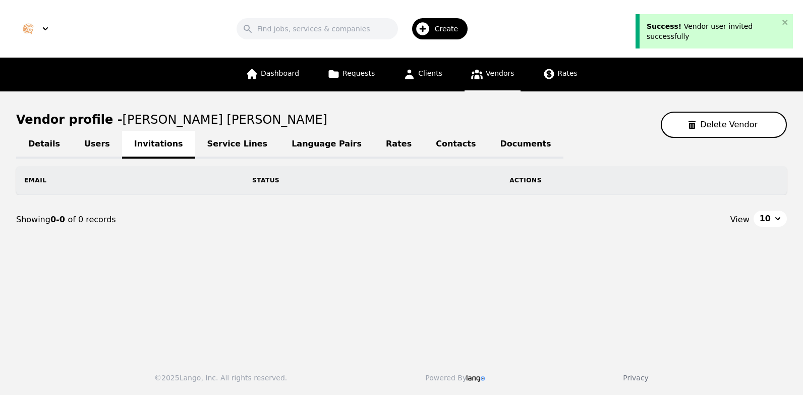
click at [203, 146] on link "Service Lines" at bounding box center [237, 145] width 85 height 28
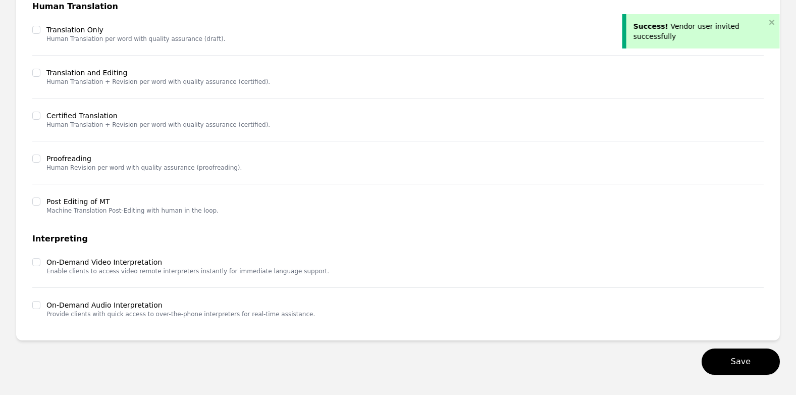
scroll to position [258, 0]
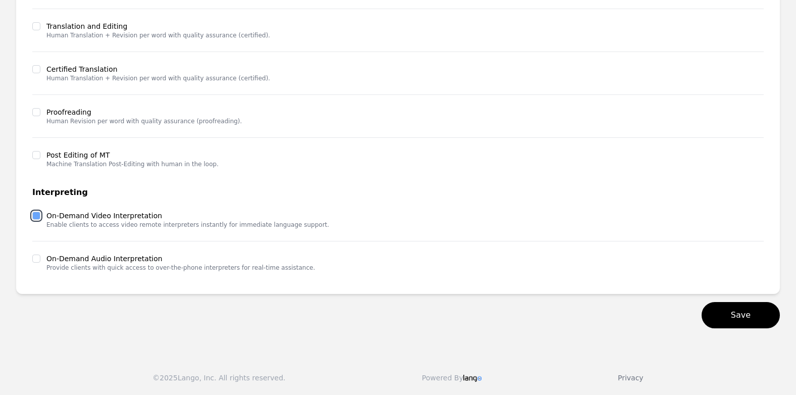
click at [37, 215] on input "checkbox" at bounding box center [36, 215] width 8 height 8
checkbox input "true"
click at [36, 250] on div "On-Demand Audio Interpretation Provide clients with quick access to over-the-ph…" at bounding box center [397, 262] width 731 height 30
click at [38, 260] on input "checkbox" at bounding box center [36, 258] width 8 height 8
checkbox input "true"
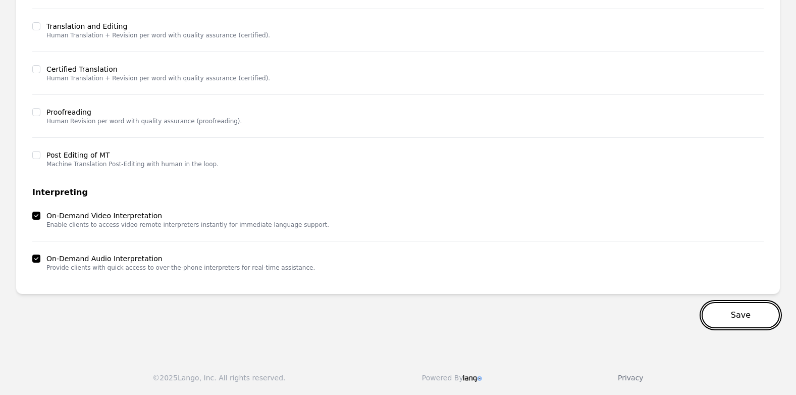
click at [725, 308] on button "Save" at bounding box center [740, 315] width 78 height 26
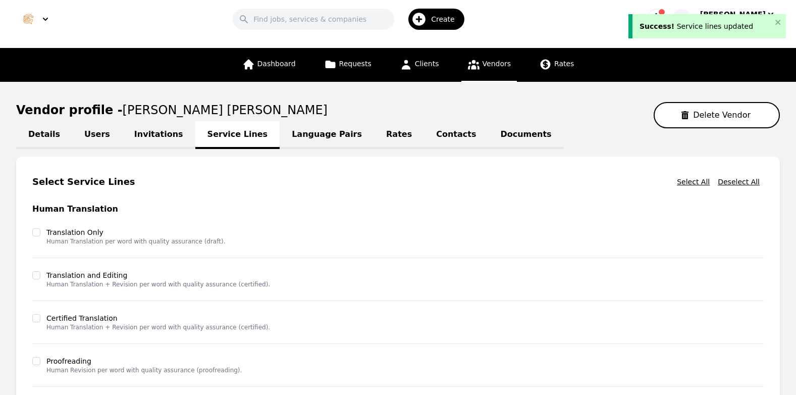
scroll to position [0, 0]
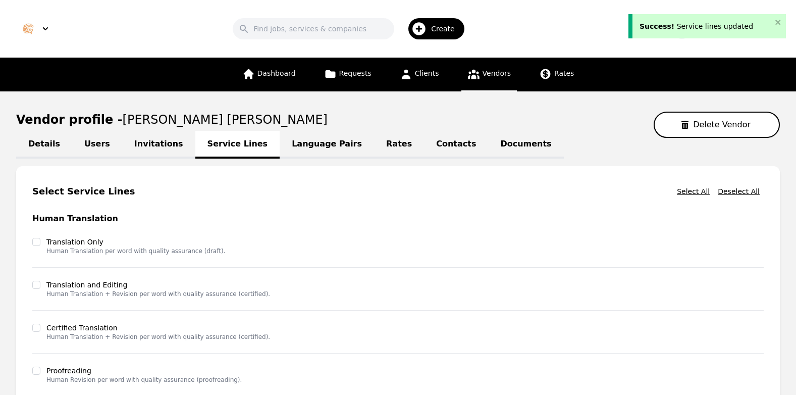
click at [293, 143] on link "Language Pairs" at bounding box center [327, 145] width 94 height 28
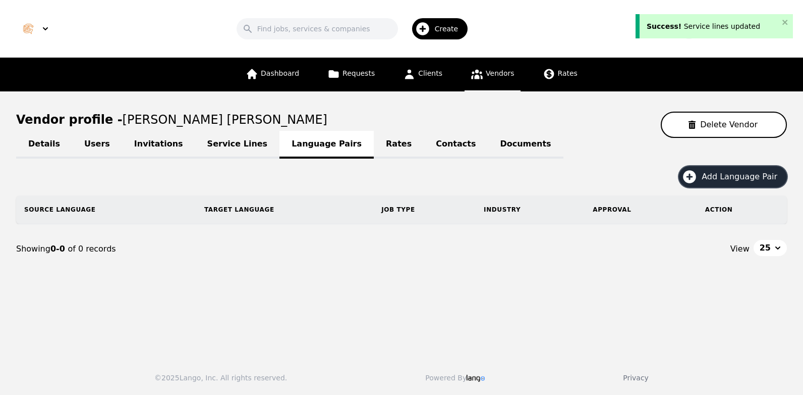
click at [736, 177] on span "Add Language Pair" at bounding box center [743, 177] width 83 height 12
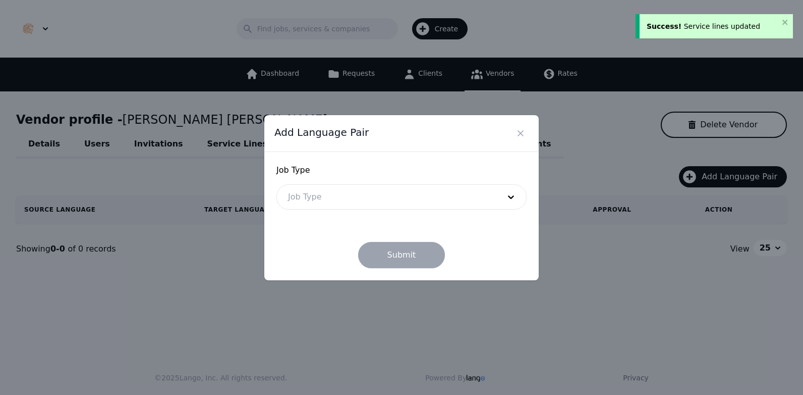
click at [372, 197] on div at bounding box center [386, 197] width 219 height 24
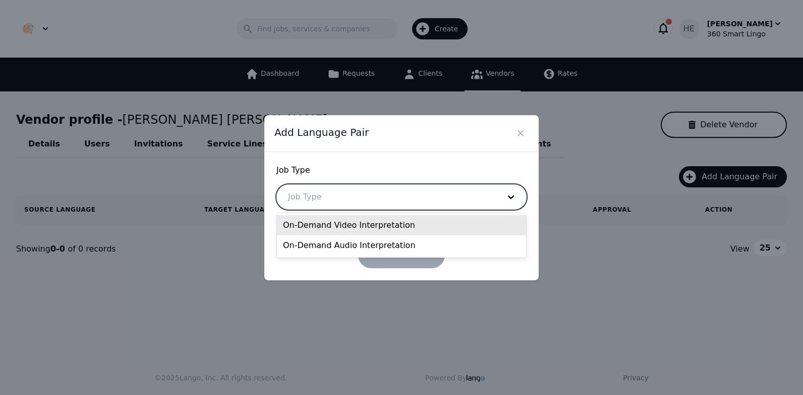
click at [364, 226] on div "On-Demand Video Interpretation" at bounding box center [401, 225] width 249 height 20
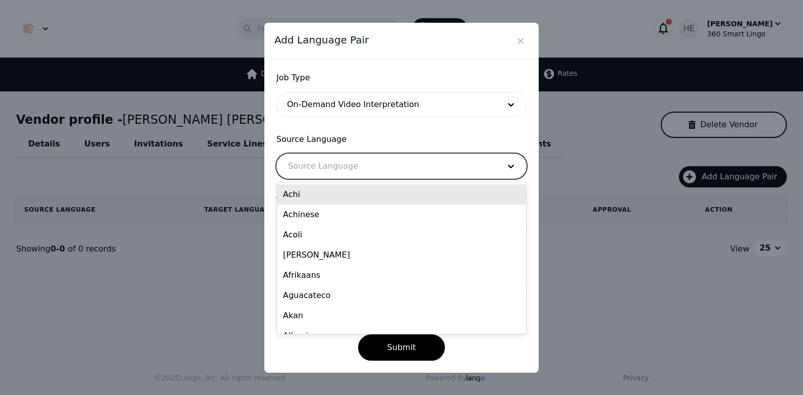
click at [370, 156] on div at bounding box center [386, 166] width 219 height 24
type input "en"
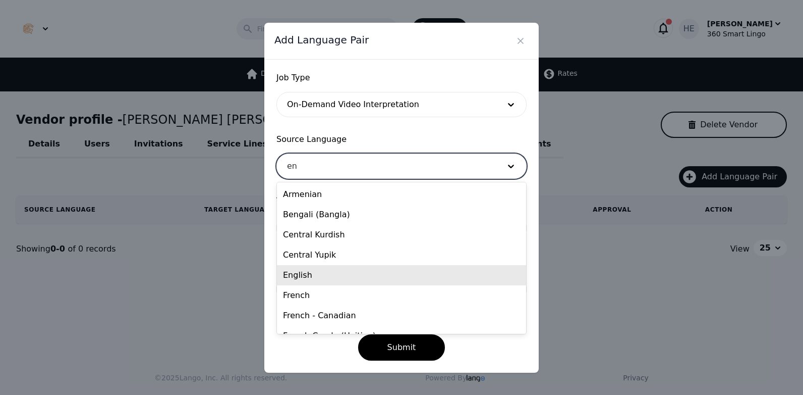
click at [354, 273] on div "English" at bounding box center [401, 275] width 249 height 20
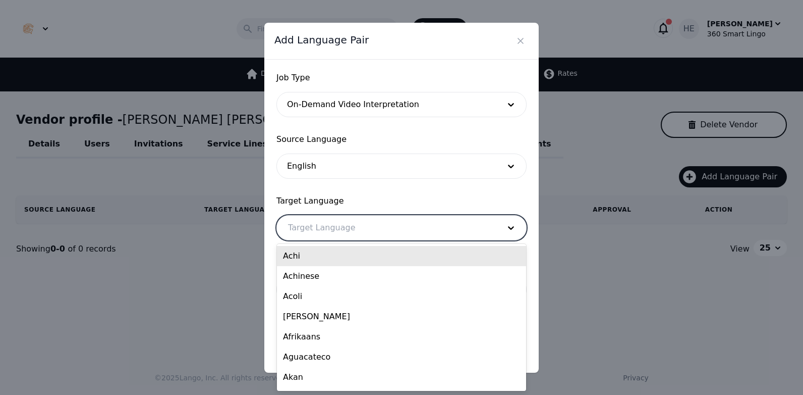
click at [350, 230] on div at bounding box center [386, 227] width 219 height 24
type input "ara"
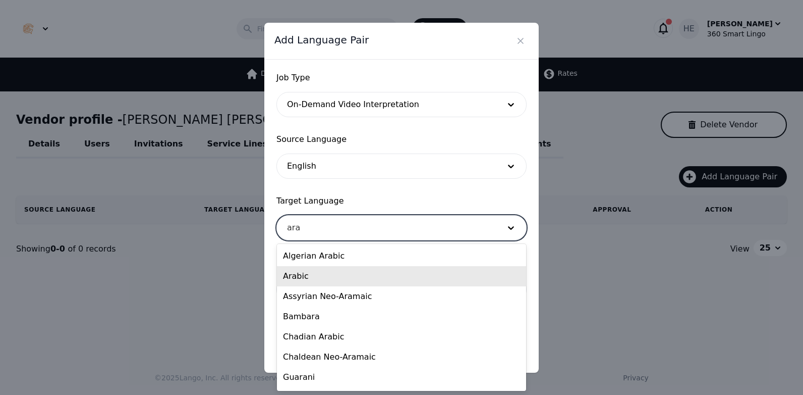
click at [353, 277] on div "Arabic" at bounding box center [401, 276] width 249 height 20
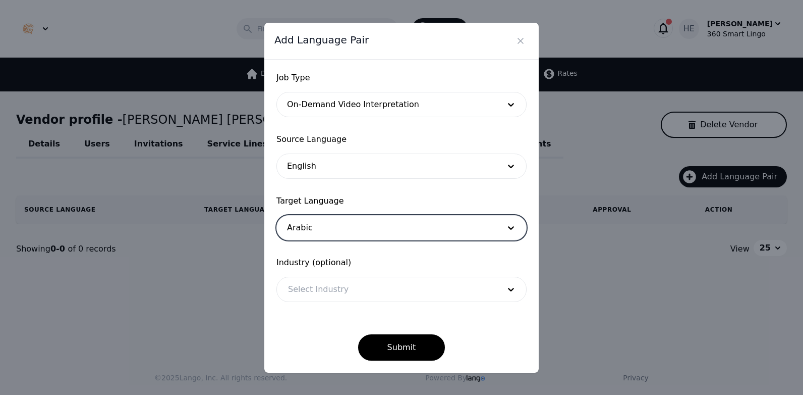
click at [336, 291] on div at bounding box center [386, 289] width 219 height 24
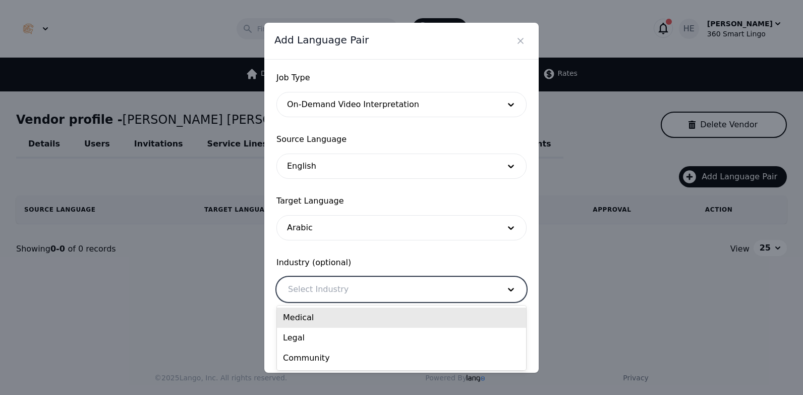
click at [340, 315] on div "Medical" at bounding box center [401, 317] width 249 height 20
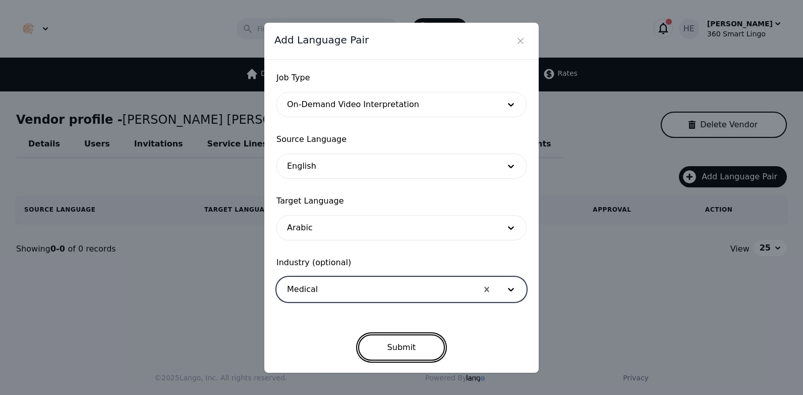
click at [419, 349] on button "Submit" at bounding box center [401, 347] width 87 height 26
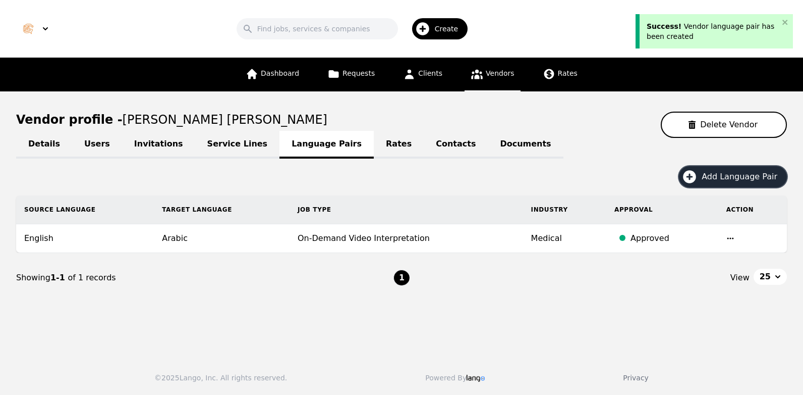
click at [742, 175] on span "Add Language Pair" at bounding box center [743, 177] width 83 height 12
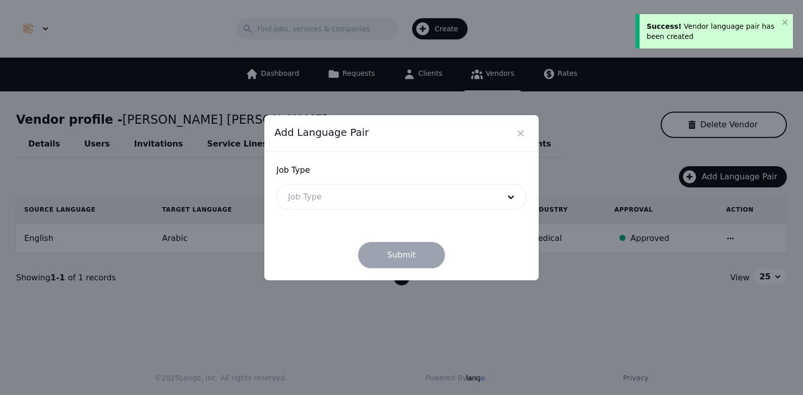
click at [380, 189] on div at bounding box center [386, 197] width 219 height 24
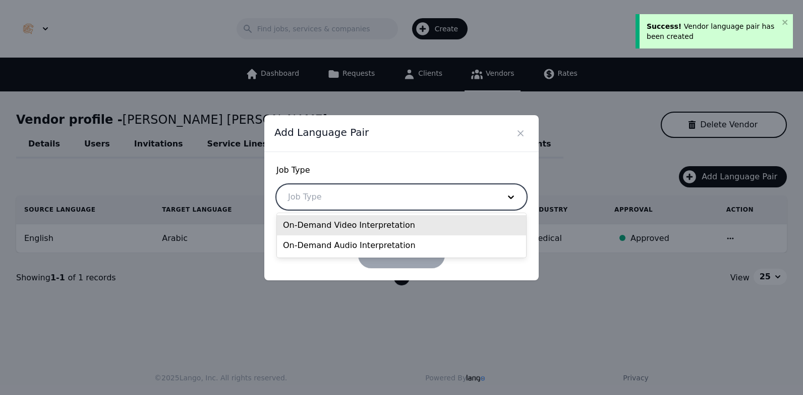
click at [364, 224] on div "On-Demand Video Interpretation" at bounding box center [401, 225] width 249 height 20
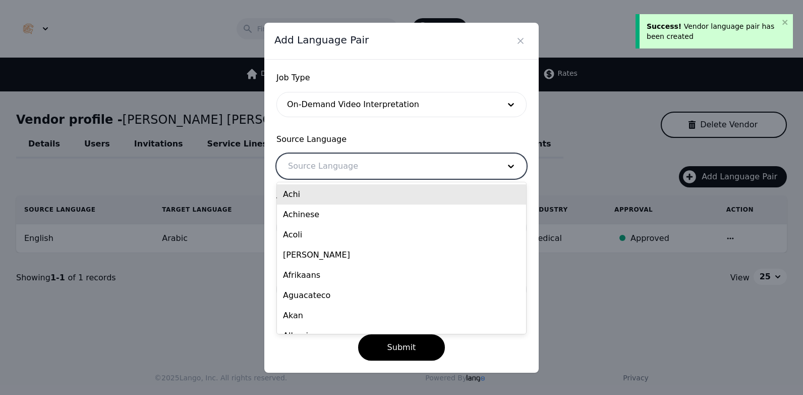
click at [340, 165] on div at bounding box center [386, 166] width 219 height 24
type input "en"
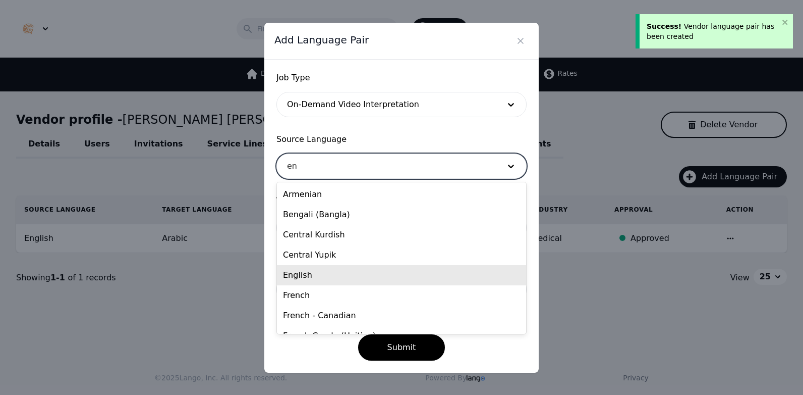
click at [353, 270] on div "English" at bounding box center [401, 275] width 249 height 20
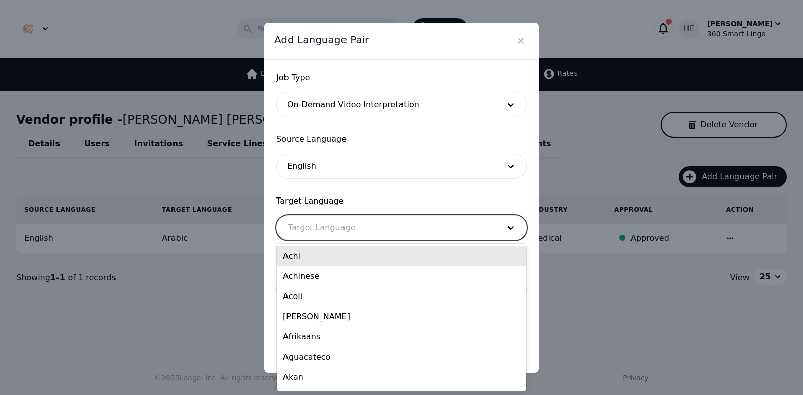
click at [349, 229] on div at bounding box center [386, 227] width 219 height 24
type input "ara"
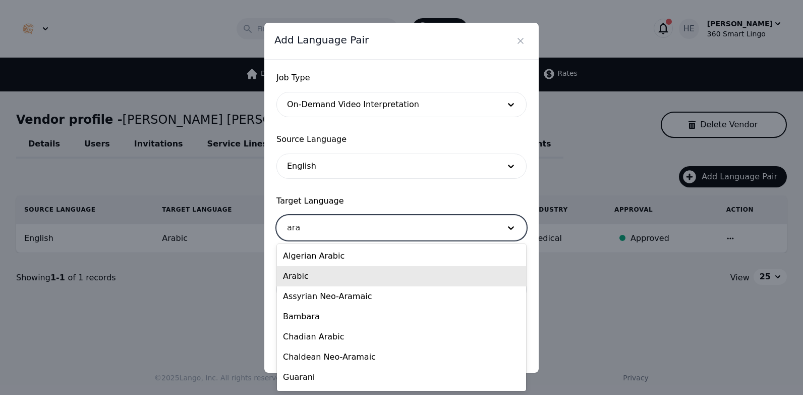
click at [351, 279] on div "Arabic" at bounding box center [401, 276] width 249 height 20
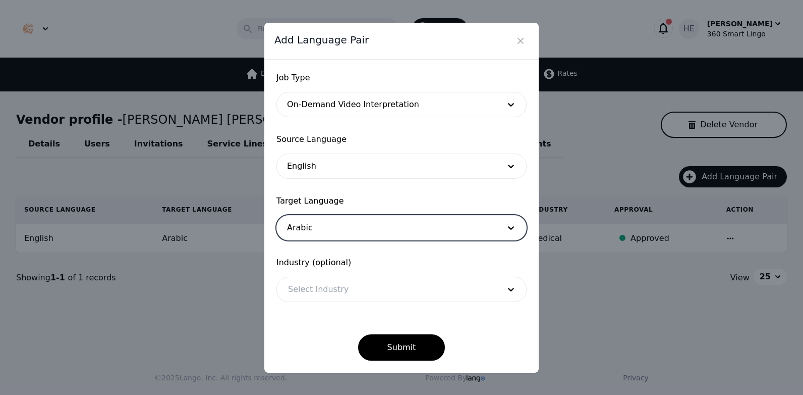
click at [371, 292] on div at bounding box center [386, 289] width 219 height 24
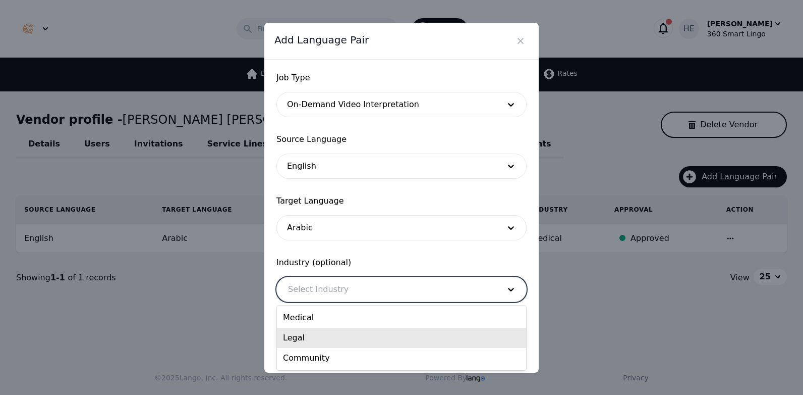
click at [357, 339] on div "Legal" at bounding box center [401, 337] width 249 height 20
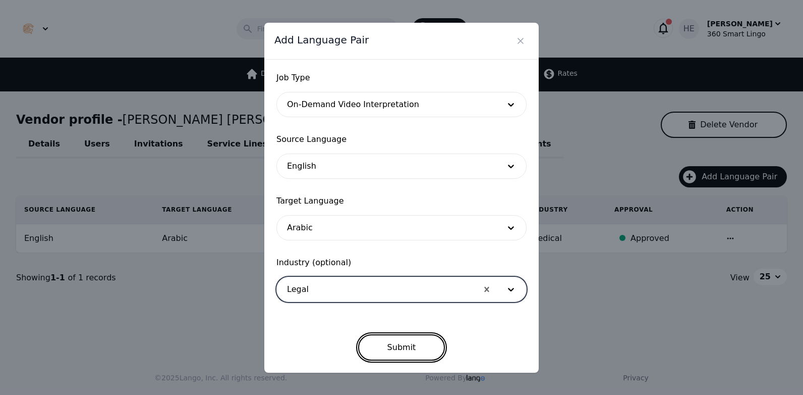
click at [418, 352] on button "Submit" at bounding box center [401, 347] width 87 height 26
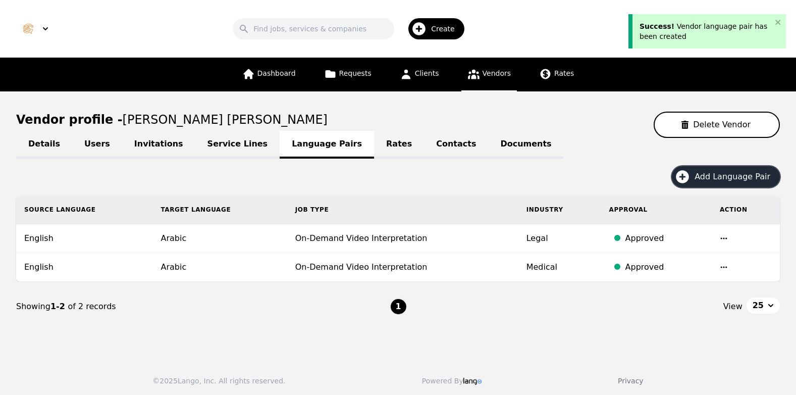
click at [744, 177] on span "Add Language Pair" at bounding box center [735, 177] width 83 height 12
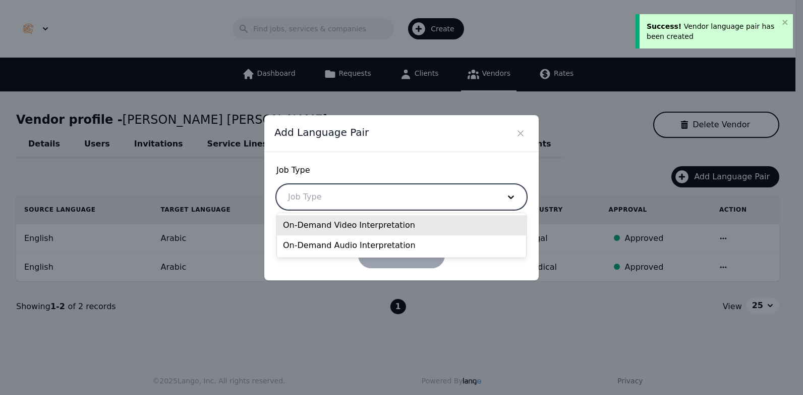
click at [391, 196] on div at bounding box center [386, 197] width 219 height 24
click at [371, 224] on div "On-Demand Video Interpretation" at bounding box center [401, 225] width 249 height 20
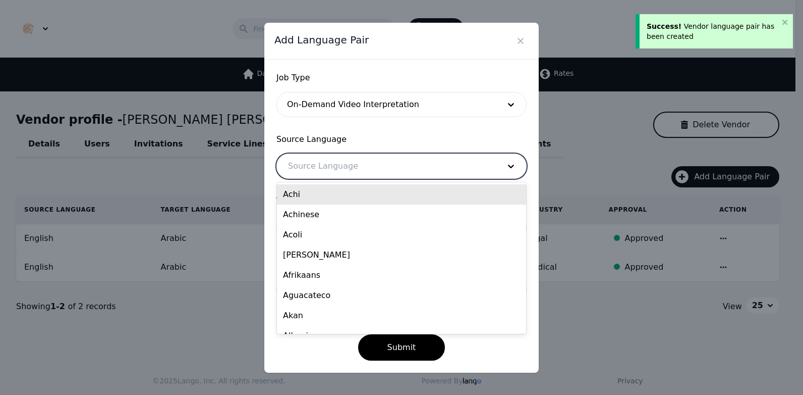
click at [318, 159] on div at bounding box center [386, 166] width 219 height 24
type input "en"
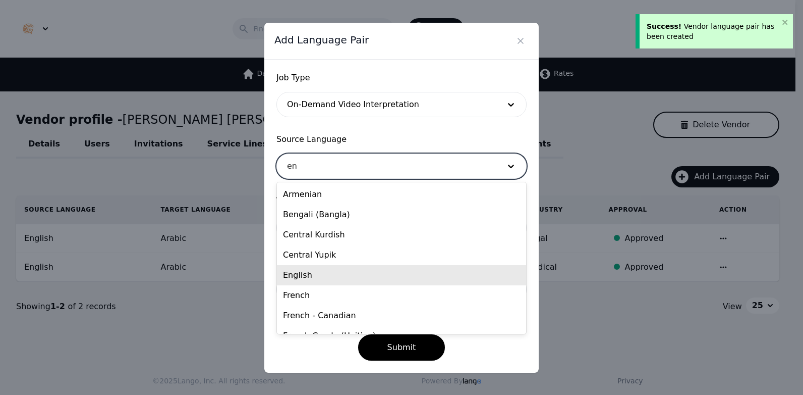
click at [344, 275] on div "English" at bounding box center [401, 275] width 249 height 20
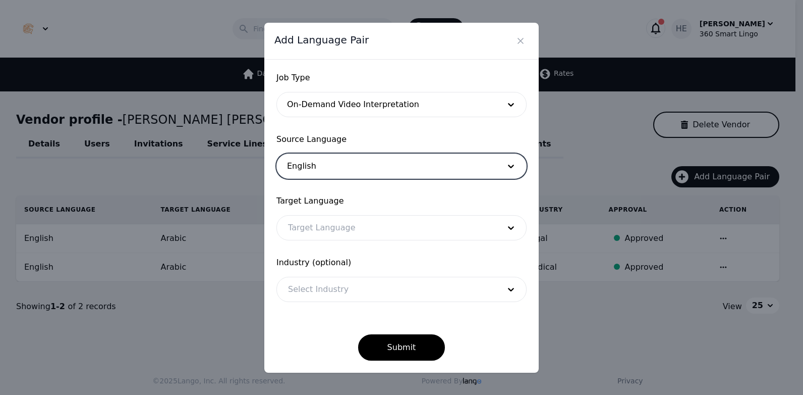
click at [333, 221] on div at bounding box center [386, 227] width 219 height 24
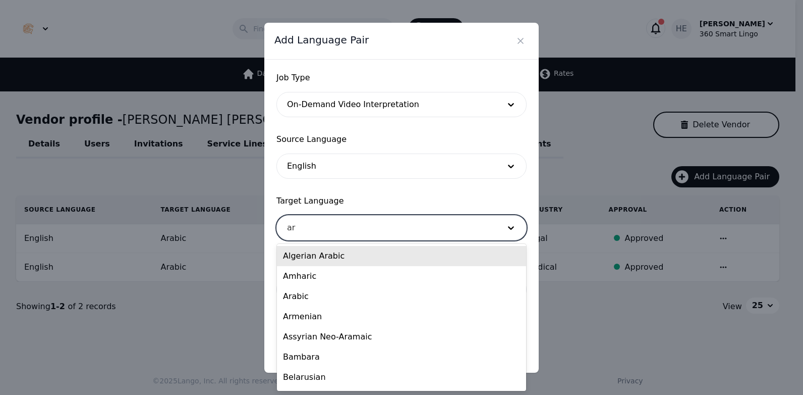
type input "ara"
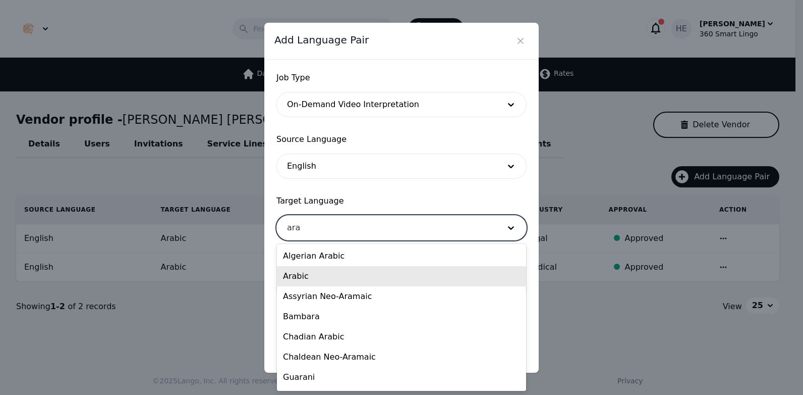
click at [343, 273] on div "Arabic" at bounding box center [401, 276] width 249 height 20
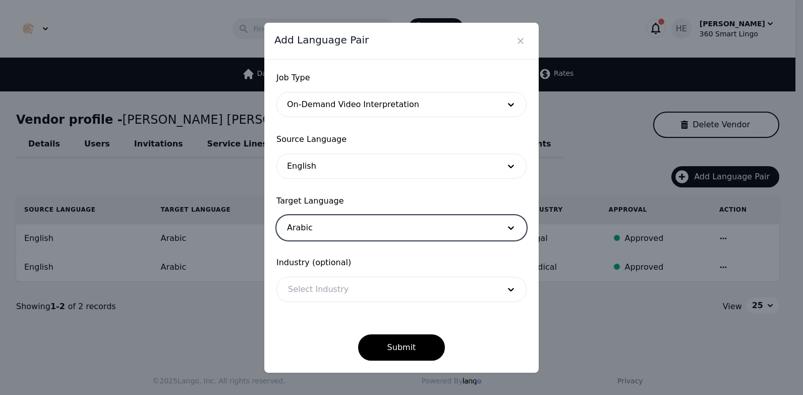
click at [348, 290] on div at bounding box center [386, 289] width 219 height 24
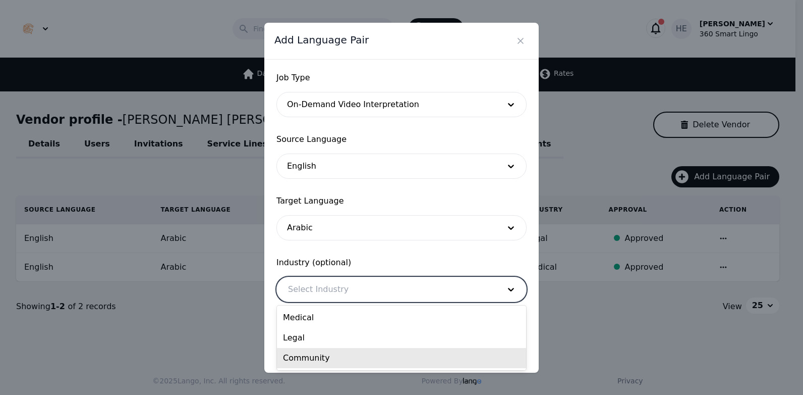
click at [357, 355] on div "Community" at bounding box center [401, 358] width 249 height 20
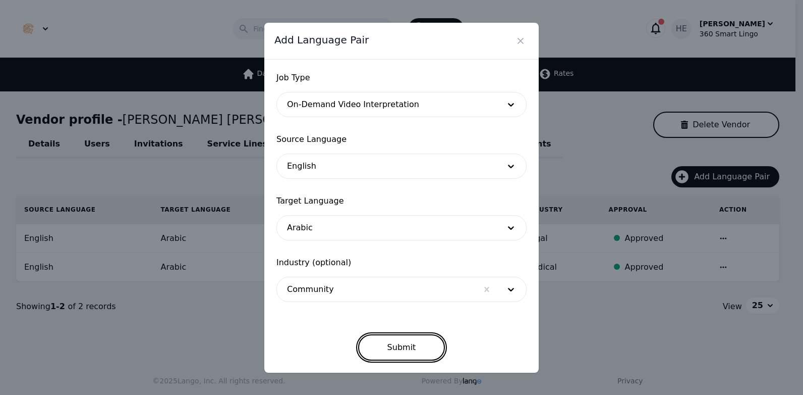
click at [402, 352] on button "Submit" at bounding box center [401, 347] width 87 height 26
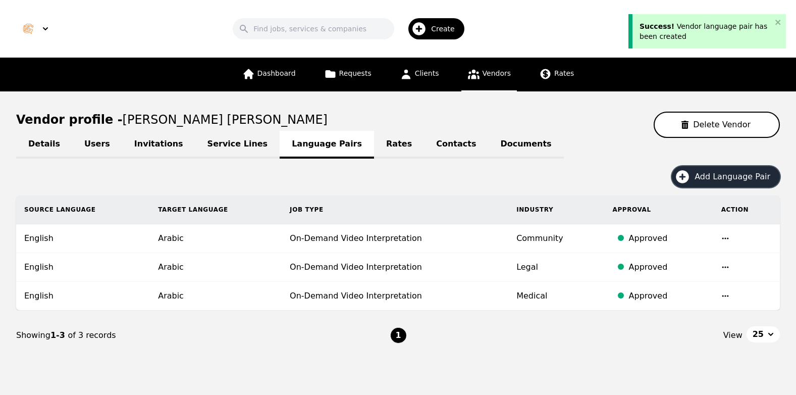
click at [742, 175] on span "Add Language Pair" at bounding box center [735, 177] width 83 height 12
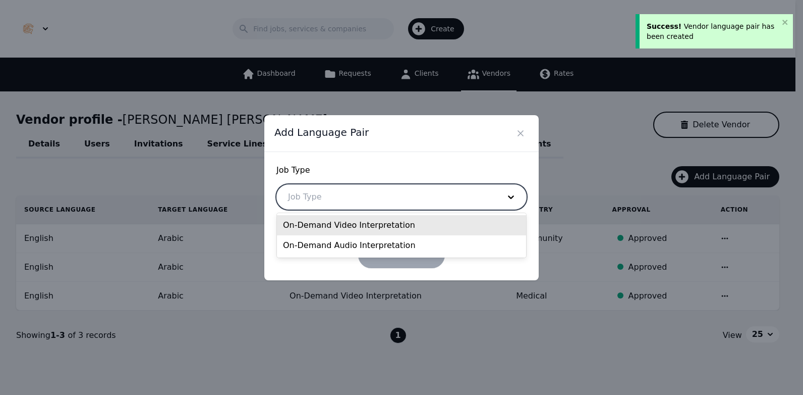
click at [369, 201] on div at bounding box center [386, 197] width 219 height 24
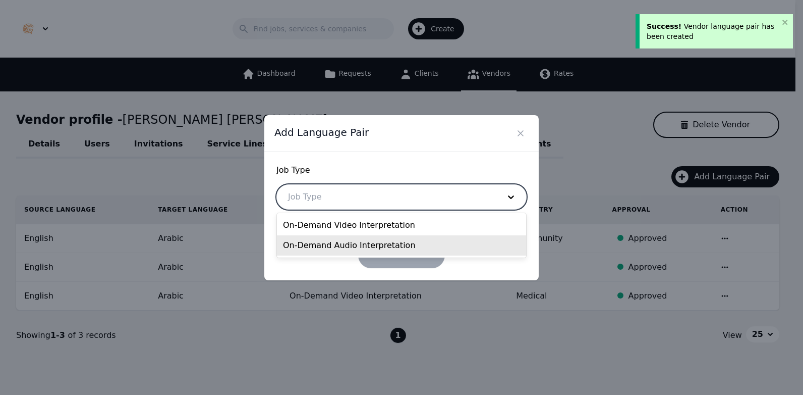
click at [368, 249] on div "On-Demand Audio Interpretation" at bounding box center [401, 245] width 249 height 20
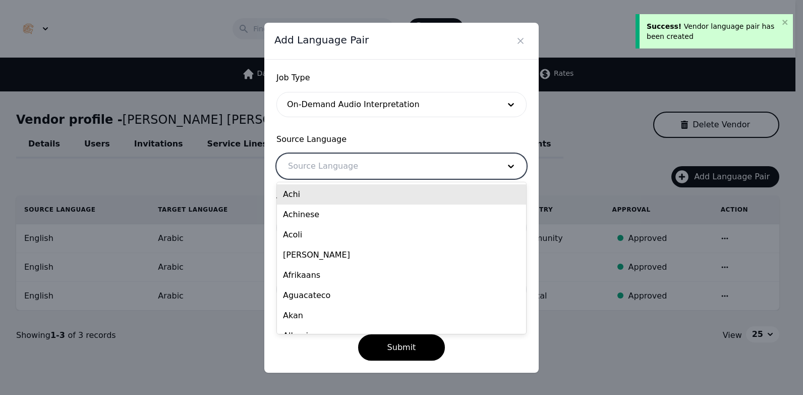
click at [344, 163] on div at bounding box center [386, 166] width 219 height 24
type input "en"
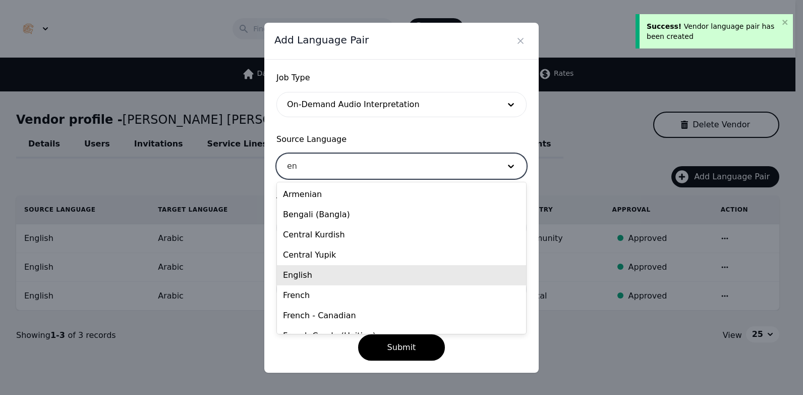
click at [343, 275] on div "English" at bounding box center [401, 275] width 249 height 20
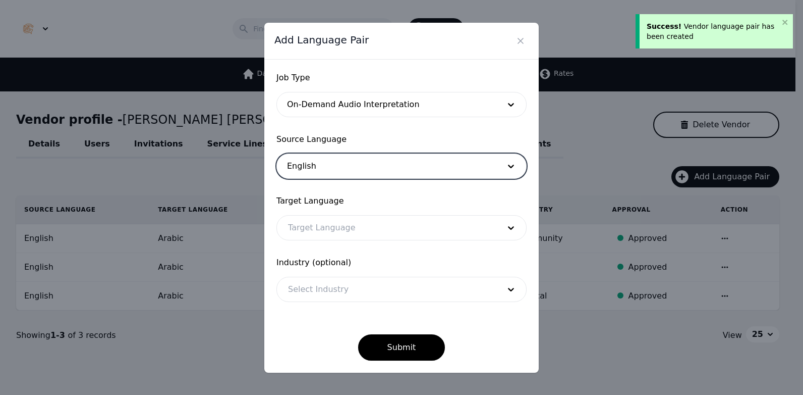
click at [348, 230] on div at bounding box center [386, 227] width 219 height 24
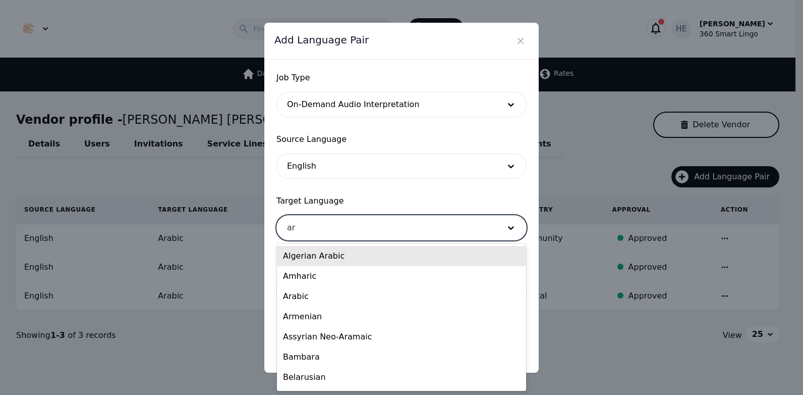
type input "ara"
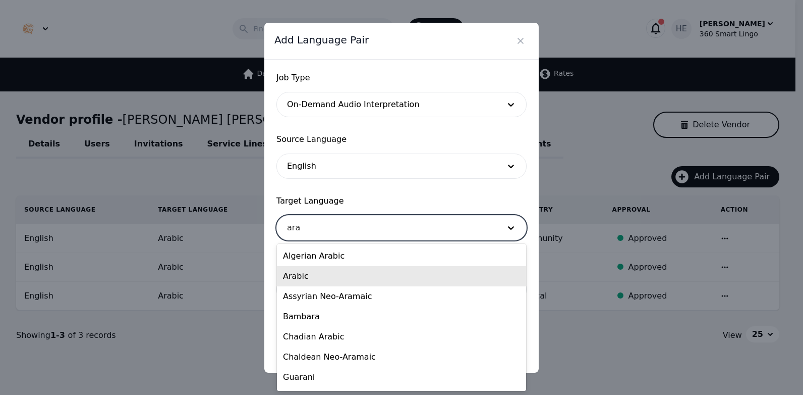
click at [345, 280] on div "Arabic" at bounding box center [401, 276] width 249 height 20
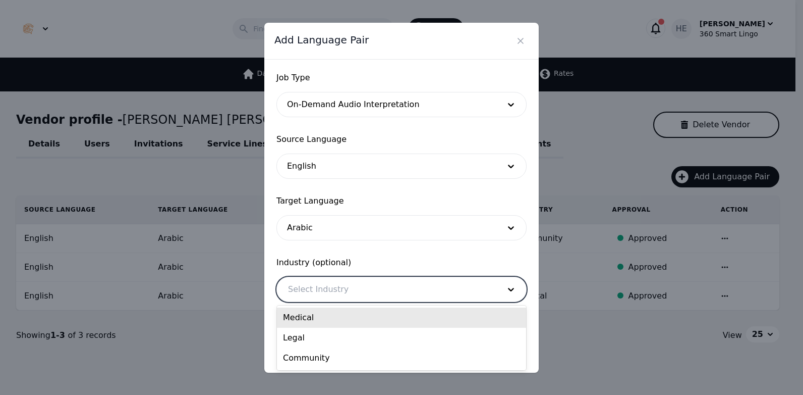
click at [359, 292] on div at bounding box center [386, 289] width 219 height 24
click at [361, 326] on div "Medical" at bounding box center [401, 317] width 249 height 20
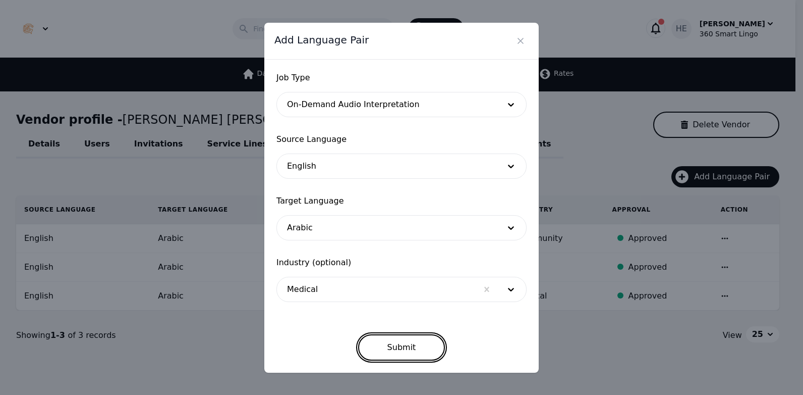
click at [378, 353] on button "Submit" at bounding box center [401, 347] width 87 height 26
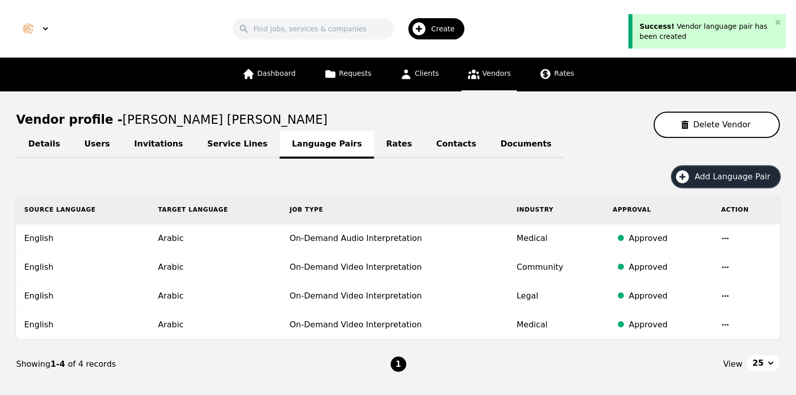
click at [723, 178] on span "Add Language Pair" at bounding box center [735, 177] width 83 height 12
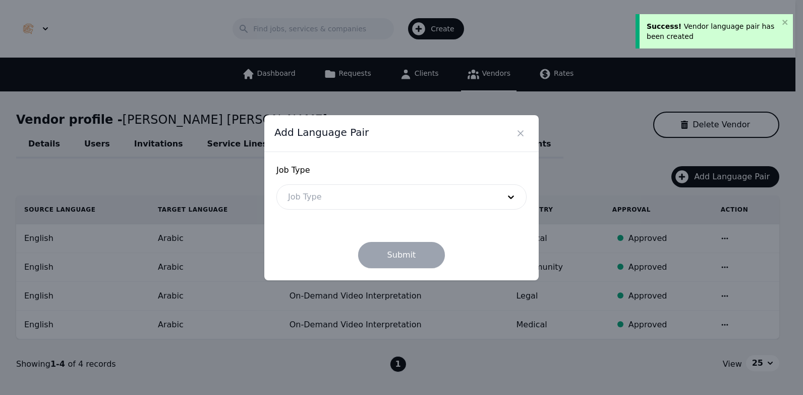
click at [312, 187] on div at bounding box center [386, 197] width 219 height 24
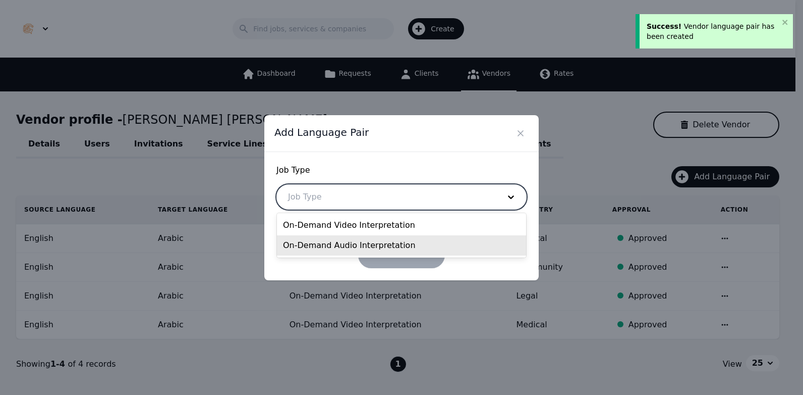
click at [318, 246] on div "On-Demand Audio Interpretation" at bounding box center [401, 245] width 249 height 20
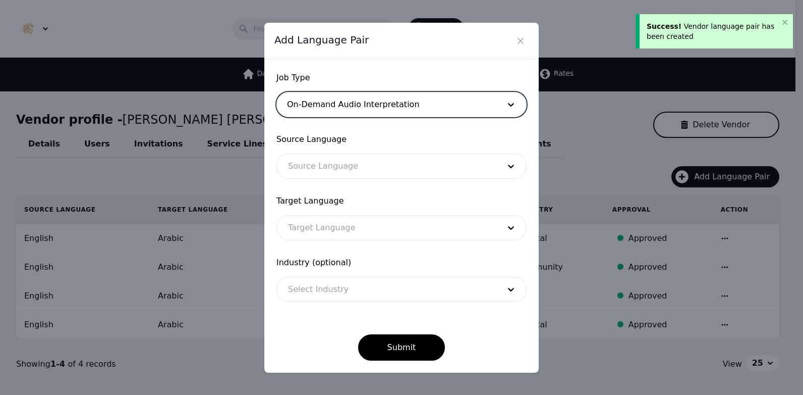
click at [333, 160] on div at bounding box center [386, 166] width 219 height 24
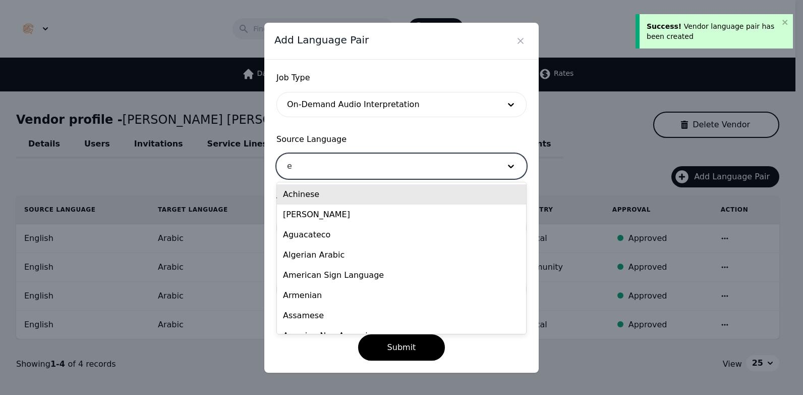
type input "en"
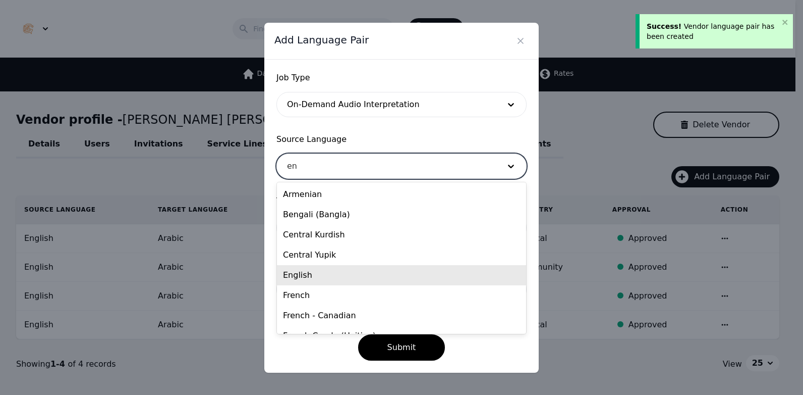
click at [335, 271] on div "English" at bounding box center [401, 275] width 249 height 20
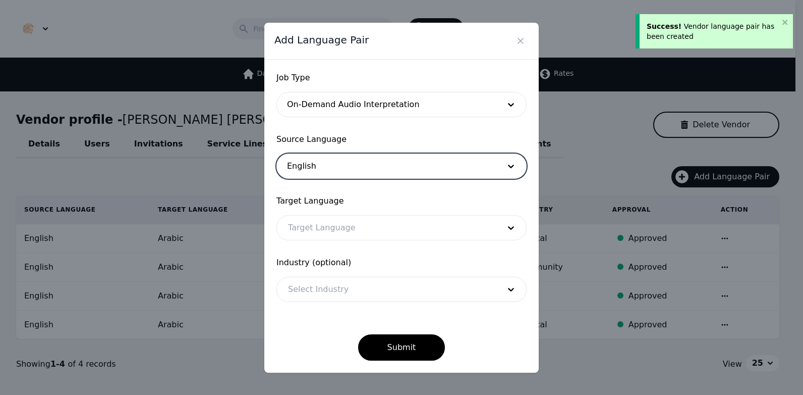
click at [338, 225] on div at bounding box center [386, 227] width 219 height 24
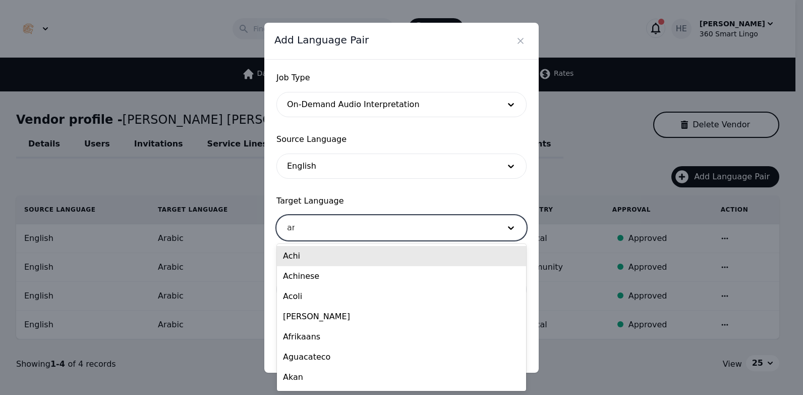
type input "ara"
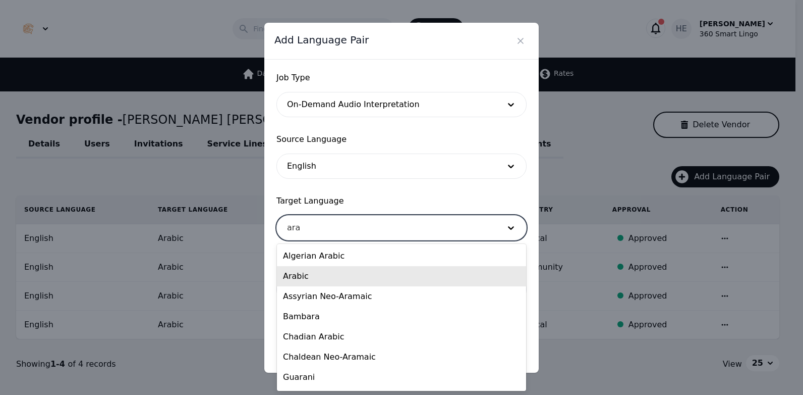
click at [341, 282] on div "Arabic" at bounding box center [401, 276] width 249 height 20
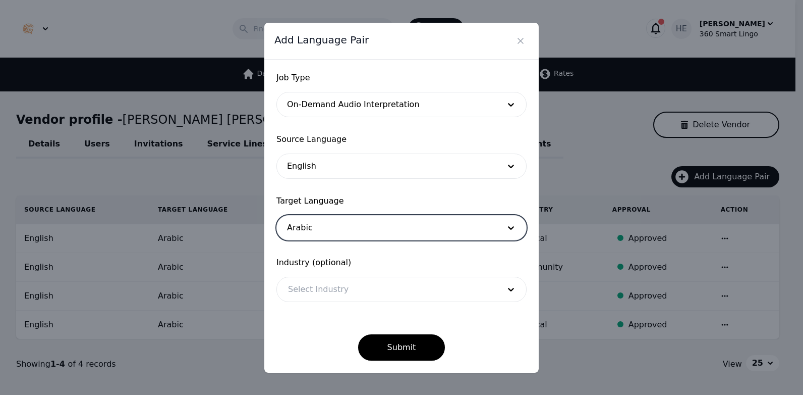
click at [363, 297] on div at bounding box center [386, 289] width 219 height 24
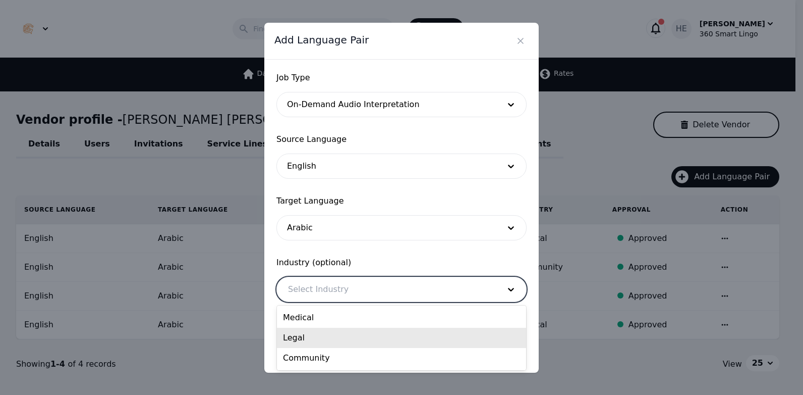
click at [357, 338] on div "Legal" at bounding box center [401, 337] width 249 height 20
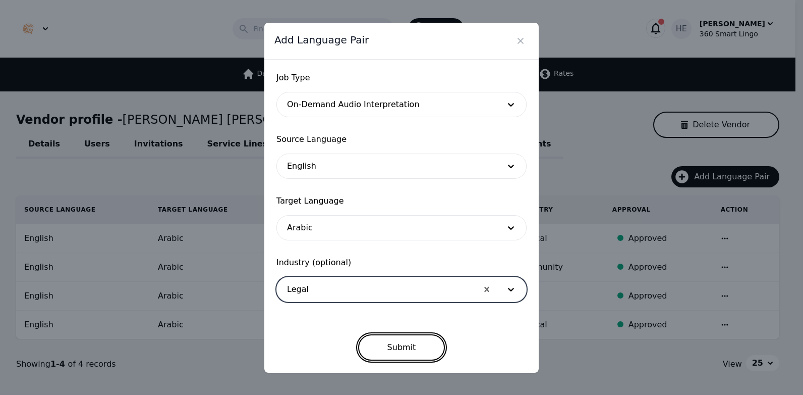
click at [403, 359] on button "Submit" at bounding box center [401, 347] width 87 height 26
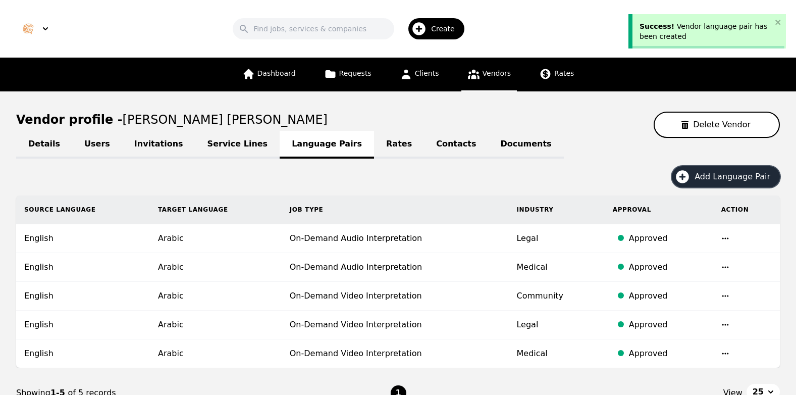
click at [710, 176] on span "Add Language Pair" at bounding box center [735, 177] width 83 height 12
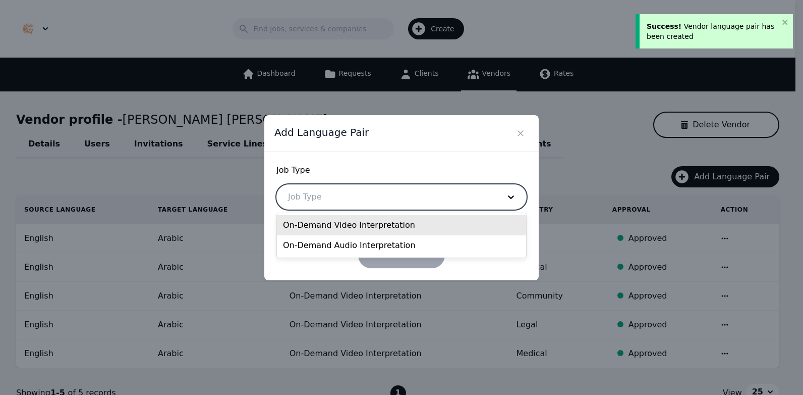
click at [378, 200] on div at bounding box center [386, 197] width 219 height 24
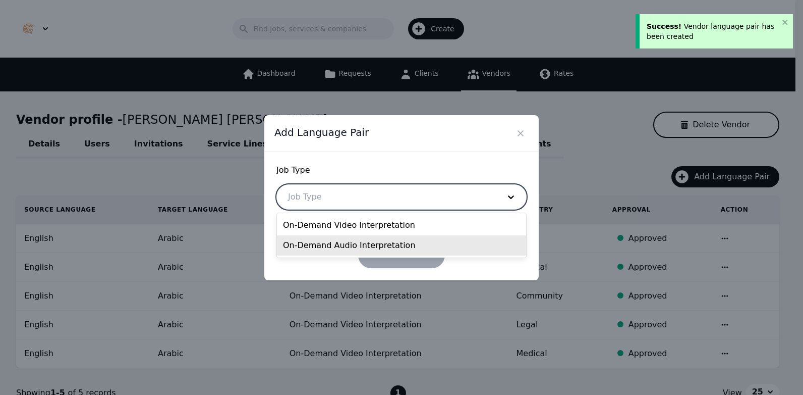
click at [340, 252] on div "On-Demand Audio Interpretation" at bounding box center [401, 245] width 249 height 20
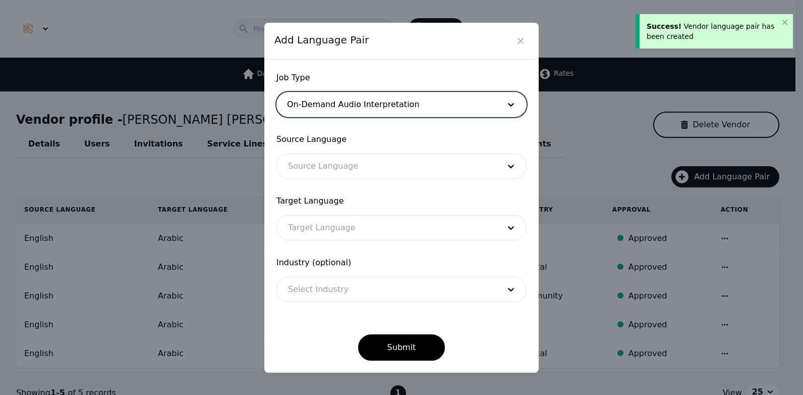
click at [330, 167] on div at bounding box center [386, 166] width 219 height 24
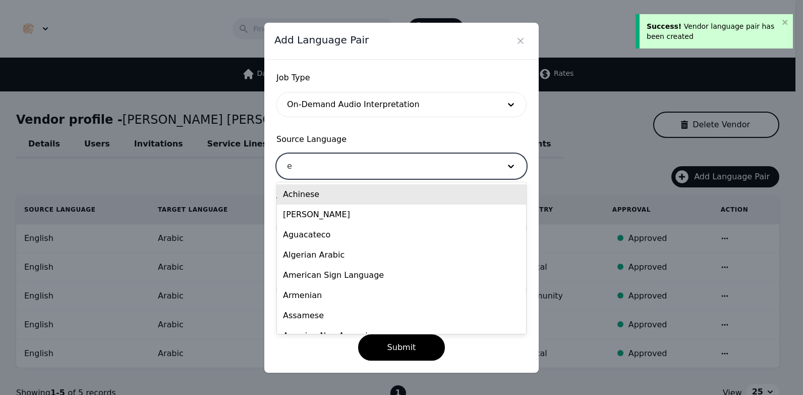
type input "en"
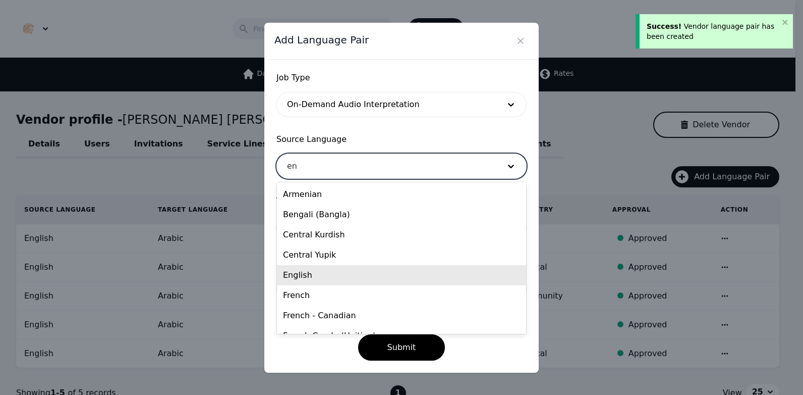
click at [326, 276] on div "English" at bounding box center [401, 275] width 249 height 20
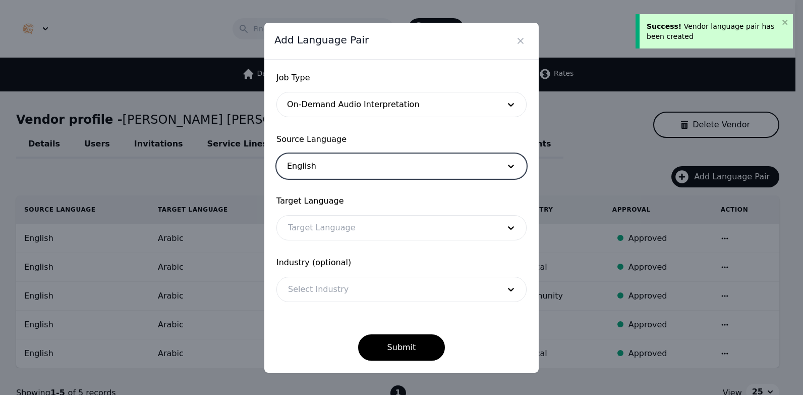
click at [330, 224] on div at bounding box center [386, 227] width 219 height 24
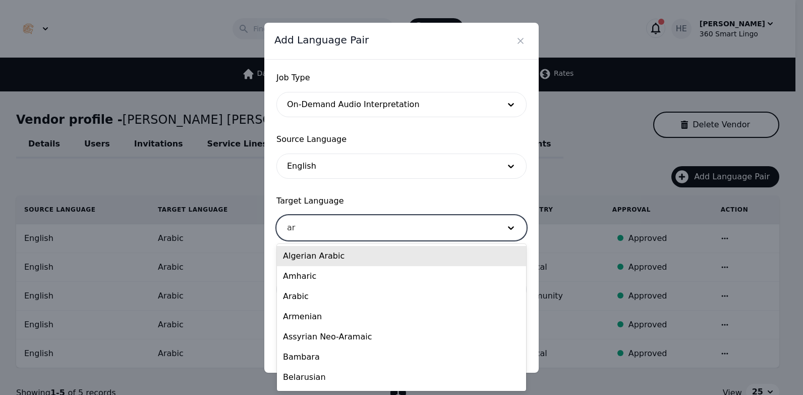
type input "ara"
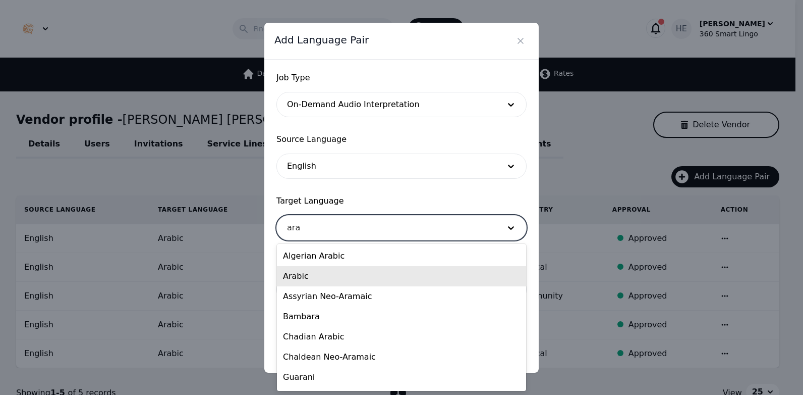
click at [334, 275] on div "Arabic" at bounding box center [401, 276] width 249 height 20
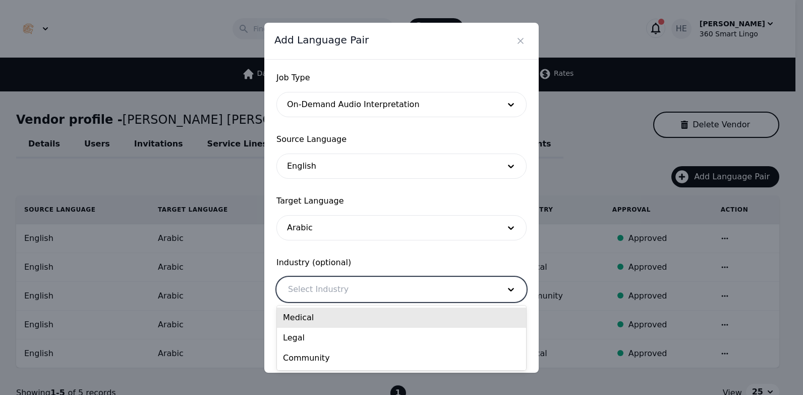
click at [338, 288] on div at bounding box center [386, 289] width 219 height 24
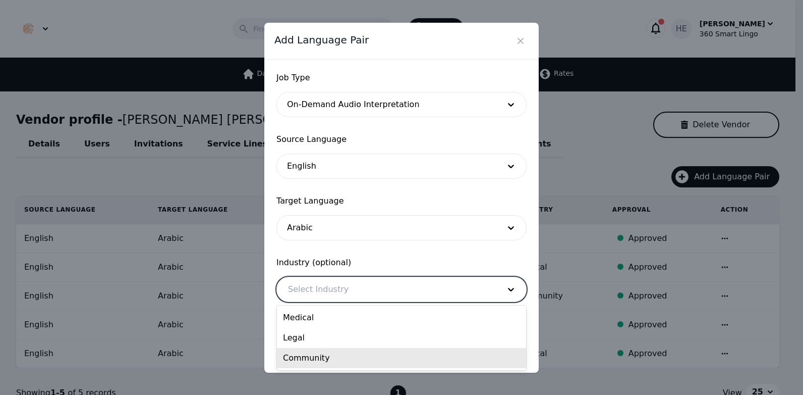
click at [335, 359] on div "Community" at bounding box center [401, 358] width 249 height 20
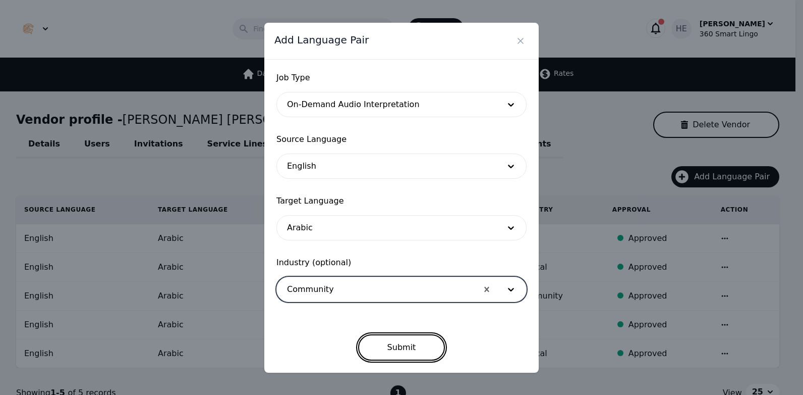
drag, startPoint x: 398, startPoint y: 345, endPoint x: 403, endPoint y: 338, distance: 8.7
click at [398, 345] on button "Submit" at bounding box center [401, 347] width 87 height 26
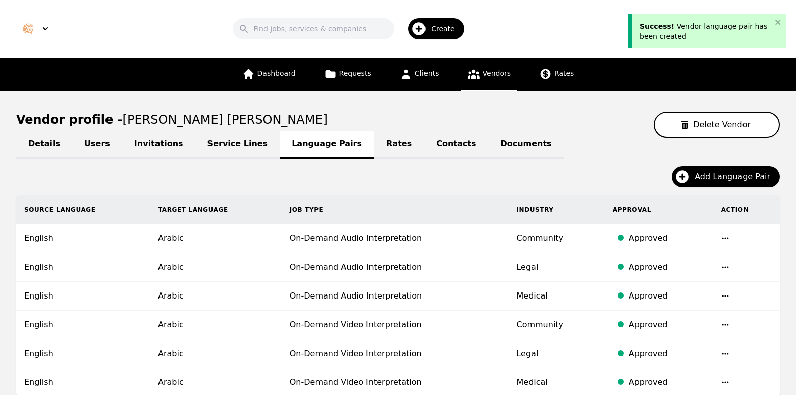
click at [424, 142] on link "Contacts" at bounding box center [456, 145] width 64 height 28
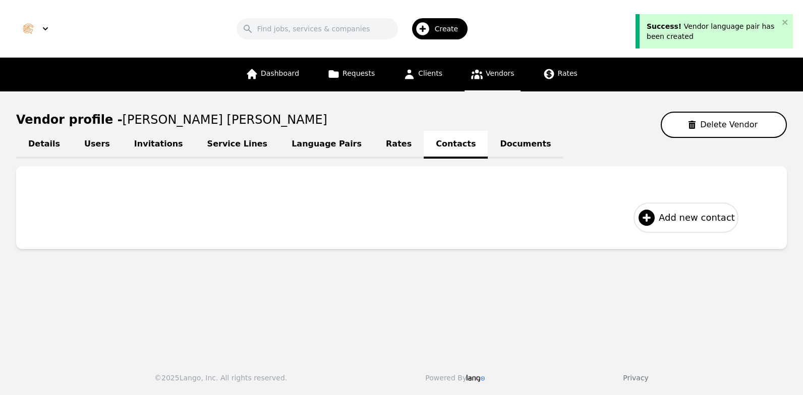
click at [688, 215] on span "Add new contact" at bounding box center [697, 217] width 76 height 14
select select "US"
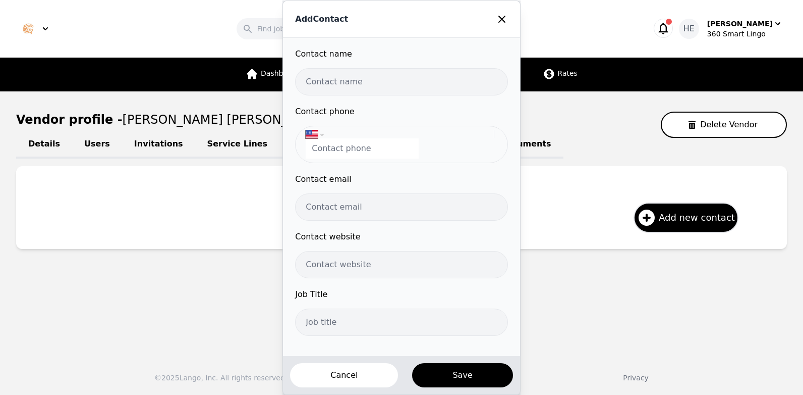
click at [351, 86] on input "text" at bounding box center [401, 81] width 212 height 27
type input "[PERSON_NAME] [PERSON_NAME]"
click at [363, 136] on select "International [GEOGRAPHIC_DATA] [GEOGRAPHIC_DATA] [GEOGRAPHIC_DATA] [GEOGRAPHIC…" at bounding box center [400, 134] width 188 height 8
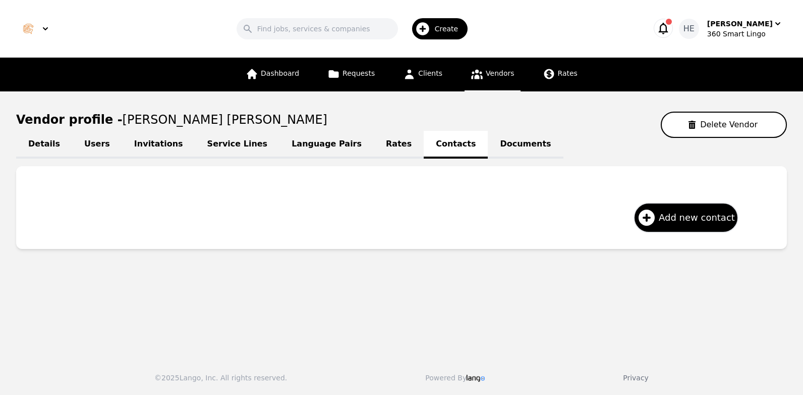
click at [410, 147] on div "Details Users Invitations Service Lines Language Pairs Rates Contacts Documents" at bounding box center [401, 144] width 771 height 12
click at [691, 217] on span "Add new contact" at bounding box center [697, 217] width 76 height 14
select select "US"
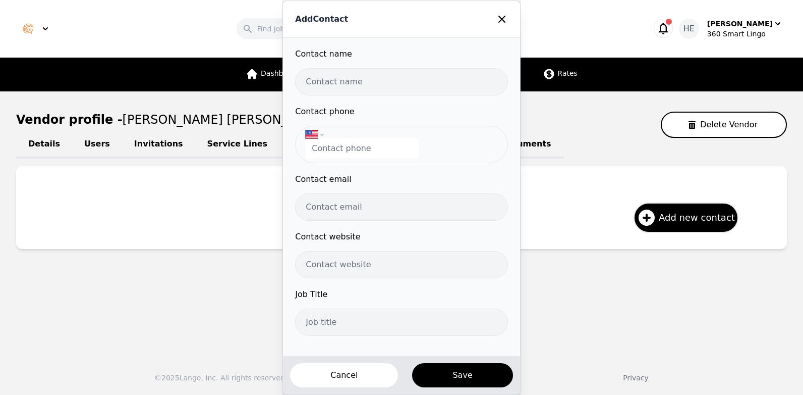
click at [392, 83] on input "text" at bounding box center [401, 81] width 212 height 27
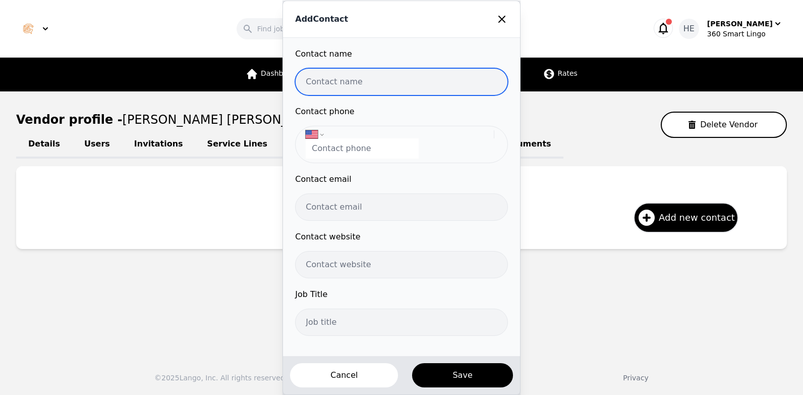
click at [399, 82] on input "text" at bounding box center [401, 81] width 212 height 27
drag, startPoint x: 382, startPoint y: 87, endPoint x: 259, endPoint y: 86, distance: 123.1
click at [259, 86] on div "Add Contact Contact name vv Contact phone International [GEOGRAPHIC_DATA] [GEOG…" at bounding box center [401, 197] width 803 height 395
type input "v"
paste input "[PERSON_NAME] [PERSON_NAME]"
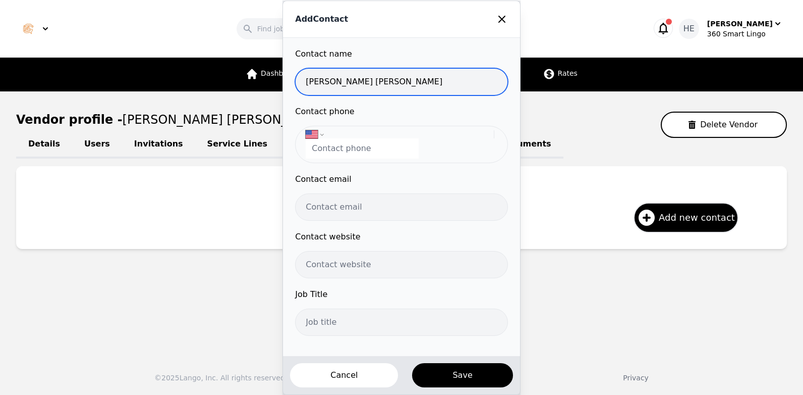
type input "[PERSON_NAME] [PERSON_NAME]"
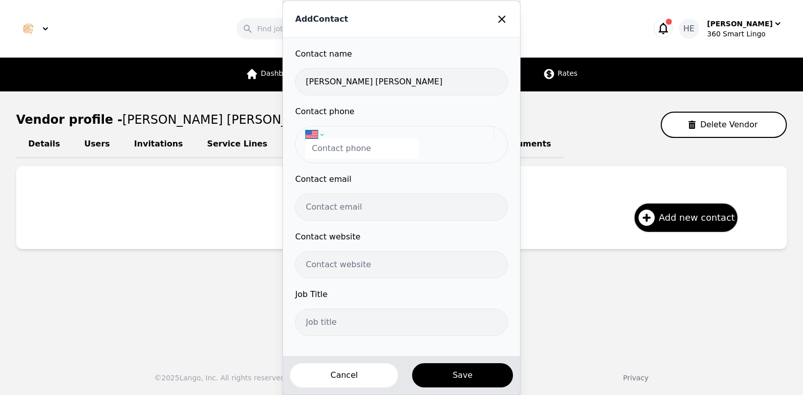
click at [349, 137] on select "International [GEOGRAPHIC_DATA] [GEOGRAPHIC_DATA] [GEOGRAPHIC_DATA] [GEOGRAPHIC…" at bounding box center [400, 134] width 188 height 8
click at [354, 128] on div "International [GEOGRAPHIC_DATA] [GEOGRAPHIC_DATA] [GEOGRAPHIC_DATA] [GEOGRAPHIC…" at bounding box center [401, 144] width 212 height 37
click at [340, 153] on input "tel" at bounding box center [362, 148] width 113 height 20
paste input "201203000456"
type input "201203000456"
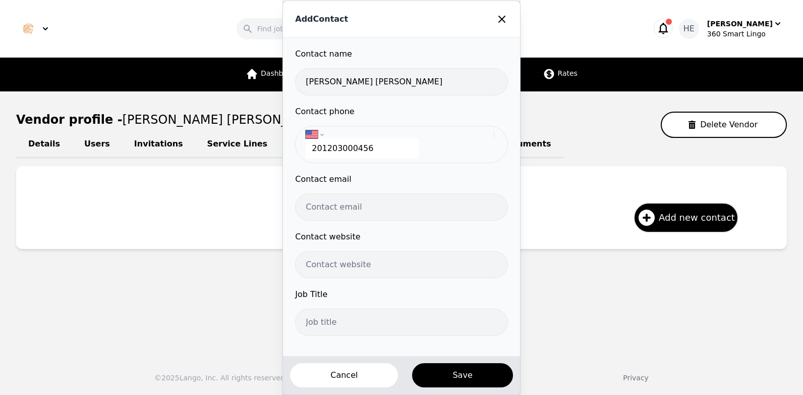
click at [315, 154] on input "201203000456" at bounding box center [362, 148] width 113 height 20
select select "EG"
type input "[PHONE_NUMBER]"
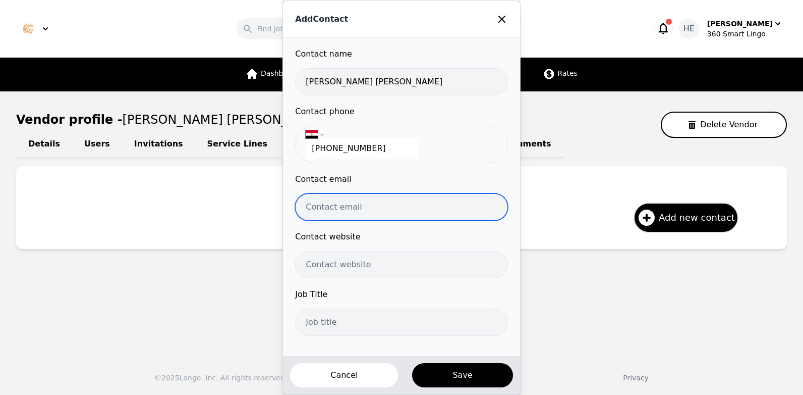
click at [355, 210] on input "email" at bounding box center [401, 206] width 212 height 27
paste input "[PERSON_NAME][EMAIL_ADDRESS][DOMAIN_NAME]"
type input "[PERSON_NAME][EMAIL_ADDRESS][DOMAIN_NAME]"
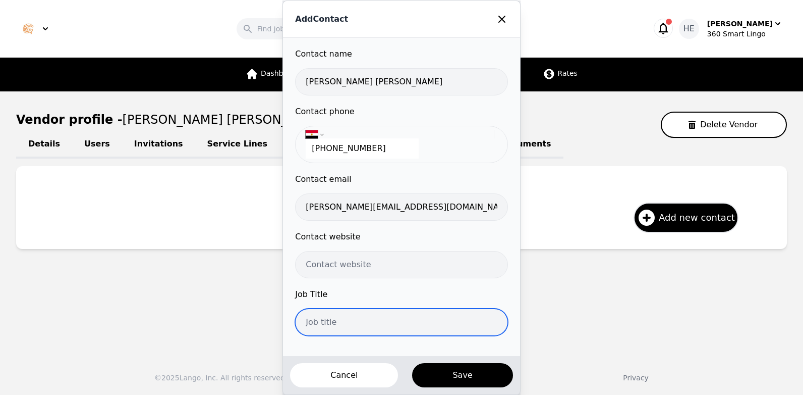
drag, startPoint x: 341, startPoint y: 328, endPoint x: 326, endPoint y: 336, distance: 16.5
click at [341, 329] on input "text" at bounding box center [401, 321] width 212 height 27
type input "Interpreter"
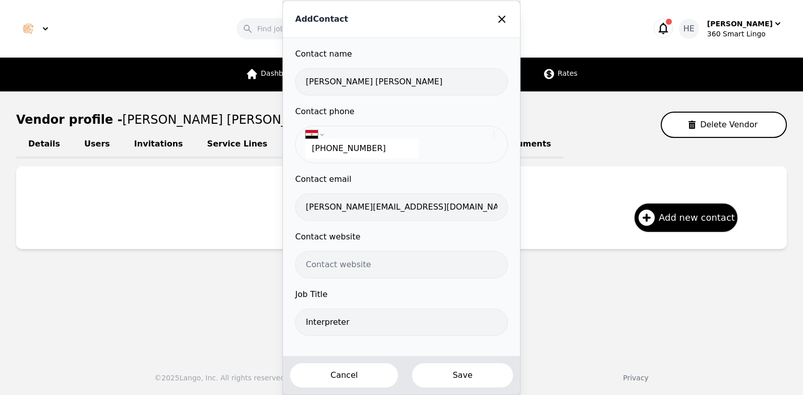
click at [460, 371] on button "Save" at bounding box center [462, 375] width 102 height 26
